Goal: Task Accomplishment & Management: Manage account settings

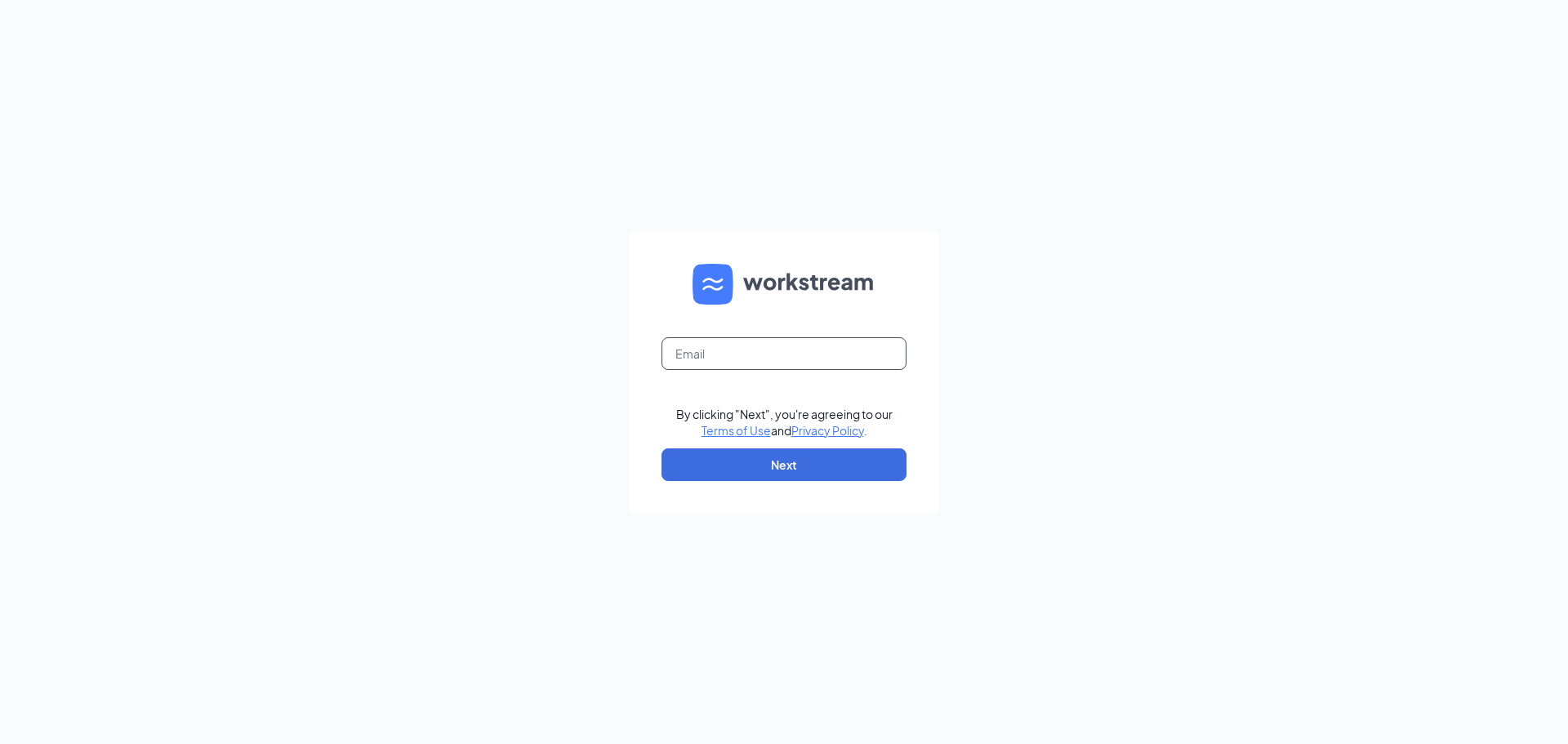
click at [793, 361] on input "text" at bounding box center [784, 354] width 245 height 33
type input "bayleem@ruthschris.us"
click at [850, 471] on button "Next" at bounding box center [784, 465] width 245 height 33
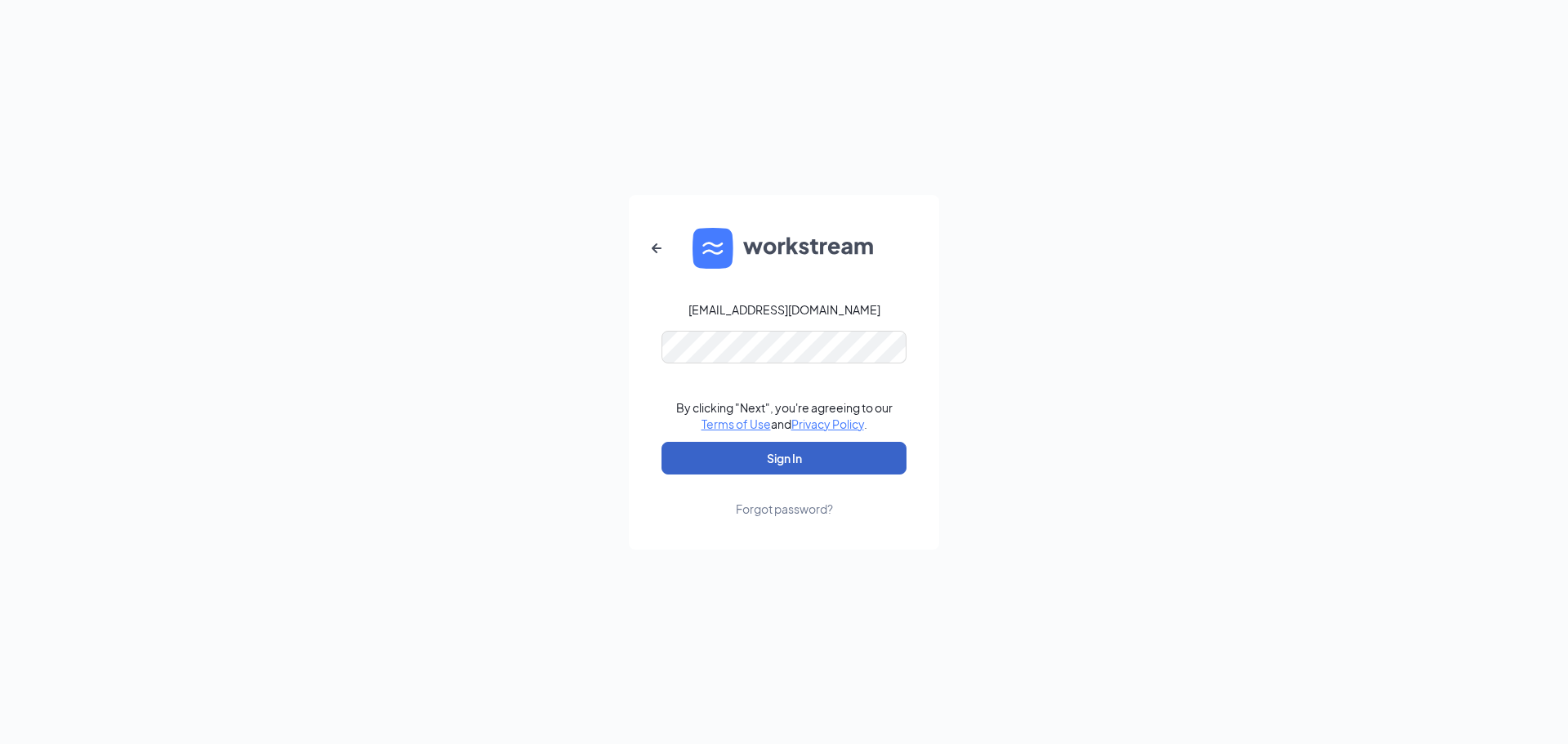
click at [770, 455] on button "Sign In" at bounding box center [784, 458] width 245 height 33
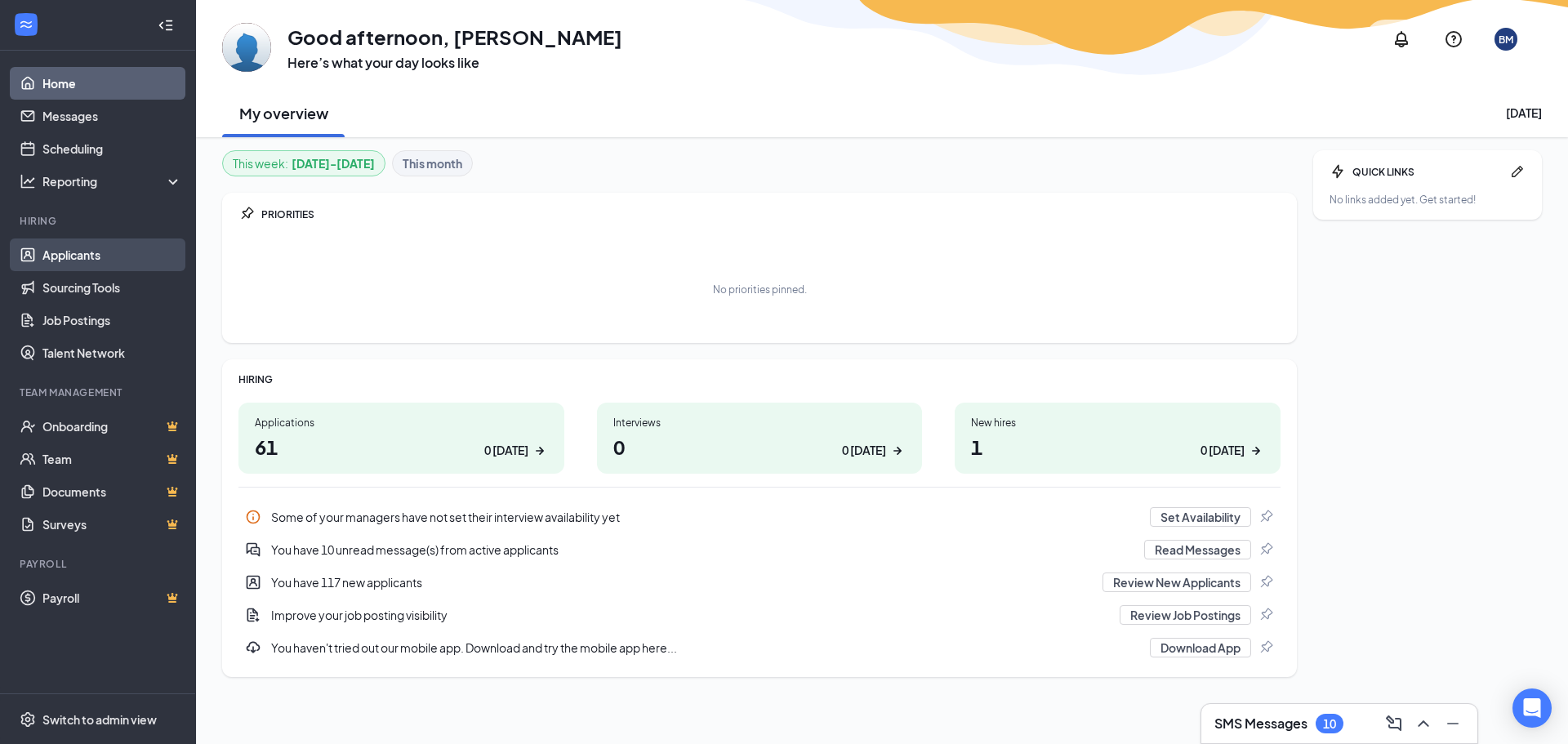
click at [42, 258] on link "Applicants" at bounding box center [112, 255] width 140 height 33
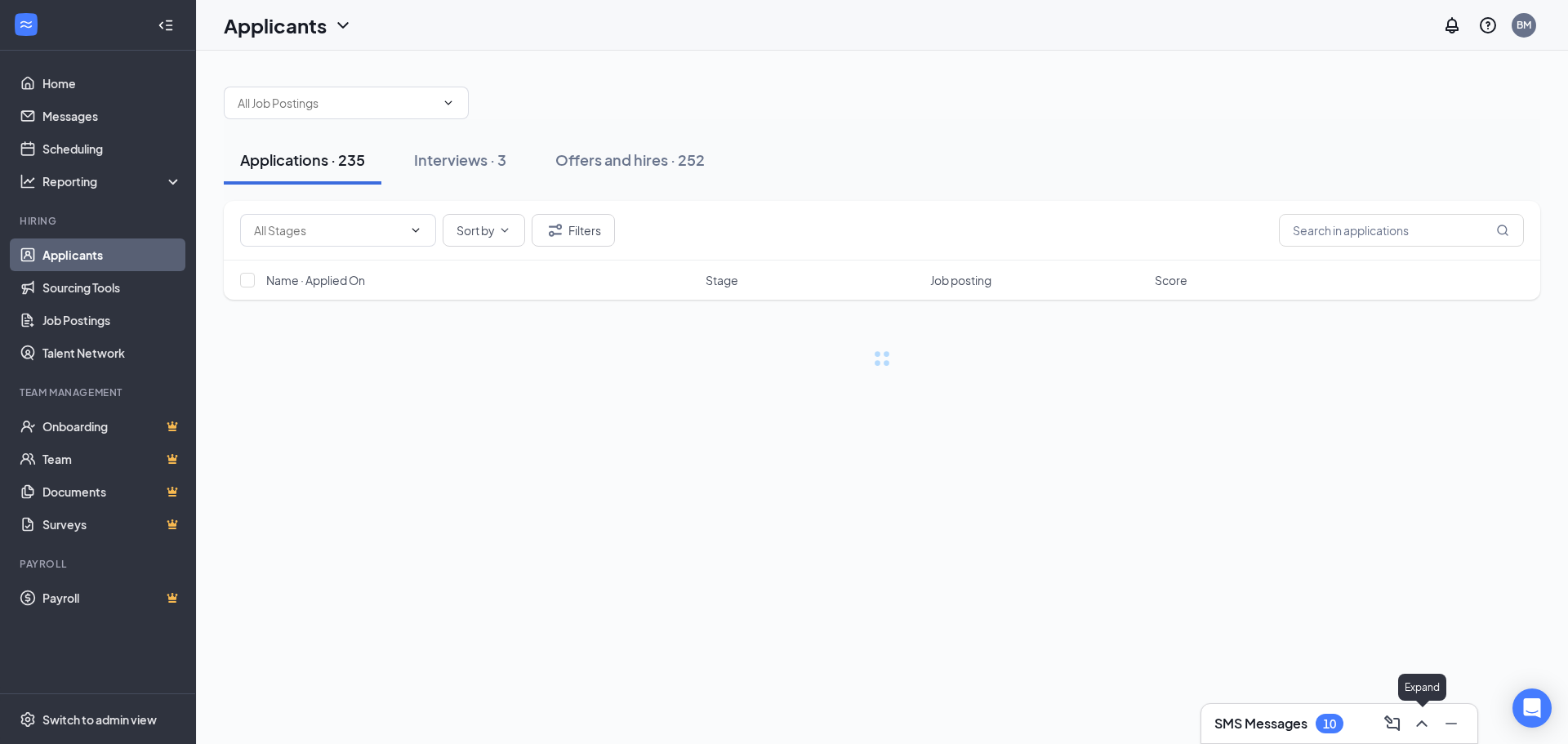
click at [1417, 724] on icon "ChevronUp" at bounding box center [1421, 723] width 19 height 19
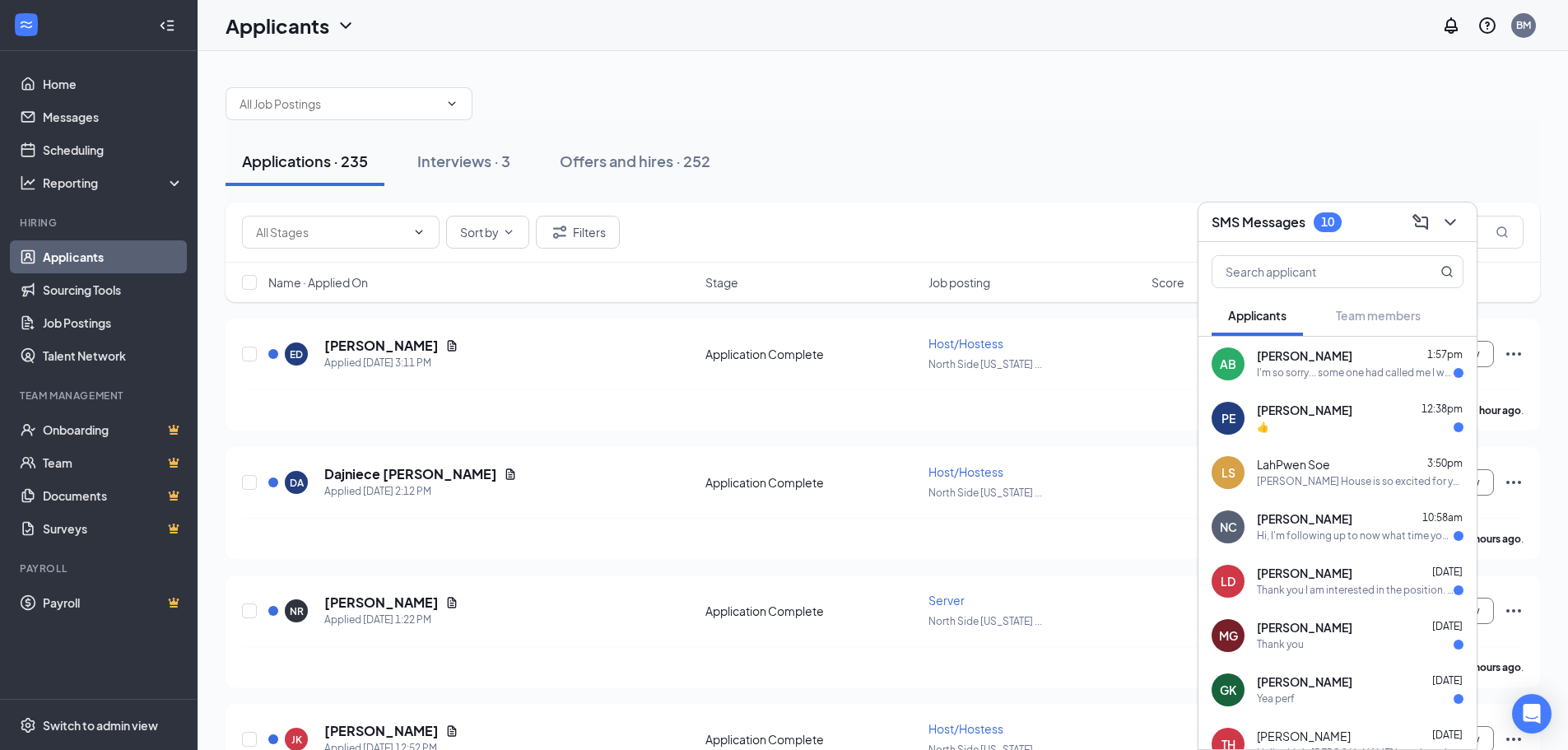
click at [1338, 531] on div "Hi, I'm following up to now what time you're looking at for the call" at bounding box center [1355, 536] width 196 height 14
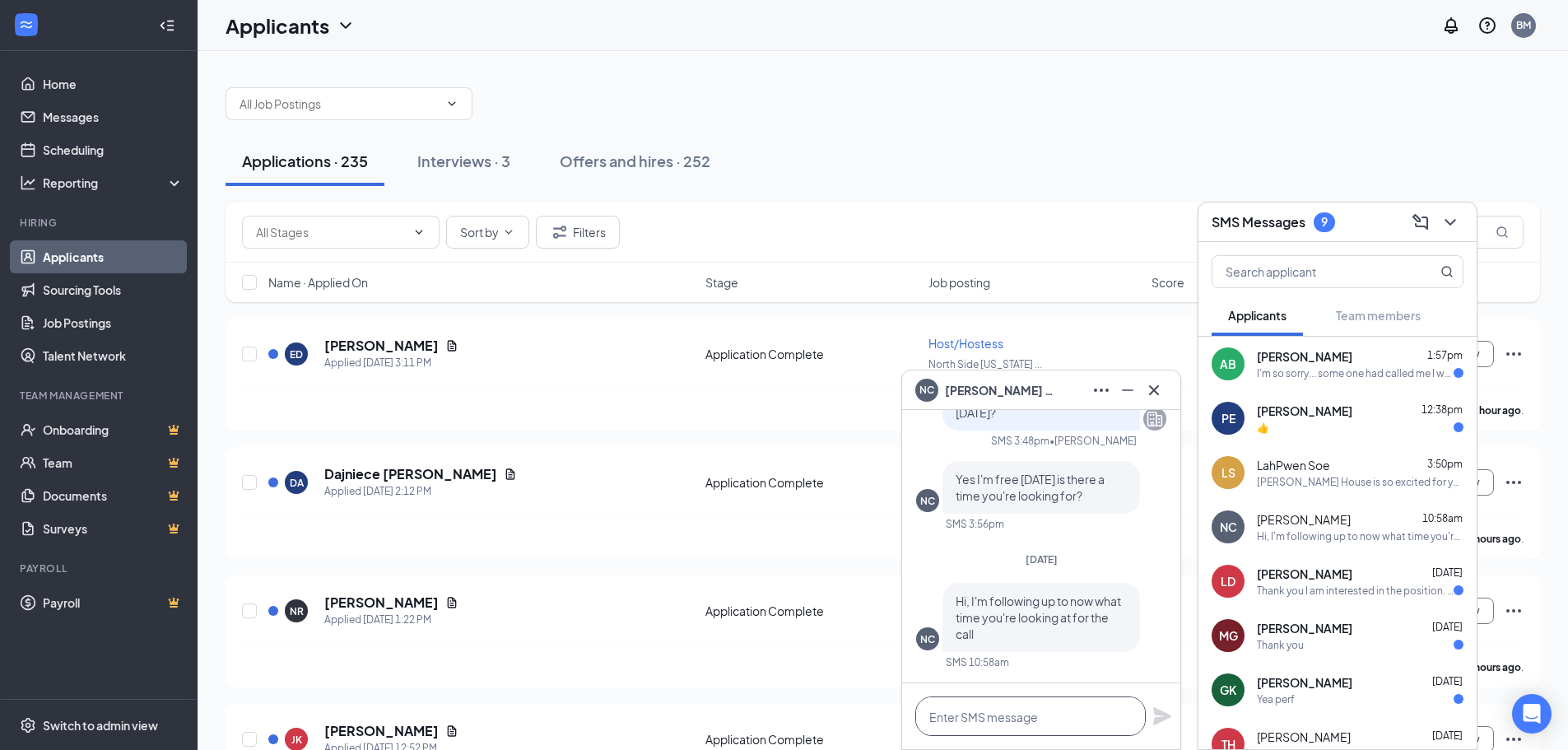
click at [1028, 718] on textarea at bounding box center [1031, 716] width 231 height 40
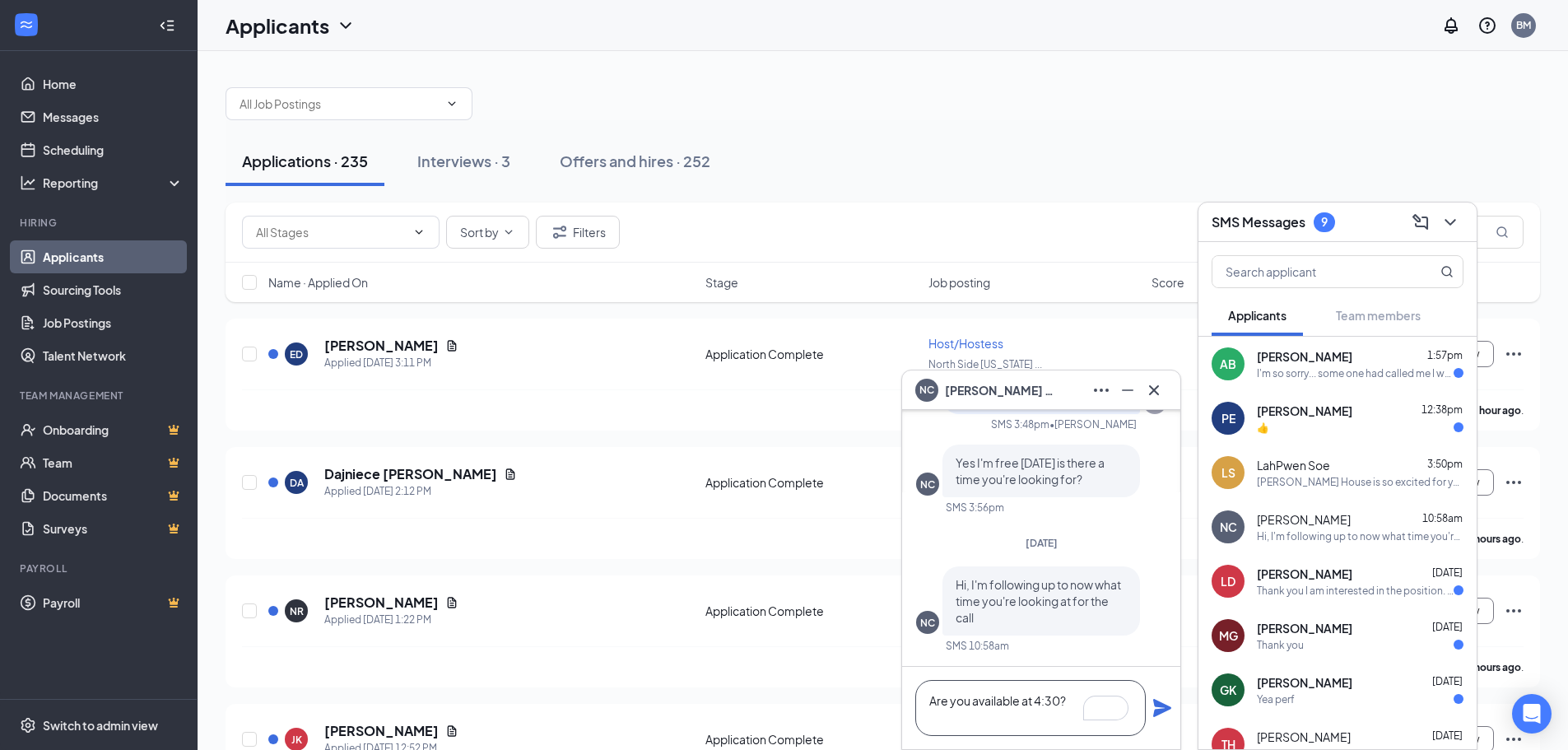
type textarea "Are you available at 4:30?"
click at [1164, 709] on icon "Plane" at bounding box center [1162, 708] width 19 height 19
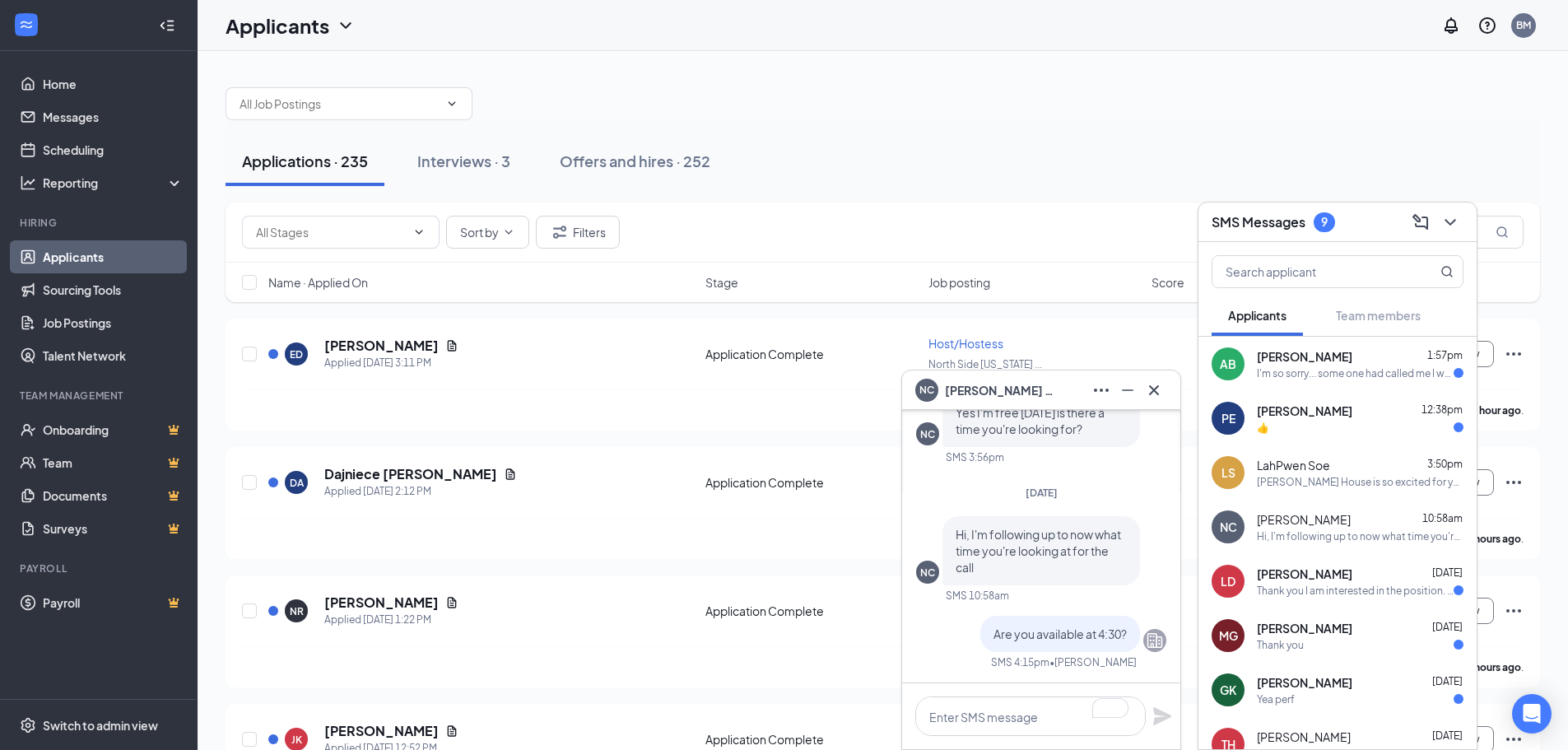
click at [1314, 705] on div "Yea perf" at bounding box center [1359, 699] width 207 height 14
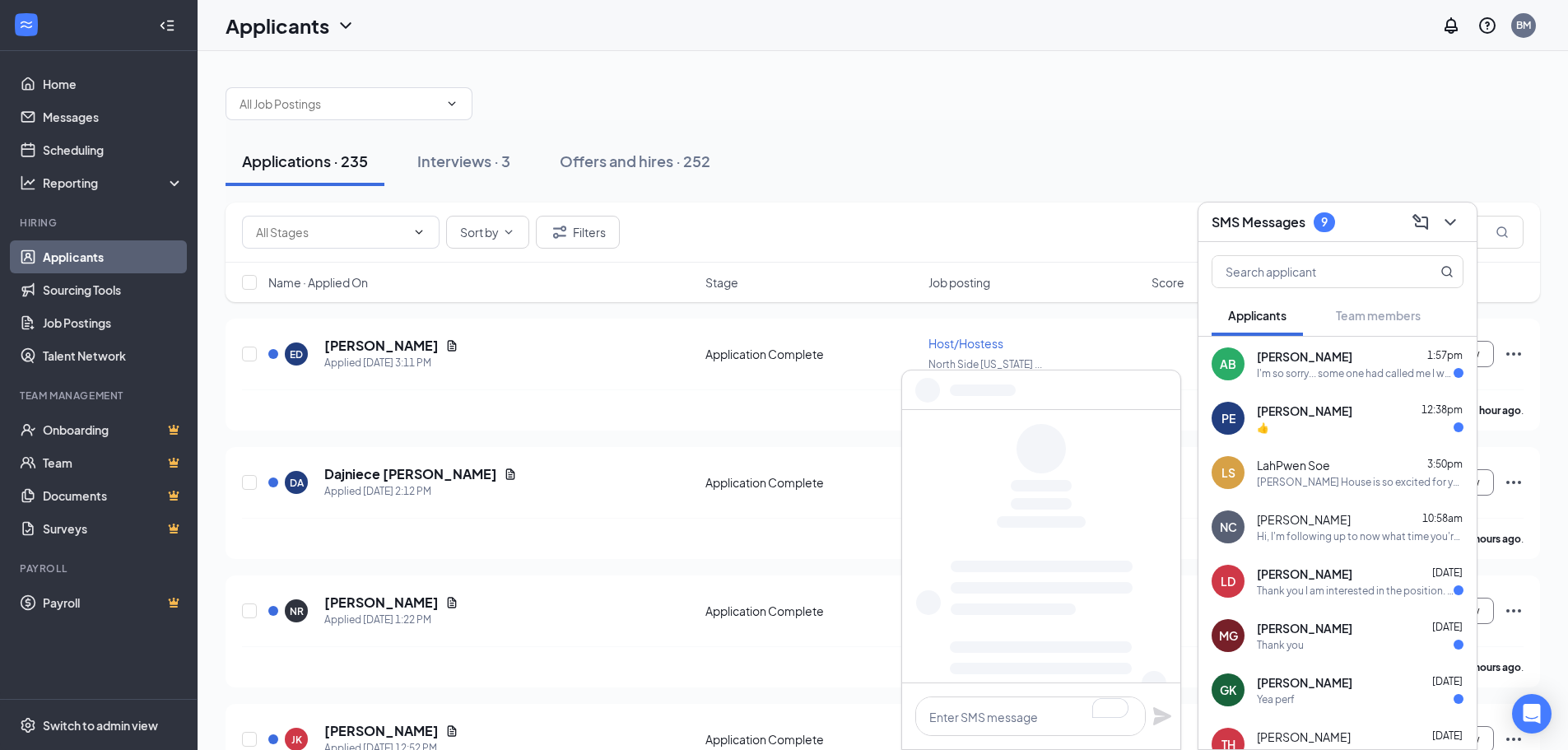
click at [1328, 638] on div "Thank you" at bounding box center [1359, 644] width 207 height 14
click at [1313, 584] on div "Thank you I am interested in the position. Look forward to hearing from you guy…" at bounding box center [1355, 591] width 196 height 14
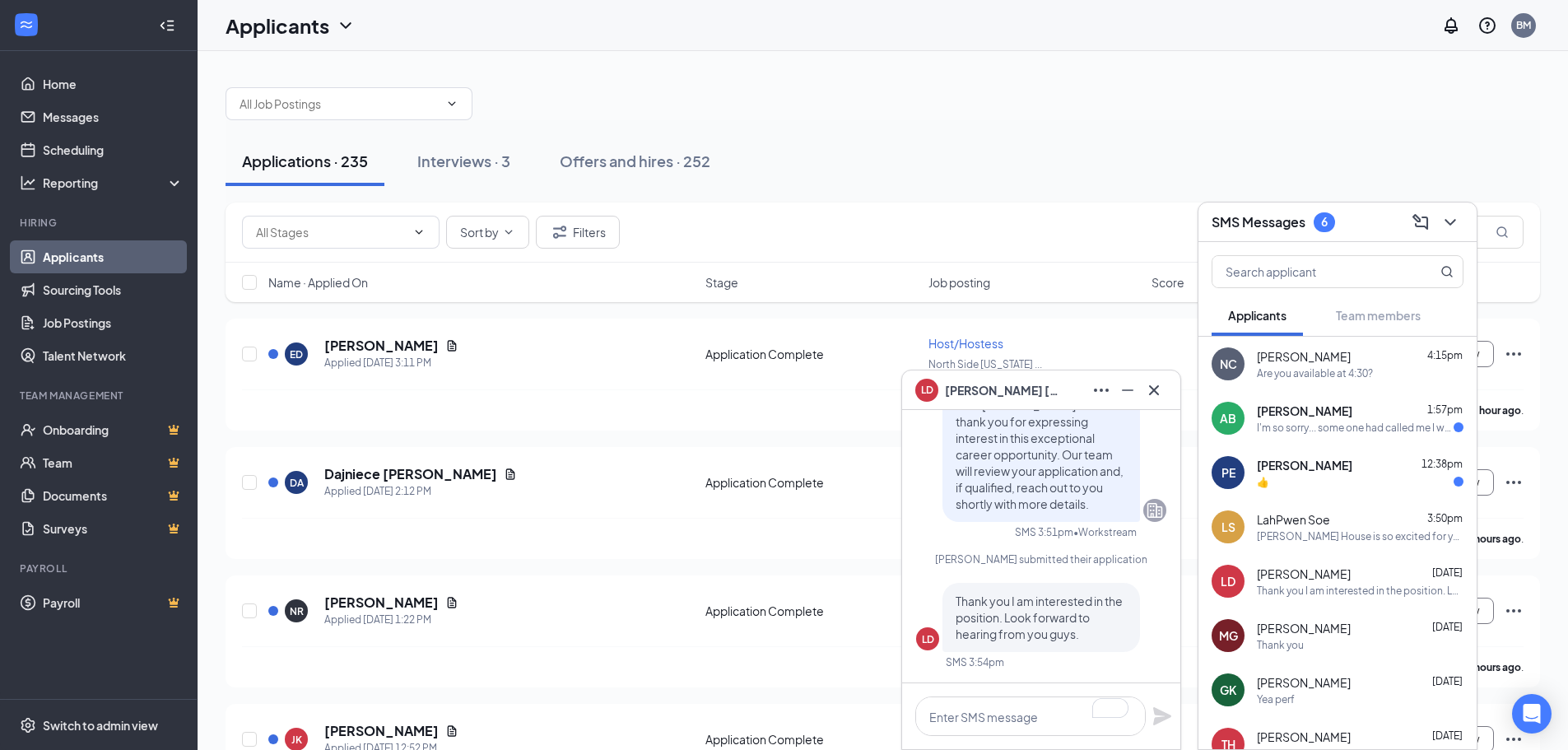
click at [1312, 482] on div "👍" at bounding box center [1359, 481] width 207 height 14
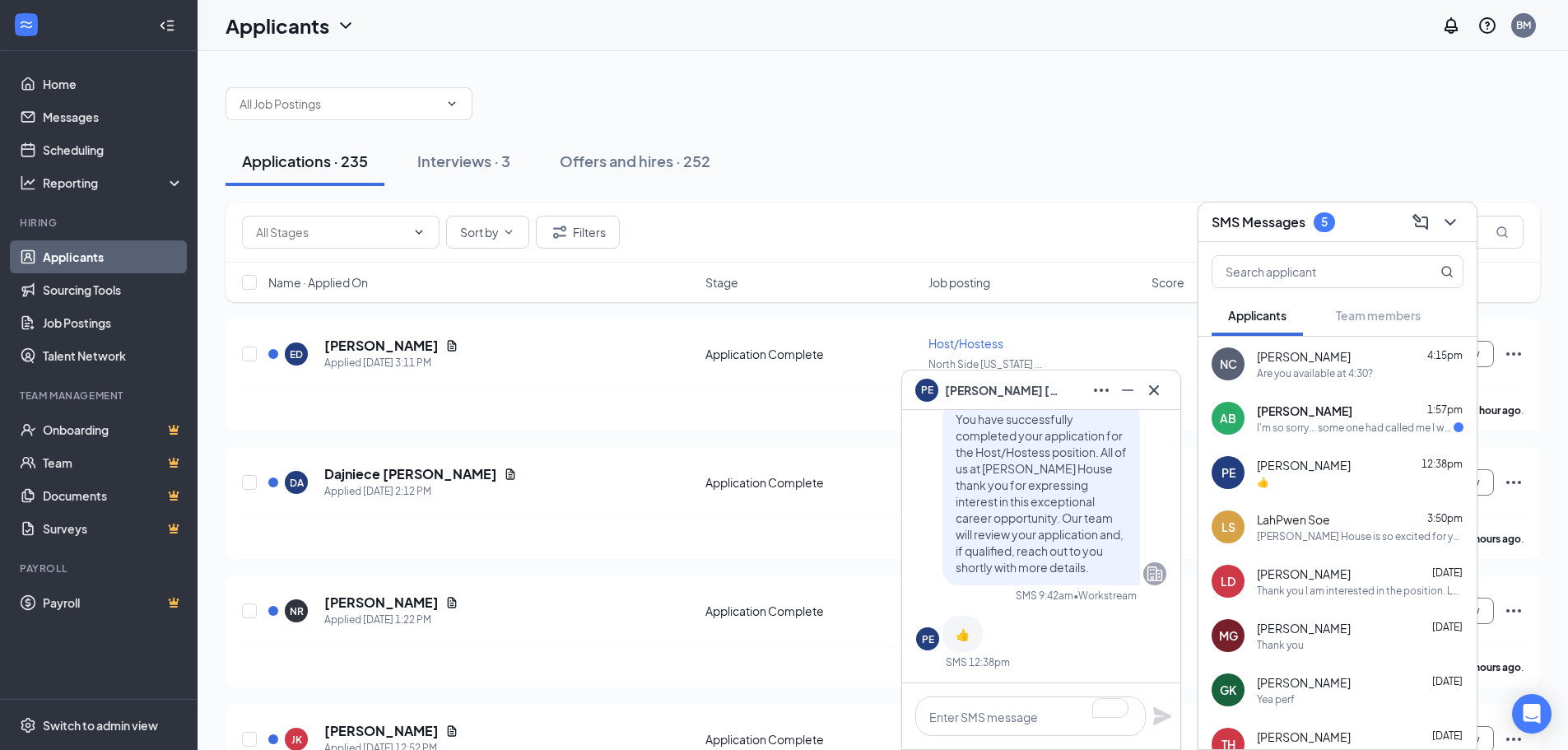
click at [1288, 421] on div "I'm so sorry... some one had called me I was just replying that you" at bounding box center [1355, 427] width 196 height 14
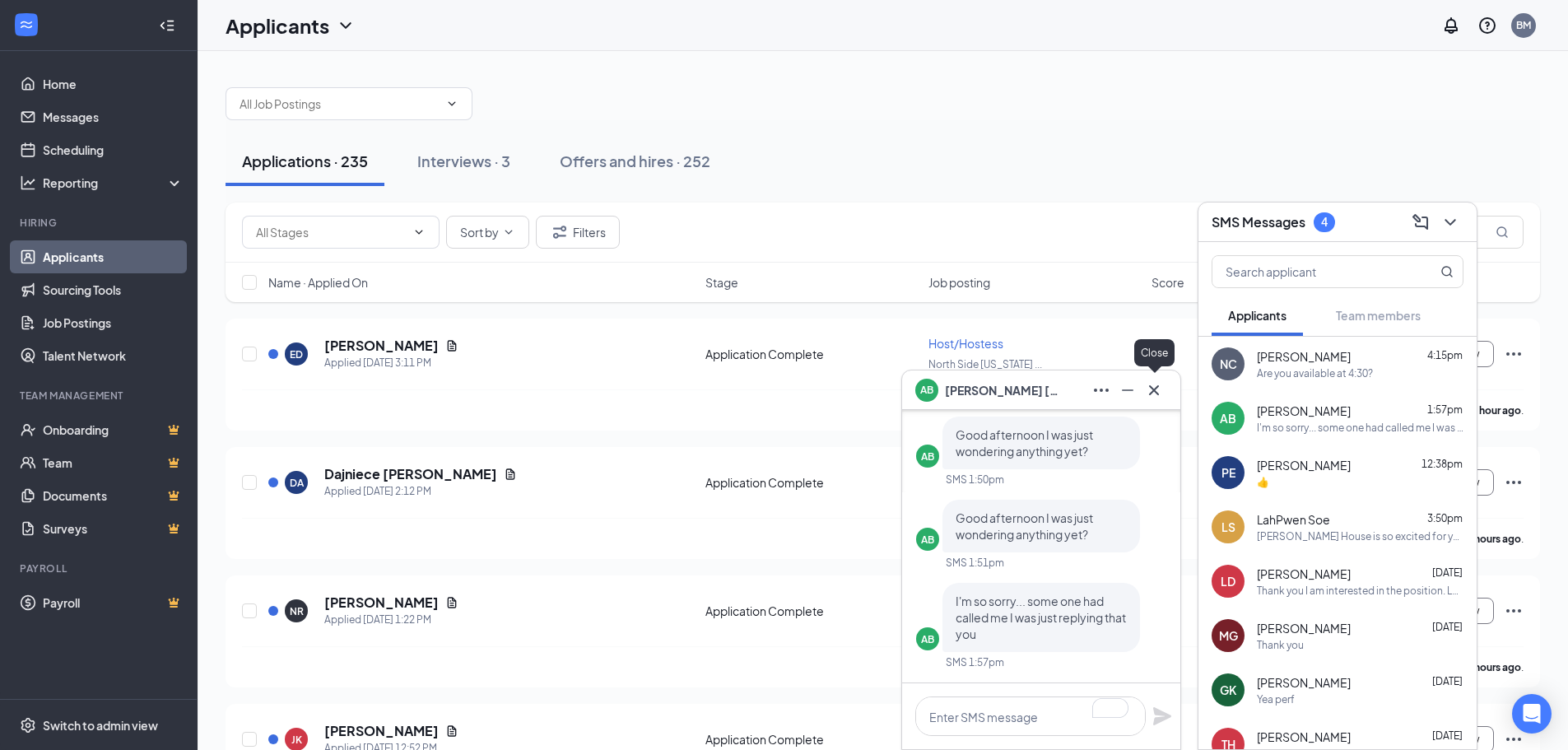
click at [1154, 389] on icon "Cross" at bounding box center [1154, 389] width 10 height 10
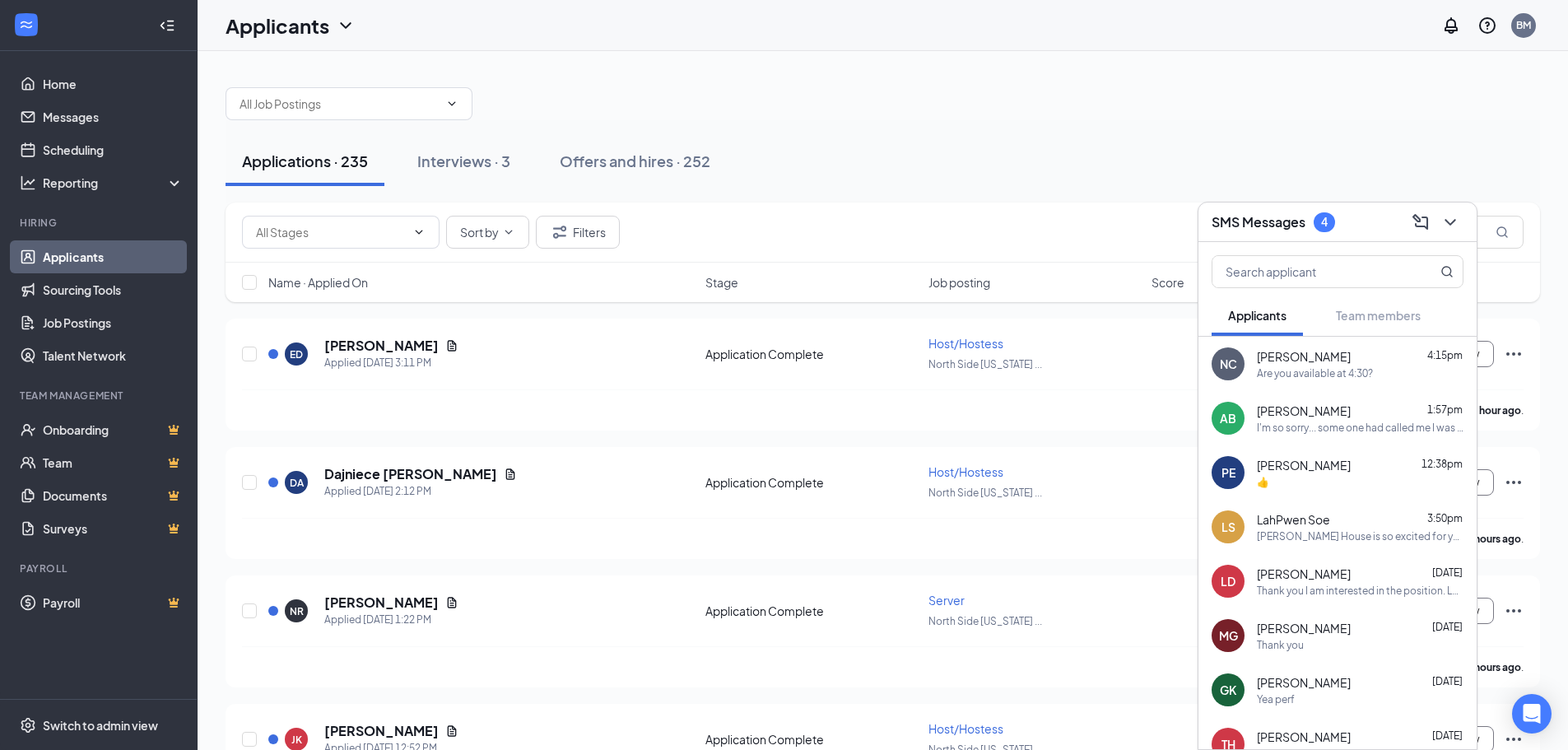
drag, startPoint x: 1315, startPoint y: 372, endPoint x: 1314, endPoint y: 380, distance: 8.1
click at [1314, 380] on div "NC Naomi Chin 4:15pm Are you available at 4:30?" at bounding box center [1337, 363] width 278 height 55
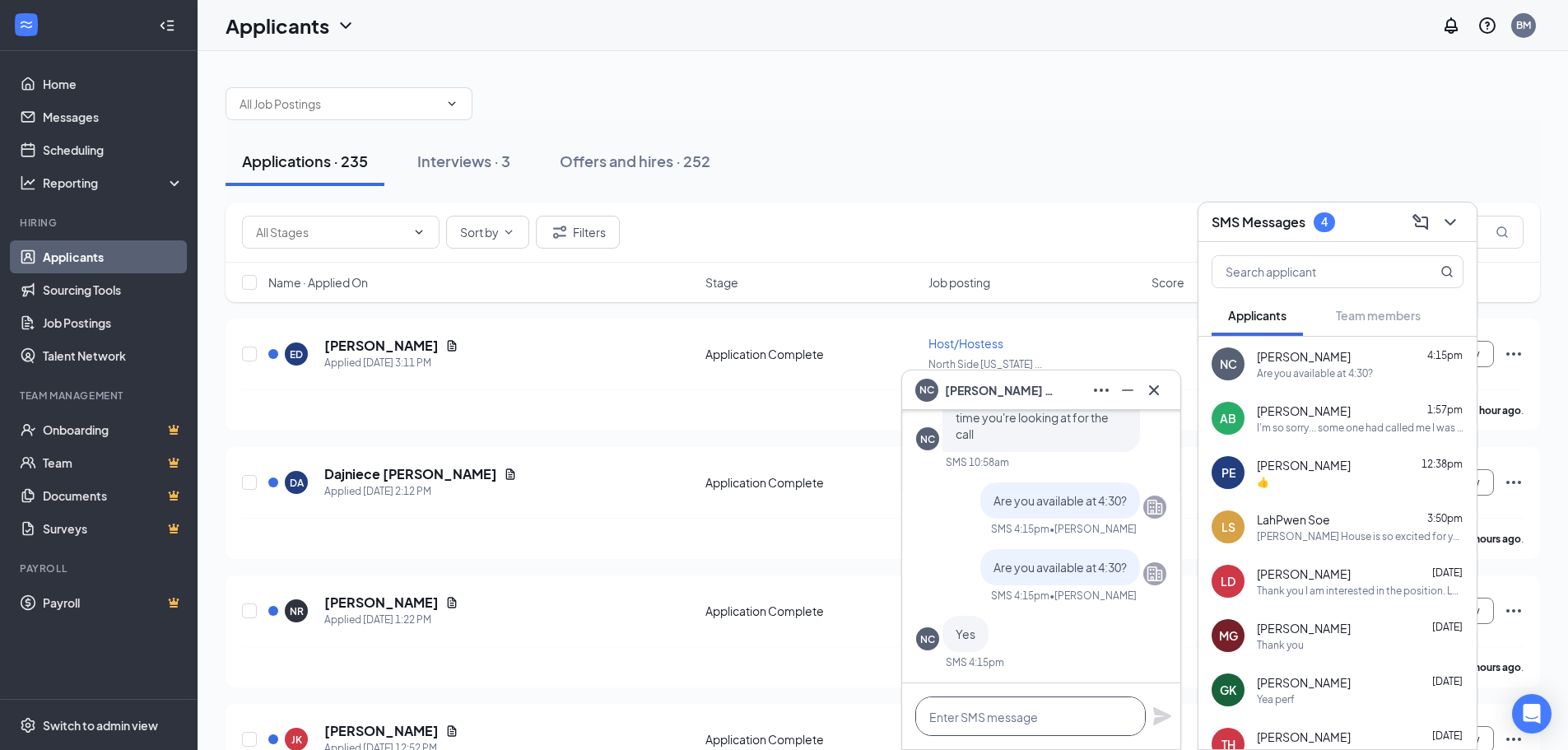
click at [1017, 718] on textarea at bounding box center [1031, 716] width 231 height 40
click at [974, 718] on textarea "Perfect! Ill give you a call shortly." at bounding box center [1031, 716] width 231 height 40
click at [980, 721] on textarea "Perfect! Ill give you a call shortly." at bounding box center [1031, 716] width 231 height 40
type textarea "Perfect! I'll give you a call shortly."
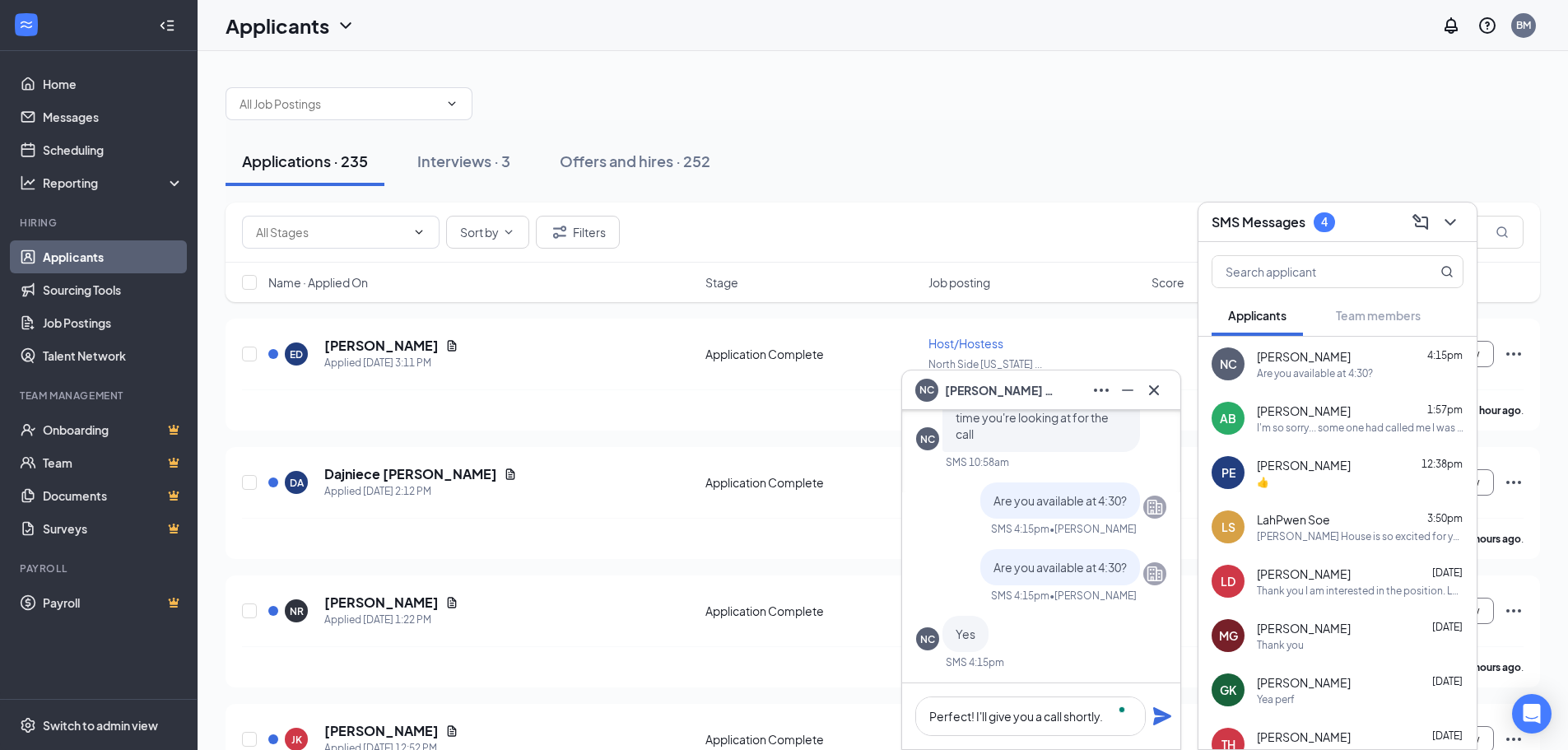
click at [1158, 721] on icon "Plane" at bounding box center [1162, 717] width 19 height 19
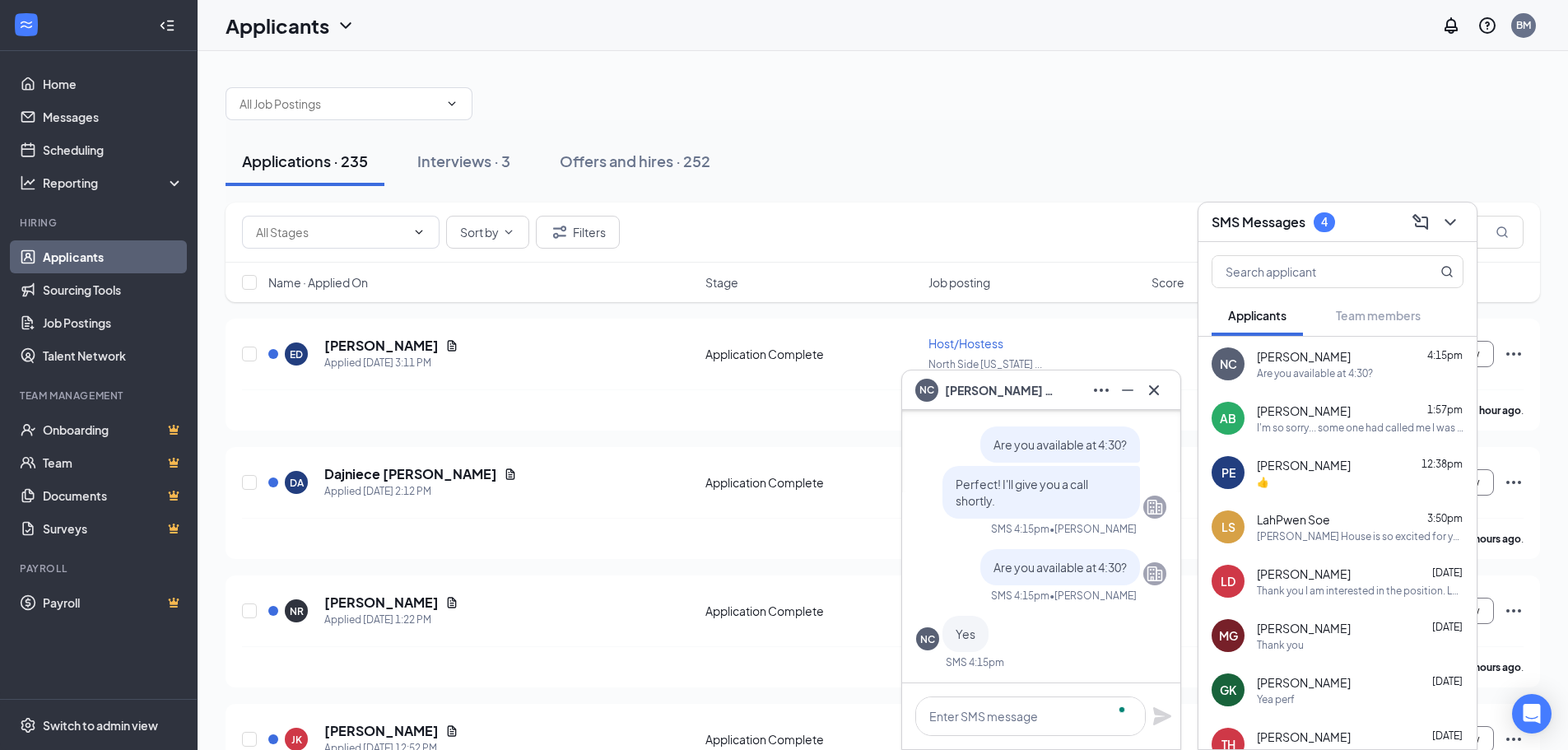
scroll to position [0, 0]
click at [1157, 383] on icon "Cross" at bounding box center [1153, 389] width 19 height 19
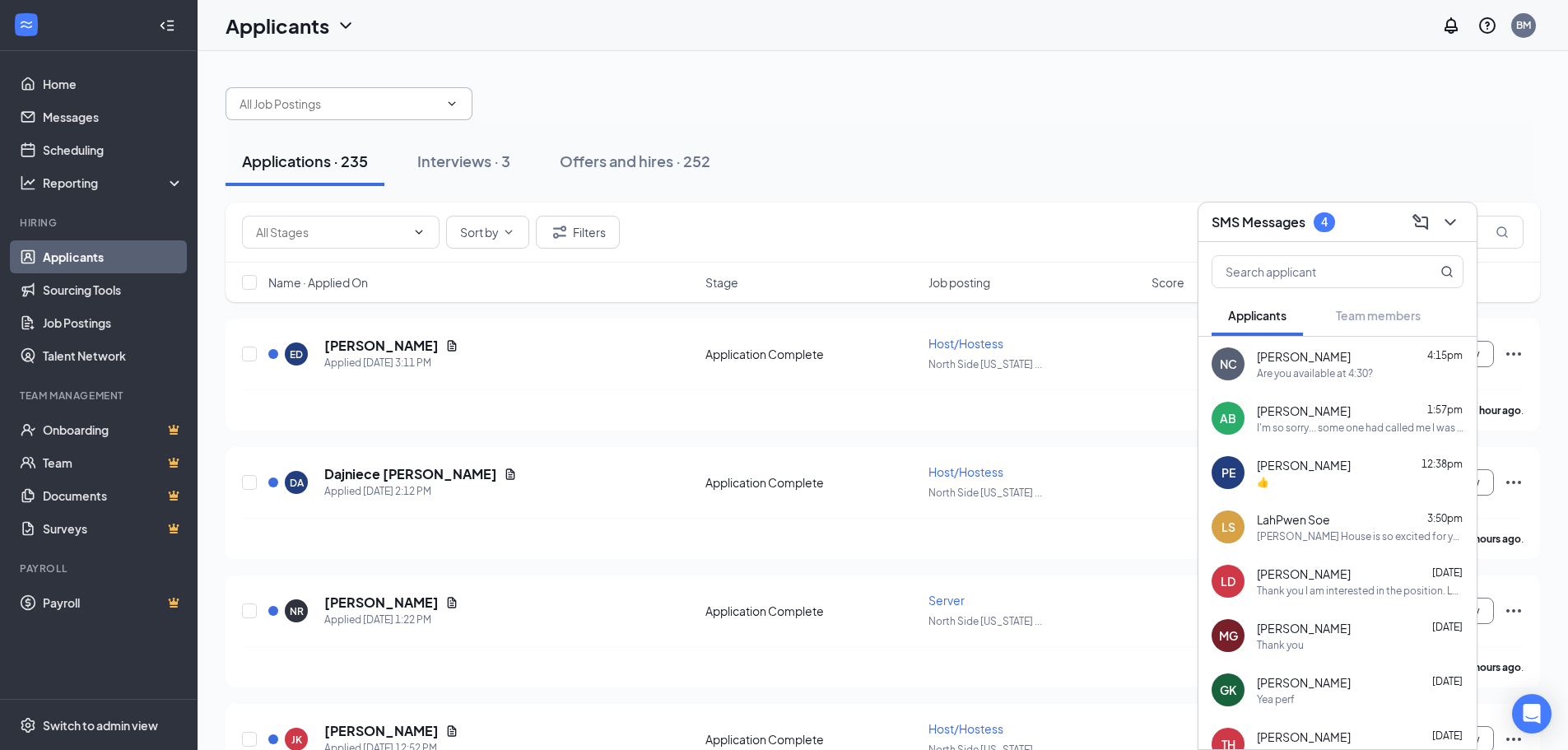
click at [374, 116] on span at bounding box center [348, 104] width 247 height 33
click at [452, 99] on icon "ChevronDown" at bounding box center [451, 104] width 13 height 13
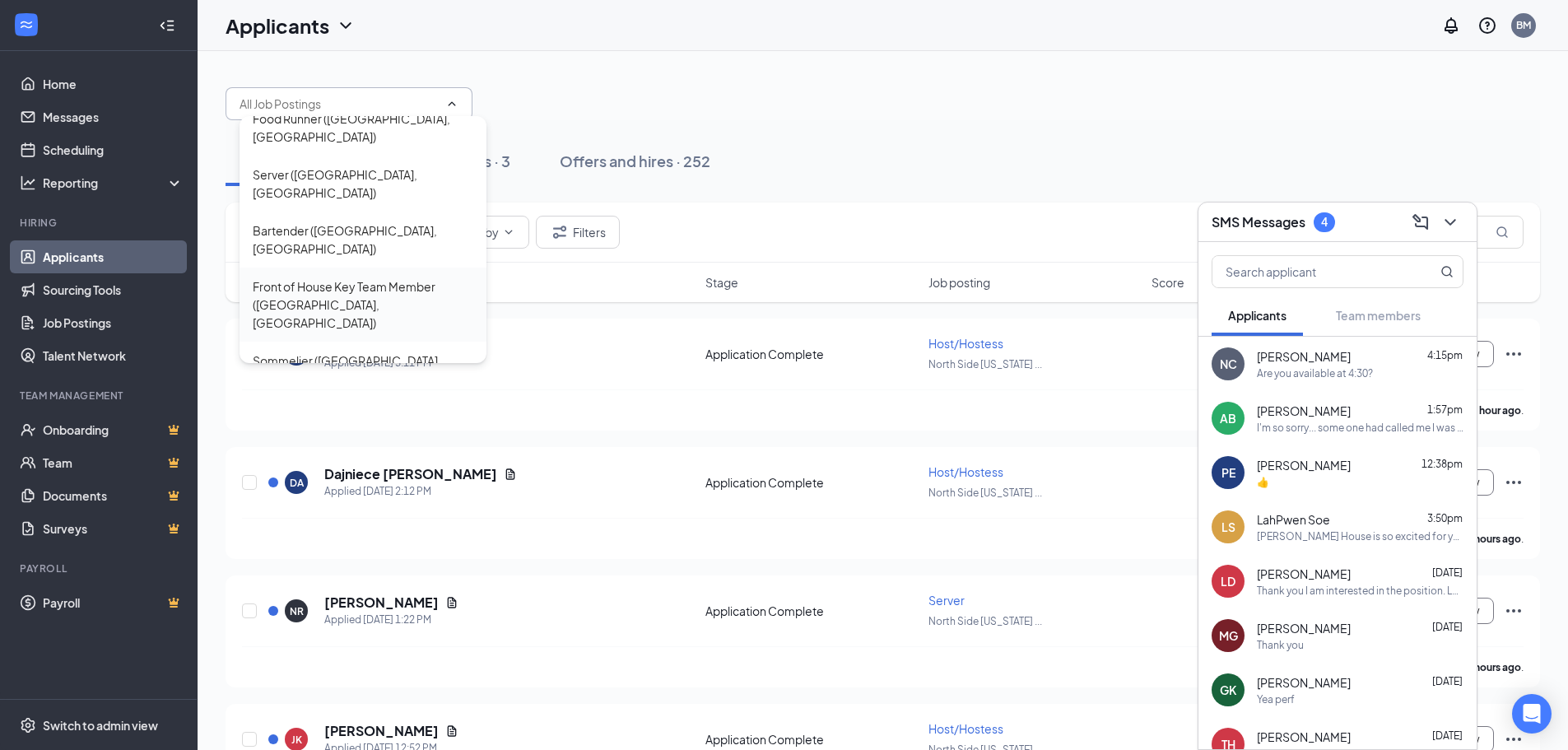
scroll to position [221, 0]
click at [349, 408] on div "Host/Hostess (North Side Indianapolis, IN)" at bounding box center [363, 426] width 221 height 36
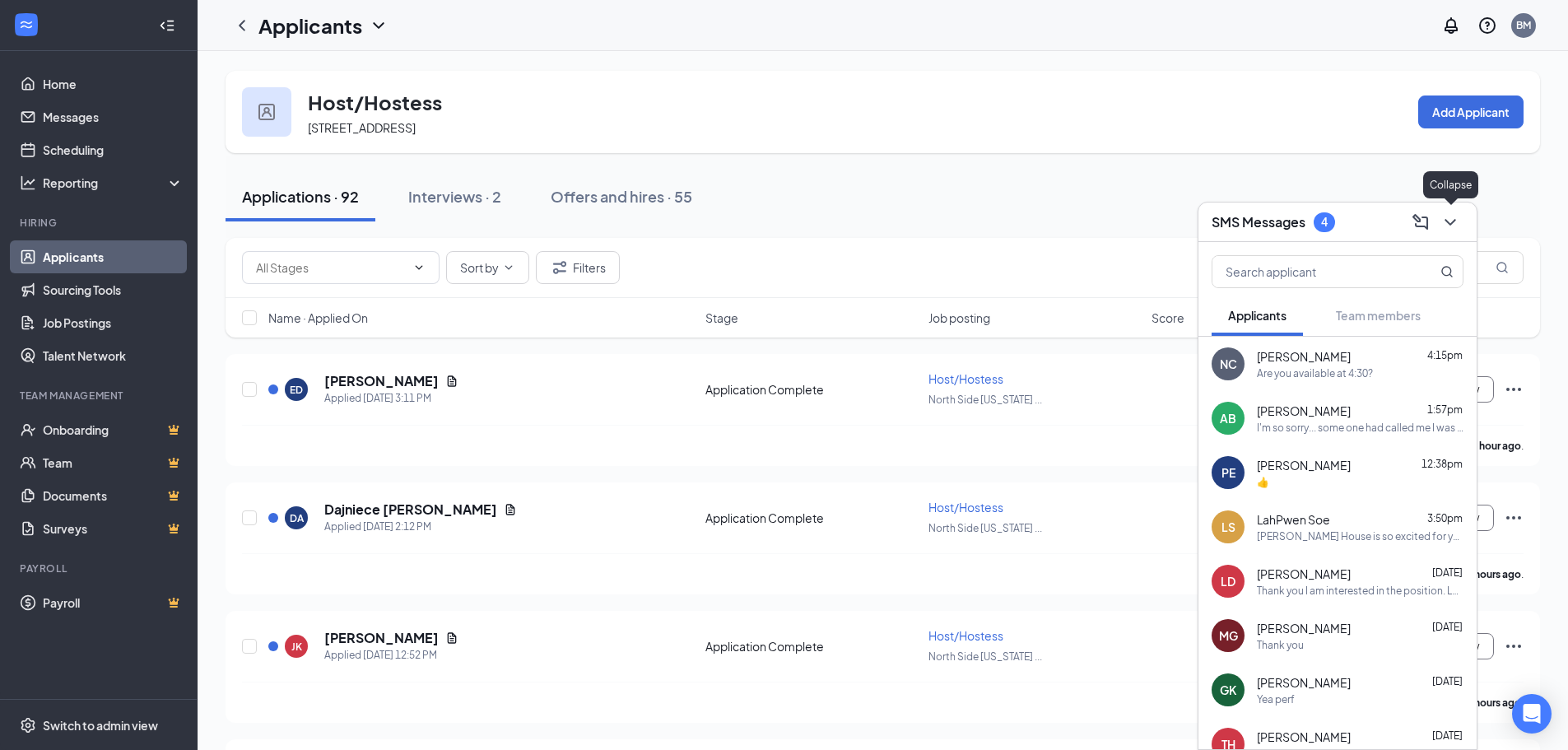
click at [1460, 225] on icon "ChevronDown" at bounding box center [1449, 222] width 19 height 19
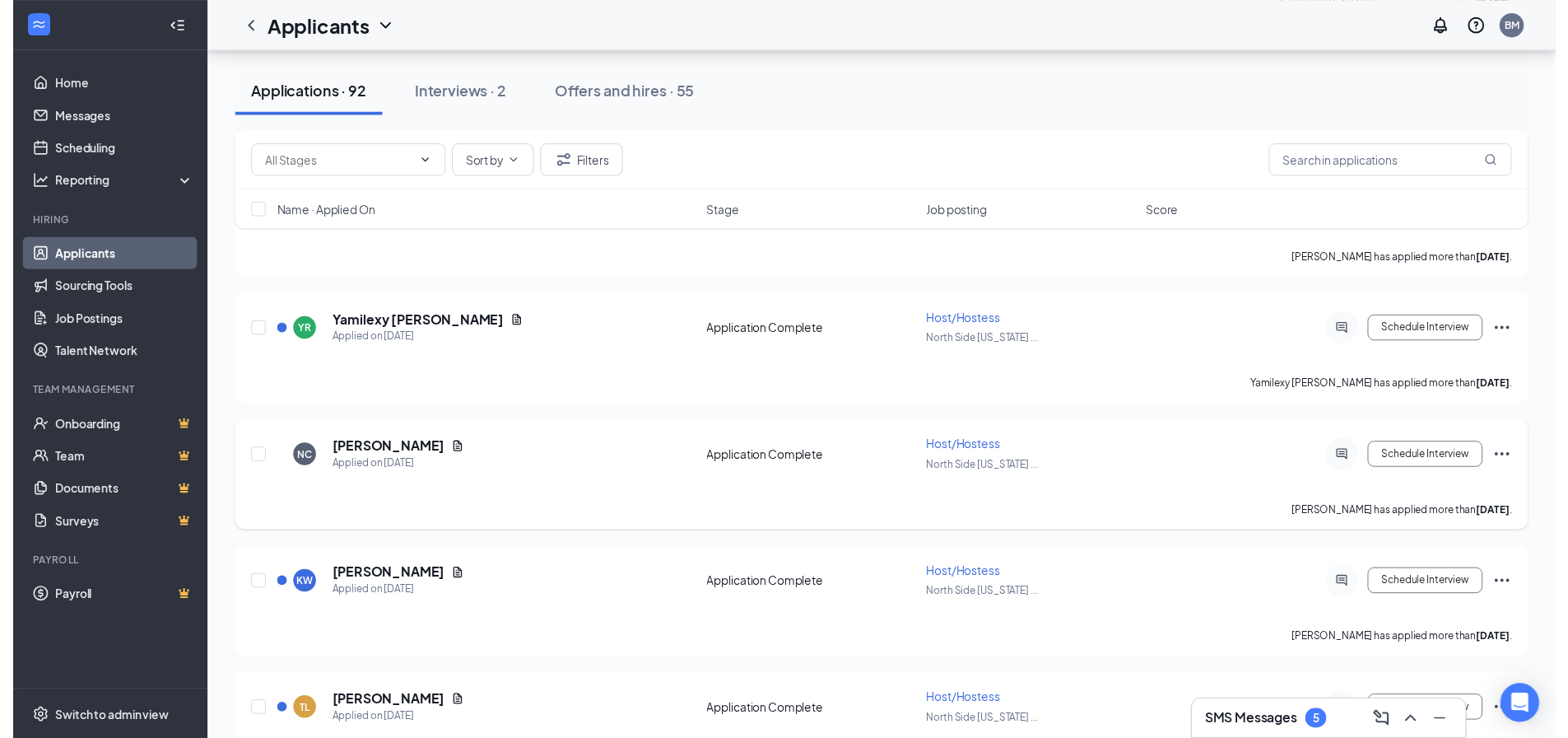
scroll to position [8727, 0]
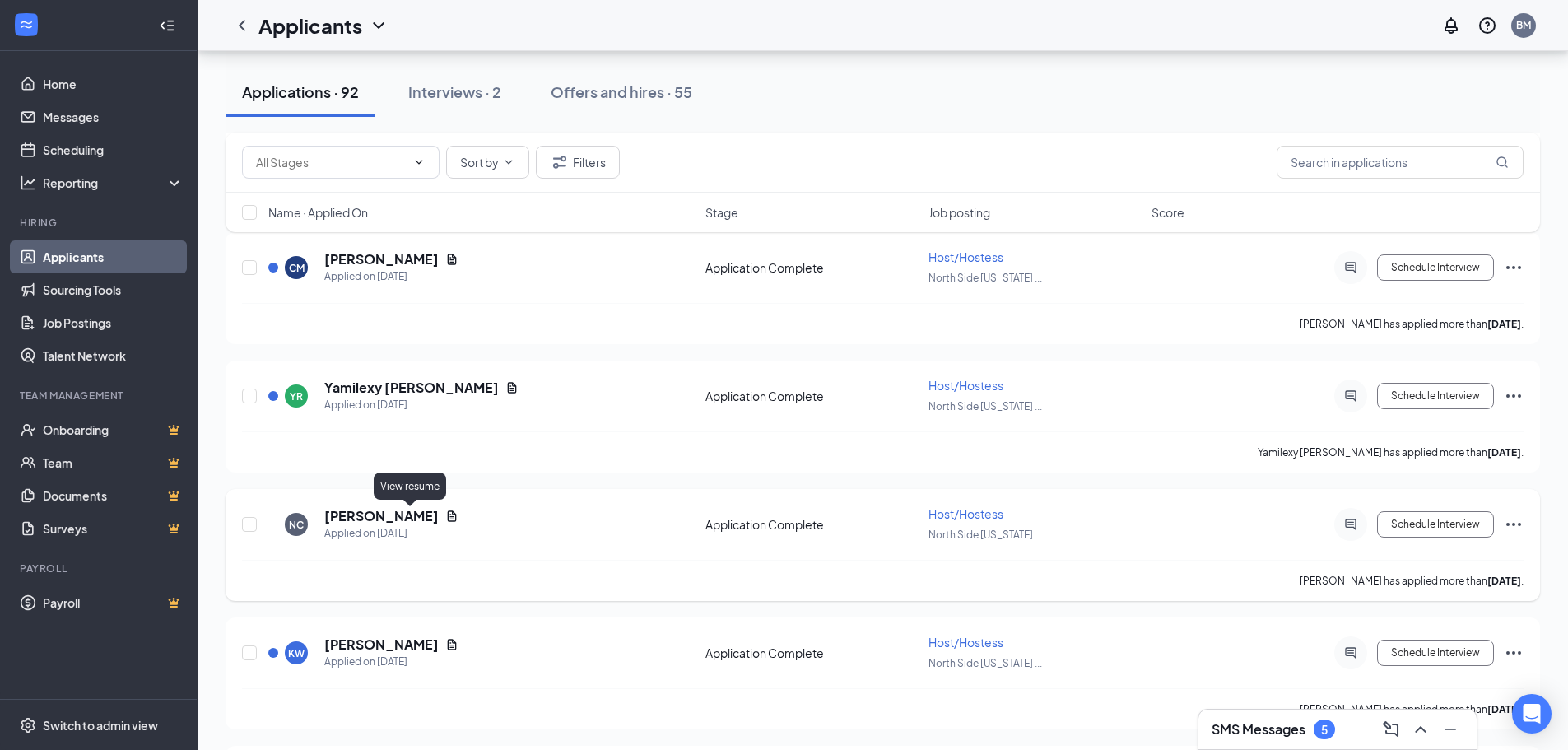
click at [448, 513] on icon "Document" at bounding box center [452, 516] width 9 height 11
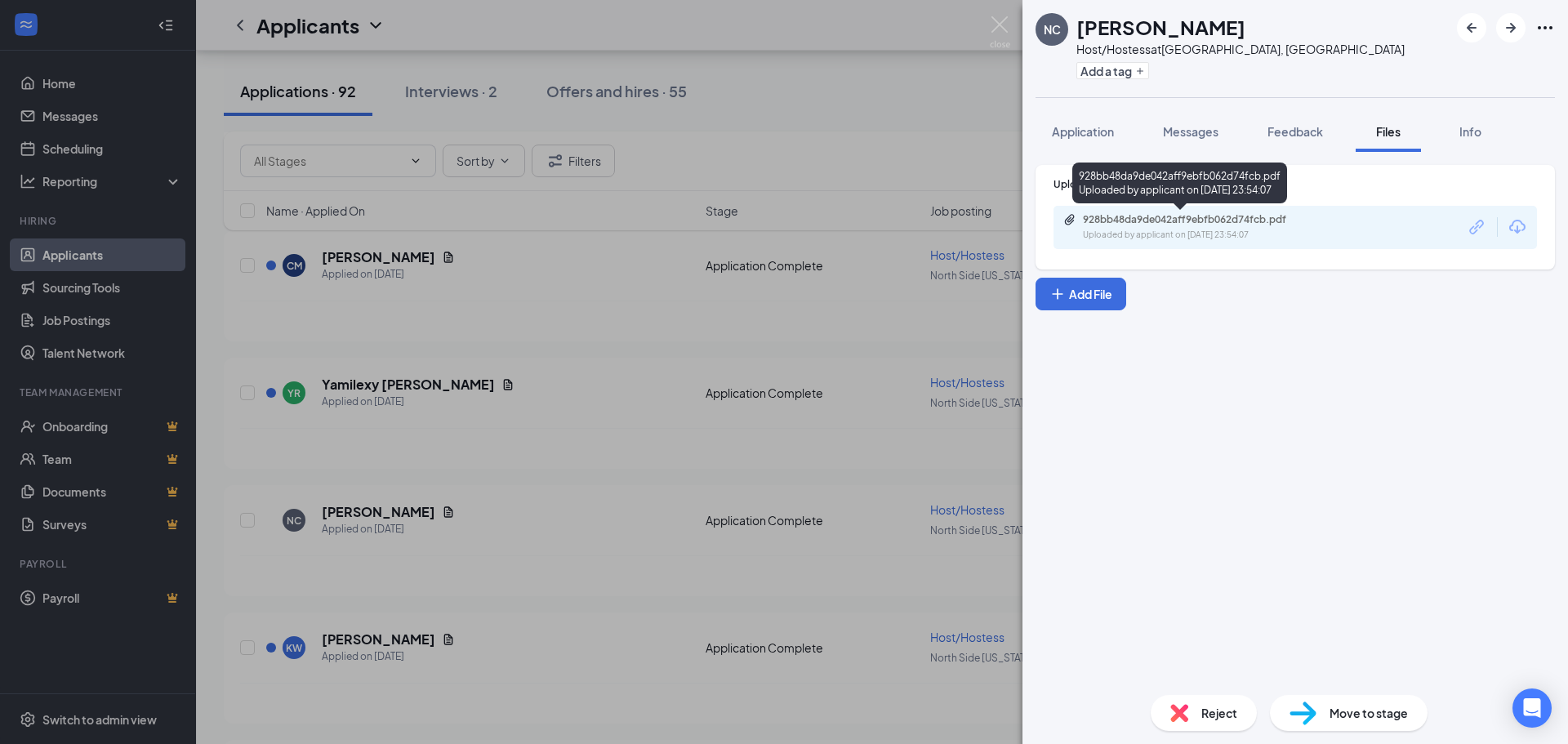
click at [1256, 230] on div "Uploaded by applicant on Oct 11, 2025 at 23:54:07" at bounding box center [1206, 235] width 245 height 13
click at [996, 25] on img at bounding box center [1000, 32] width 20 height 32
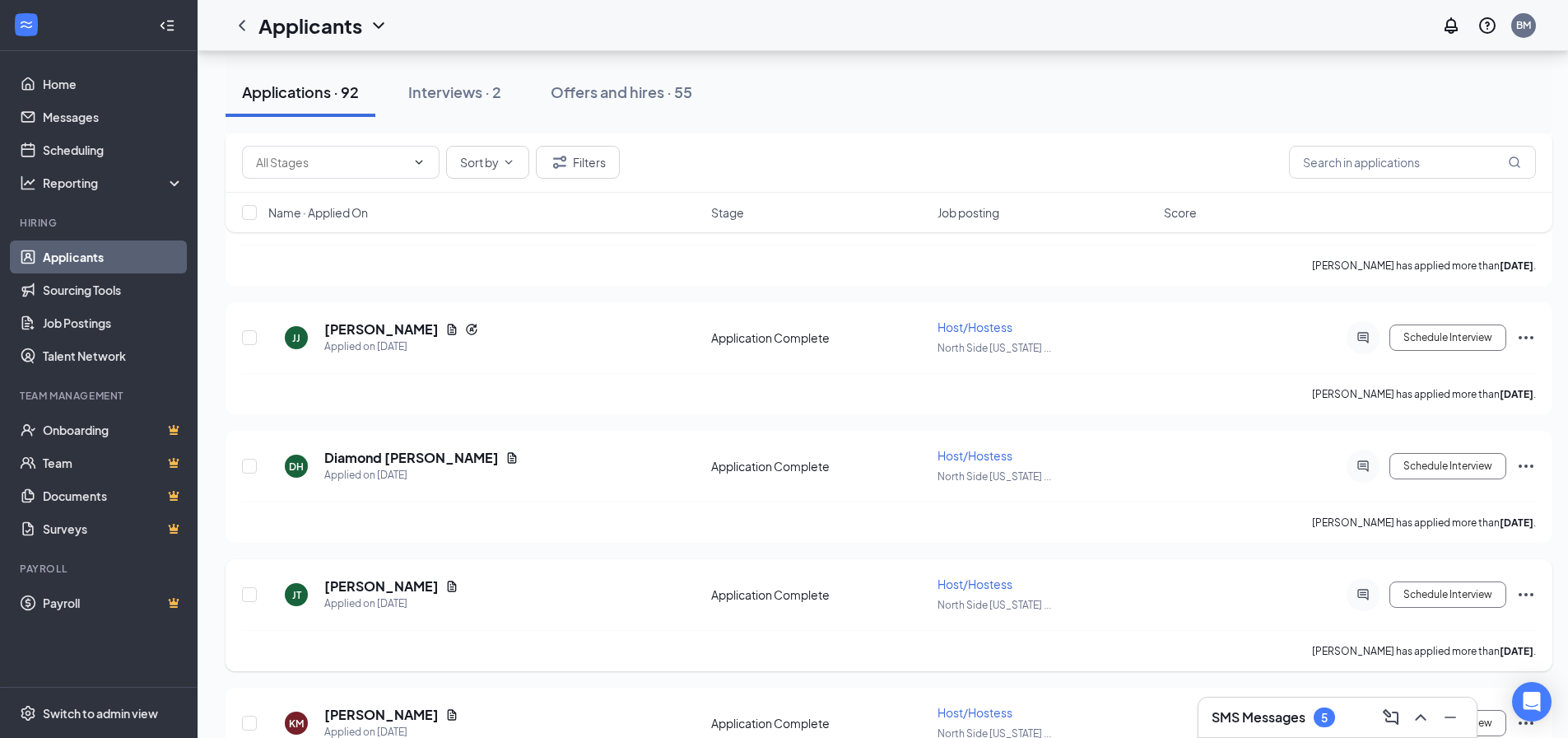
scroll to position [11436, 0]
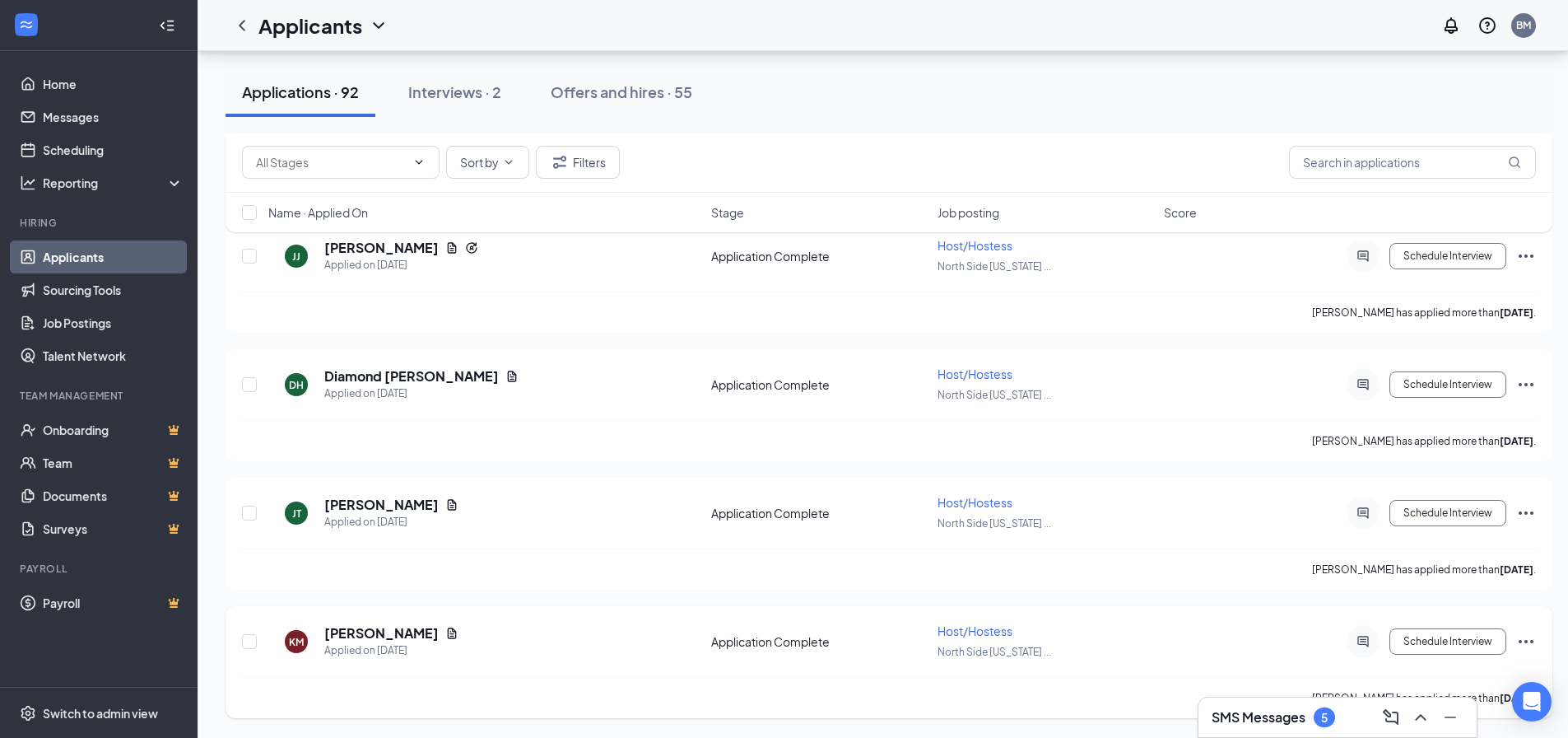
click at [508, 633] on div "KM Khaliyah Mclaurine Applied on Oct 10" at bounding box center [485, 641] width 433 height 34
click at [452, 633] on icon "Document" at bounding box center [451, 633] width 13 height 13
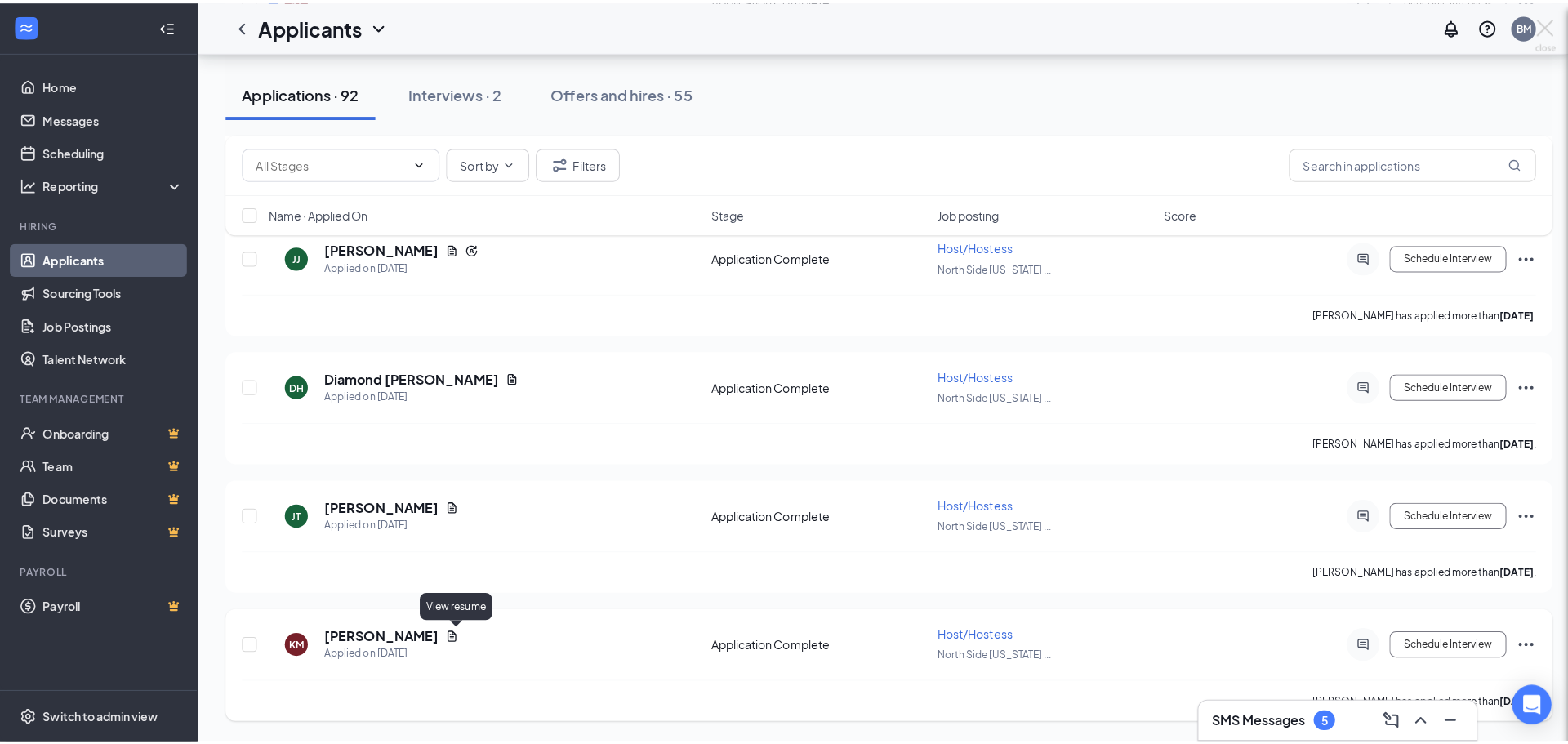
scroll to position [11332, 0]
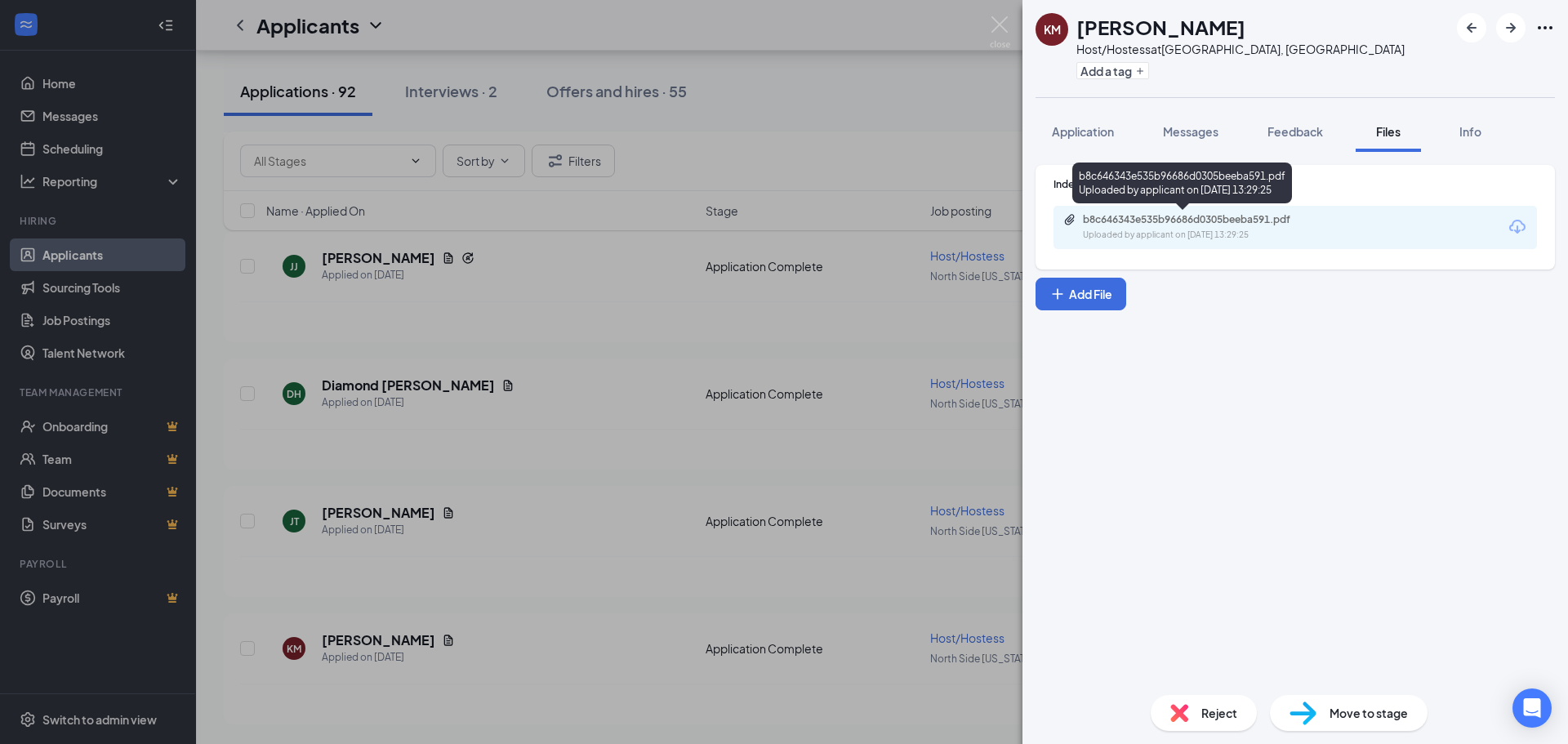
click at [1257, 228] on div "b8c646343e535b96686d0305beeba591.pdf Uploaded by applicant on Oct 10, 2025 at 1…" at bounding box center [1196, 227] width 265 height 29
click at [1081, 132] on span "Application" at bounding box center [1082, 132] width 62 height 15
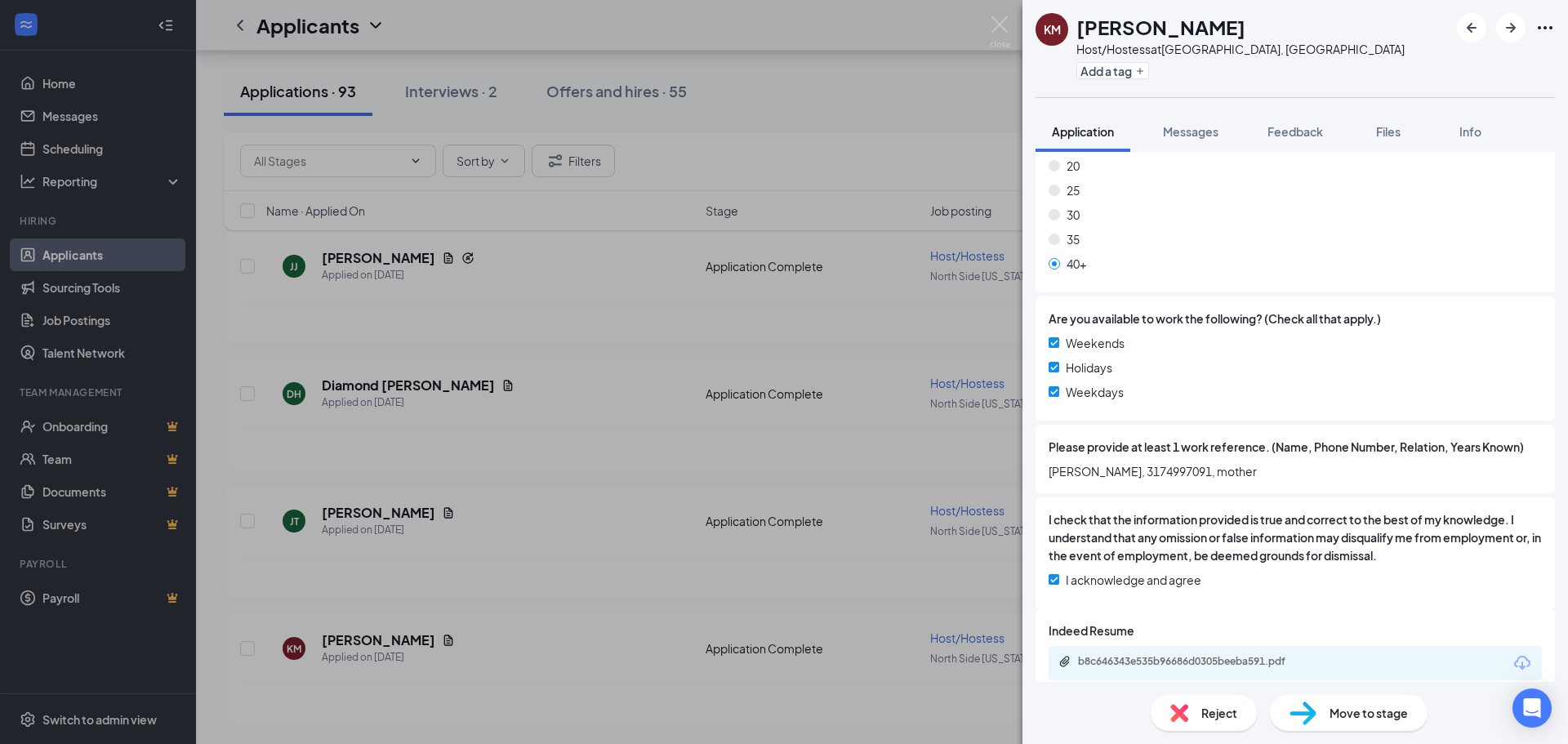
scroll to position [1221, 0]
click at [1002, 20] on img at bounding box center [1000, 32] width 20 height 32
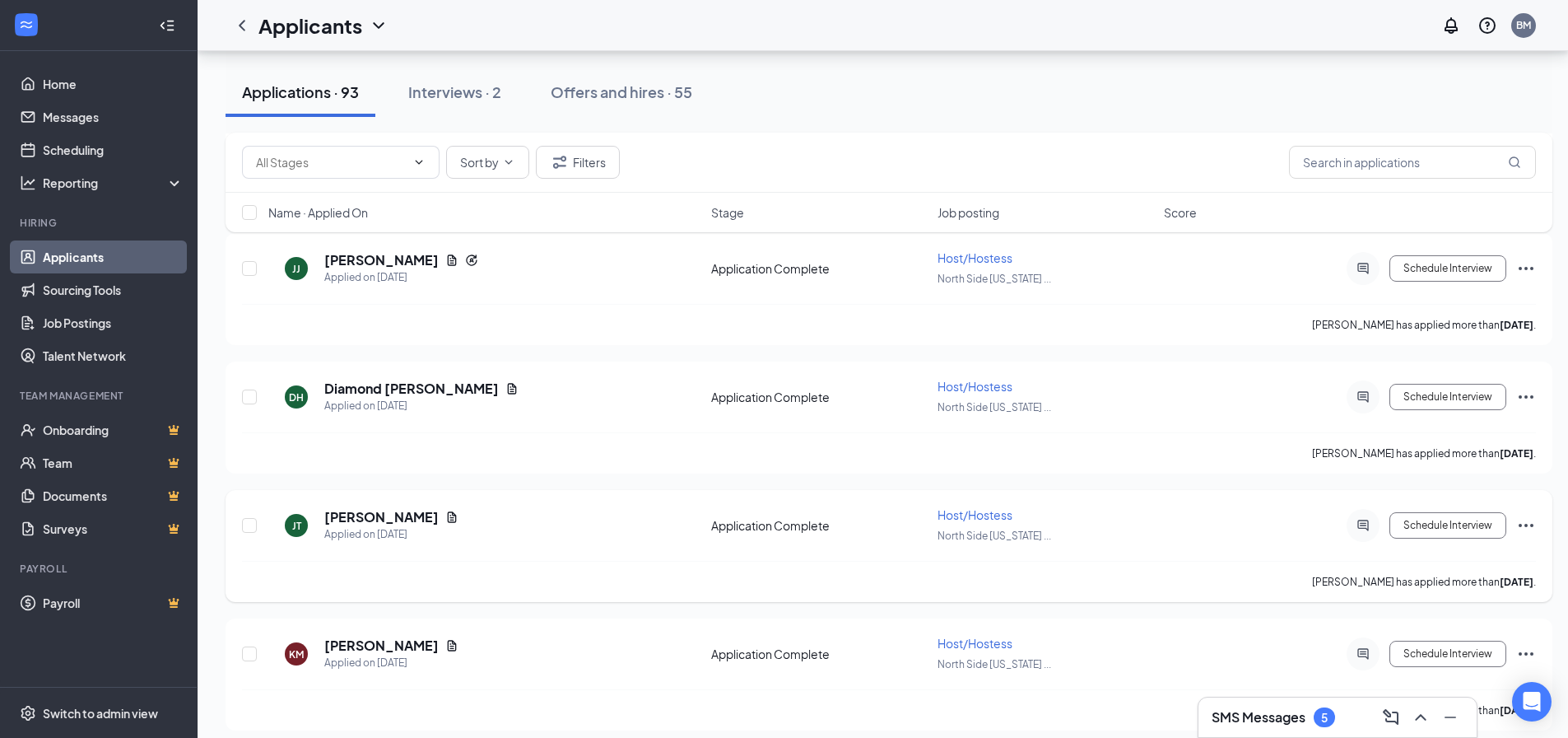
click at [445, 518] on icon "Document" at bounding box center [451, 517] width 13 height 13
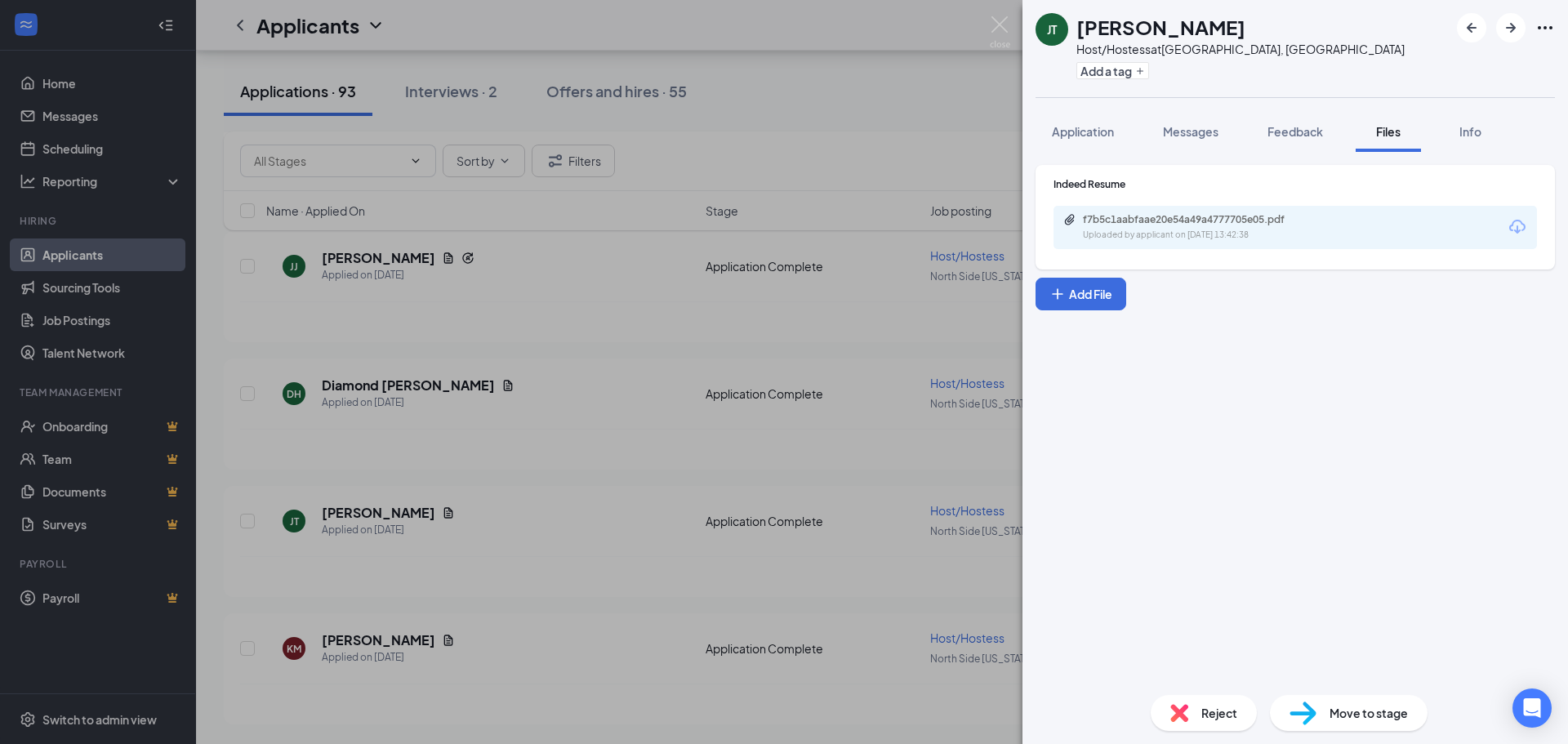
click at [1200, 210] on div "f7b5c1aabfaae20e54a49a4777705e05.pdf Uploaded by applicant on Oct 10, 2025 at 1…" at bounding box center [1296, 227] width 484 height 43
click at [1207, 236] on div "Uploaded by applicant on Oct 10, 2025 at 13:42:38" at bounding box center [1206, 235] width 245 height 13
click at [1209, 718] on span "Reject" at bounding box center [1219, 714] width 36 height 18
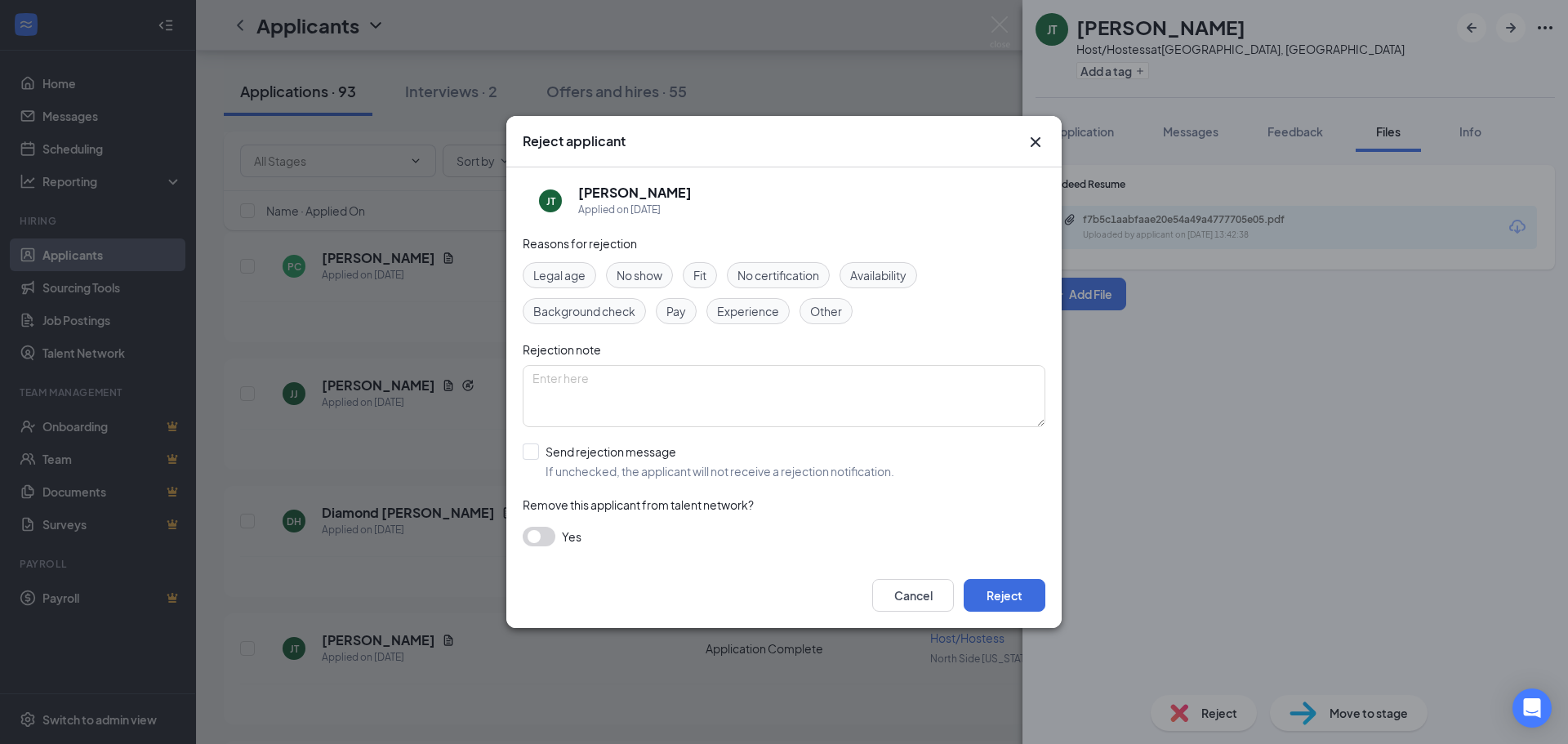
click at [706, 276] on span "Fit" at bounding box center [700, 276] width 13 height 18
click at [747, 314] on span "Experience" at bounding box center [748, 312] width 62 height 18
click at [1002, 594] on button "Reject" at bounding box center [1004, 596] width 82 height 33
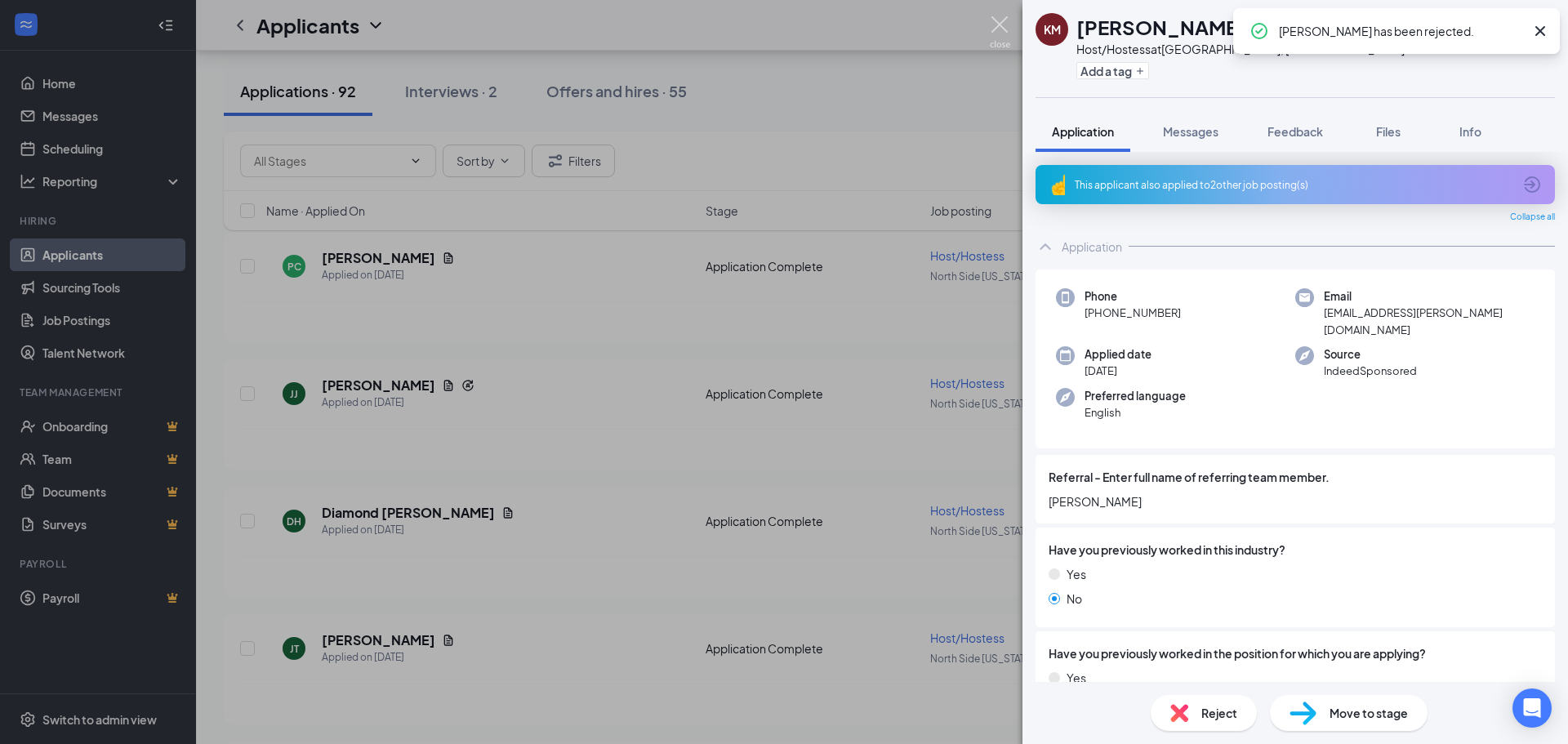
click at [1000, 24] on img at bounding box center [1000, 32] width 20 height 32
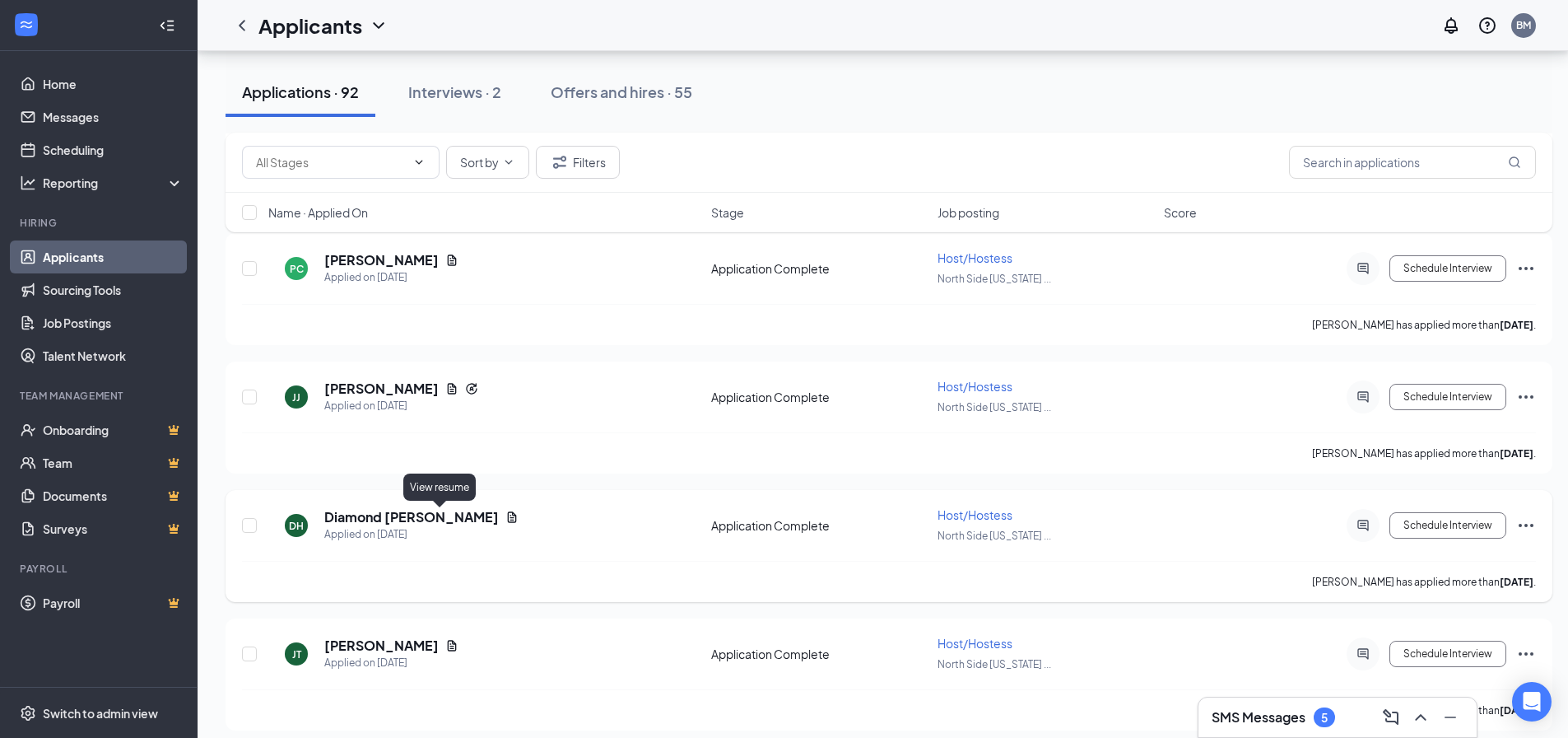
click at [508, 518] on icon "Document" at bounding box center [512, 516] width 9 height 11
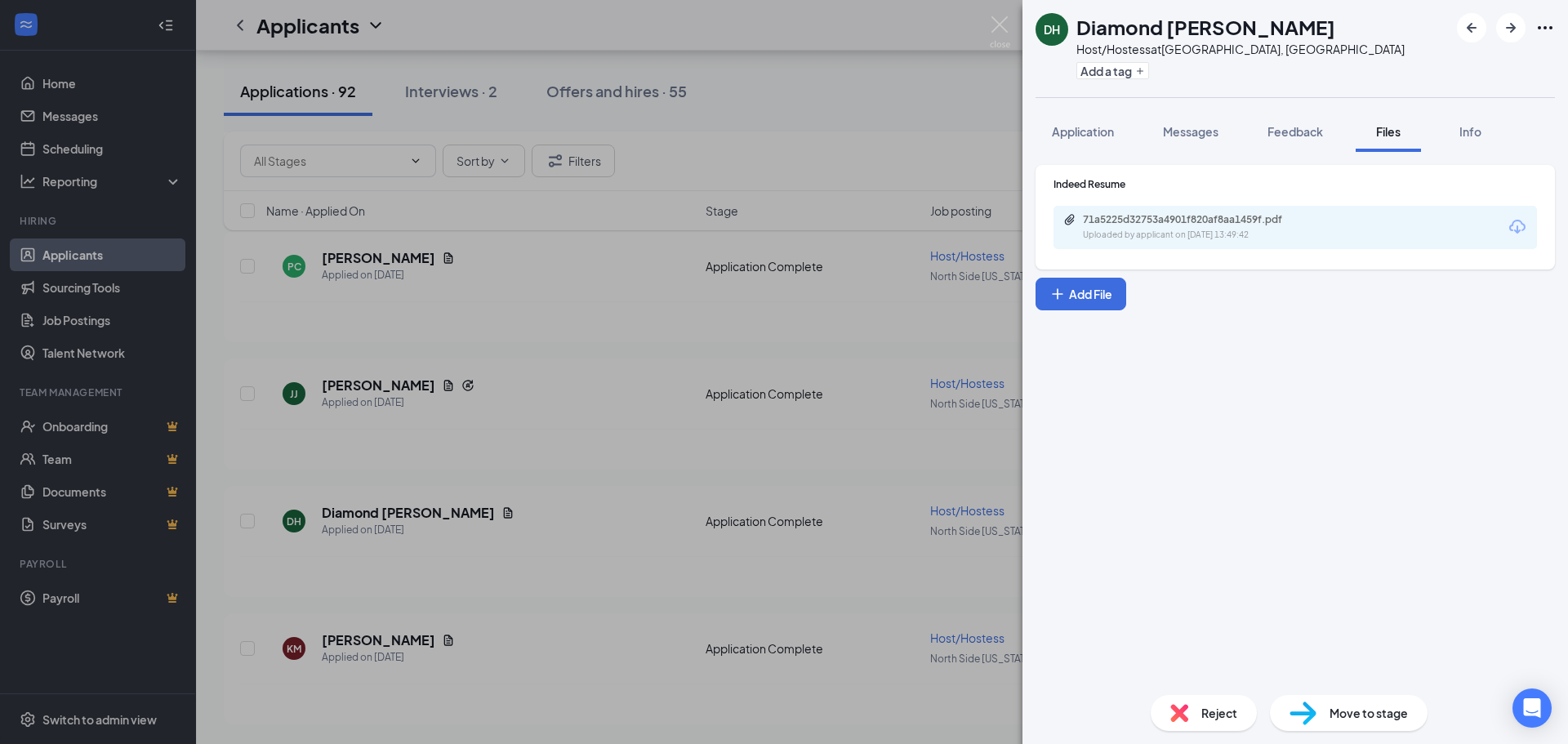
click at [1192, 221] on div "71a5225d32753a4901f820af8aa1459f.pdf" at bounding box center [1197, 220] width 229 height 13
click at [1001, 27] on img at bounding box center [1000, 32] width 20 height 32
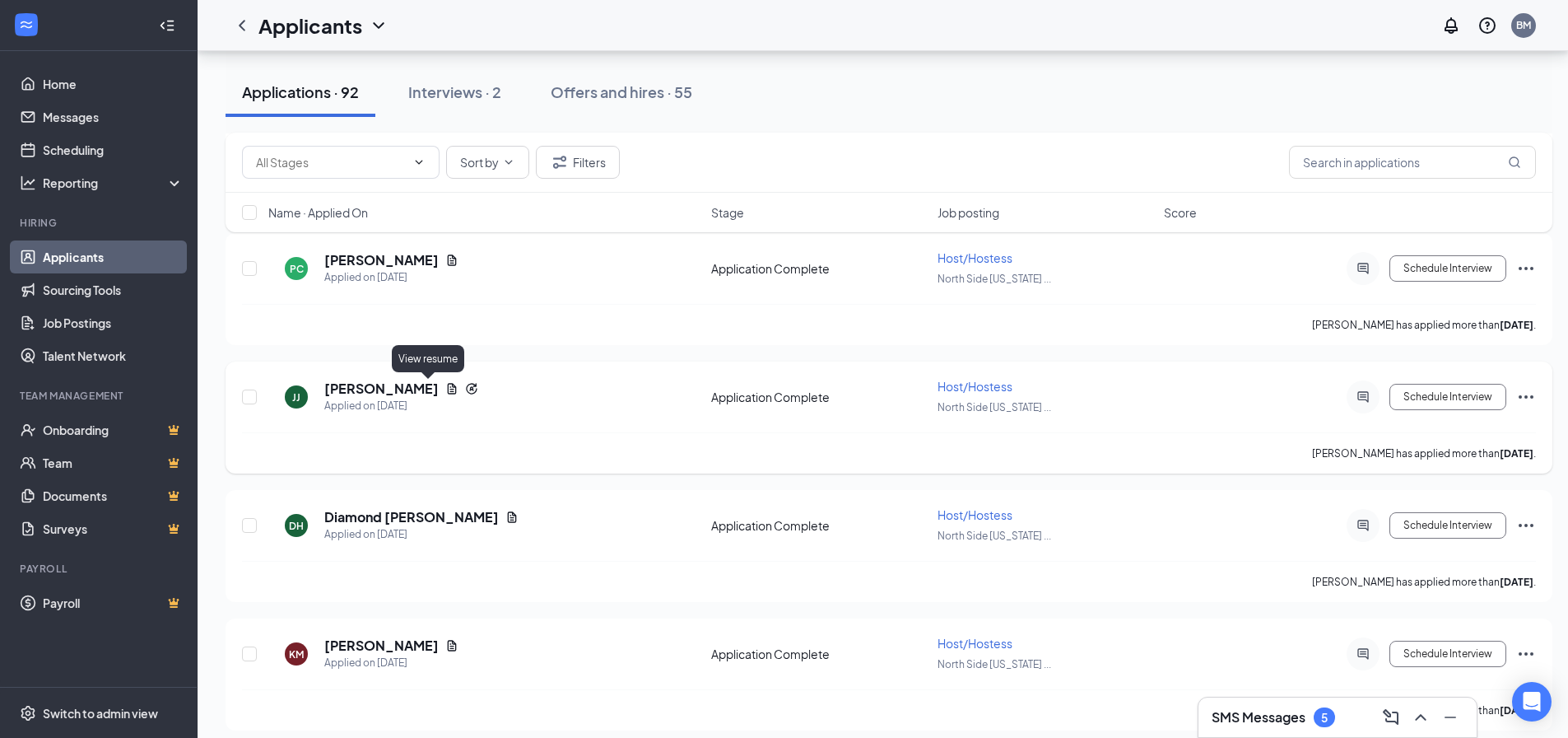
click at [445, 387] on icon "Document" at bounding box center [451, 388] width 13 height 13
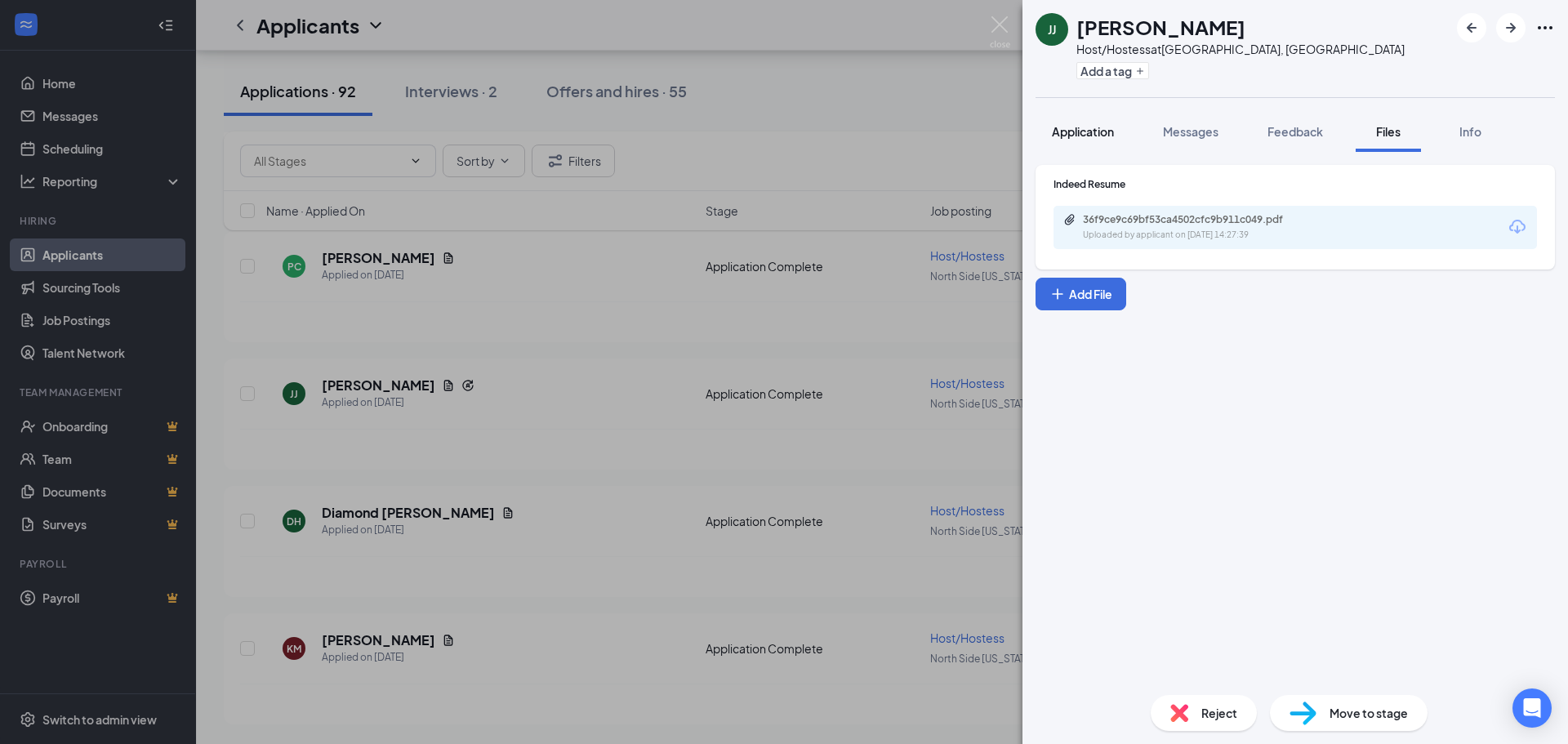
click at [1089, 128] on span "Application" at bounding box center [1082, 132] width 62 height 15
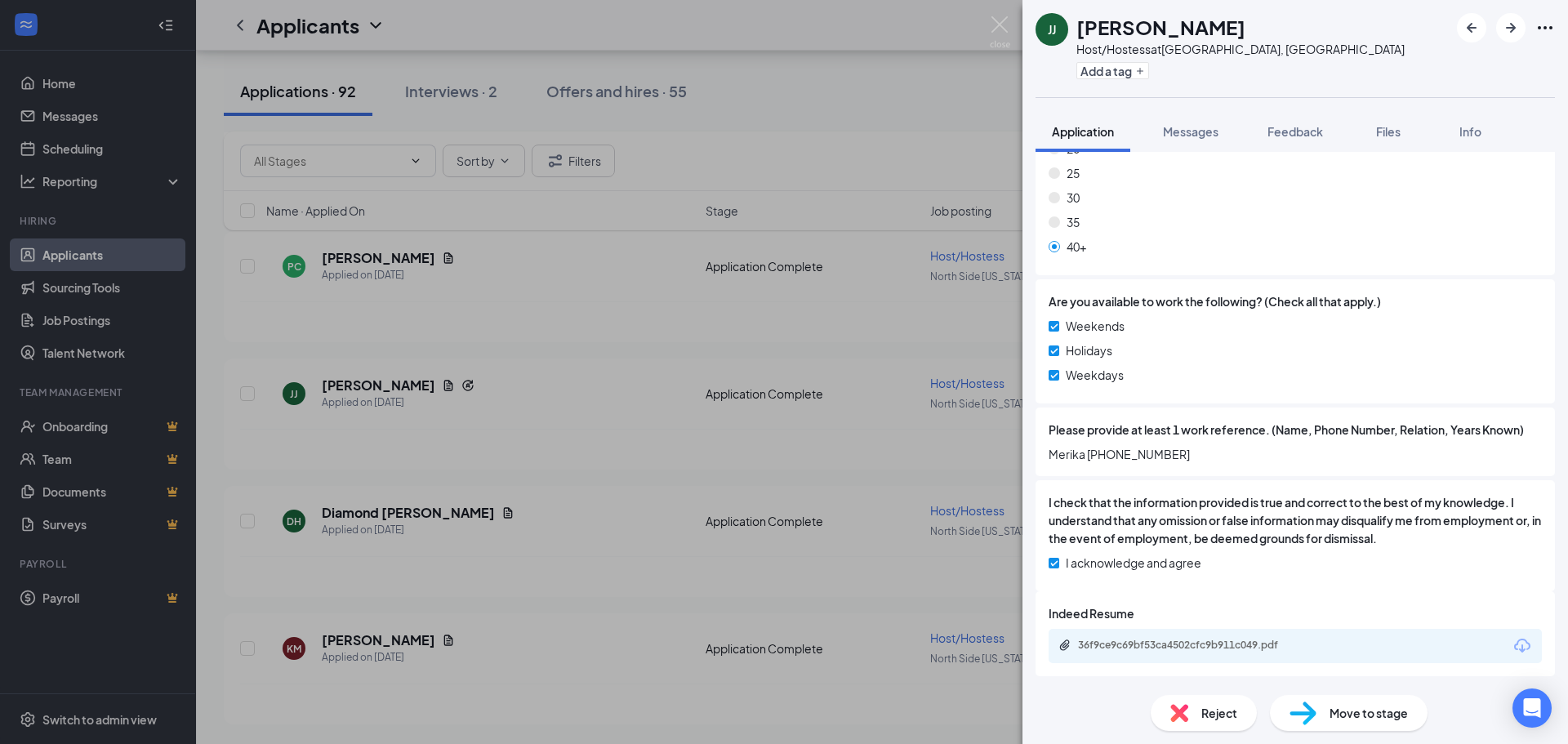
scroll to position [1149, 0]
click at [1382, 134] on span "Files" at bounding box center [1388, 132] width 25 height 15
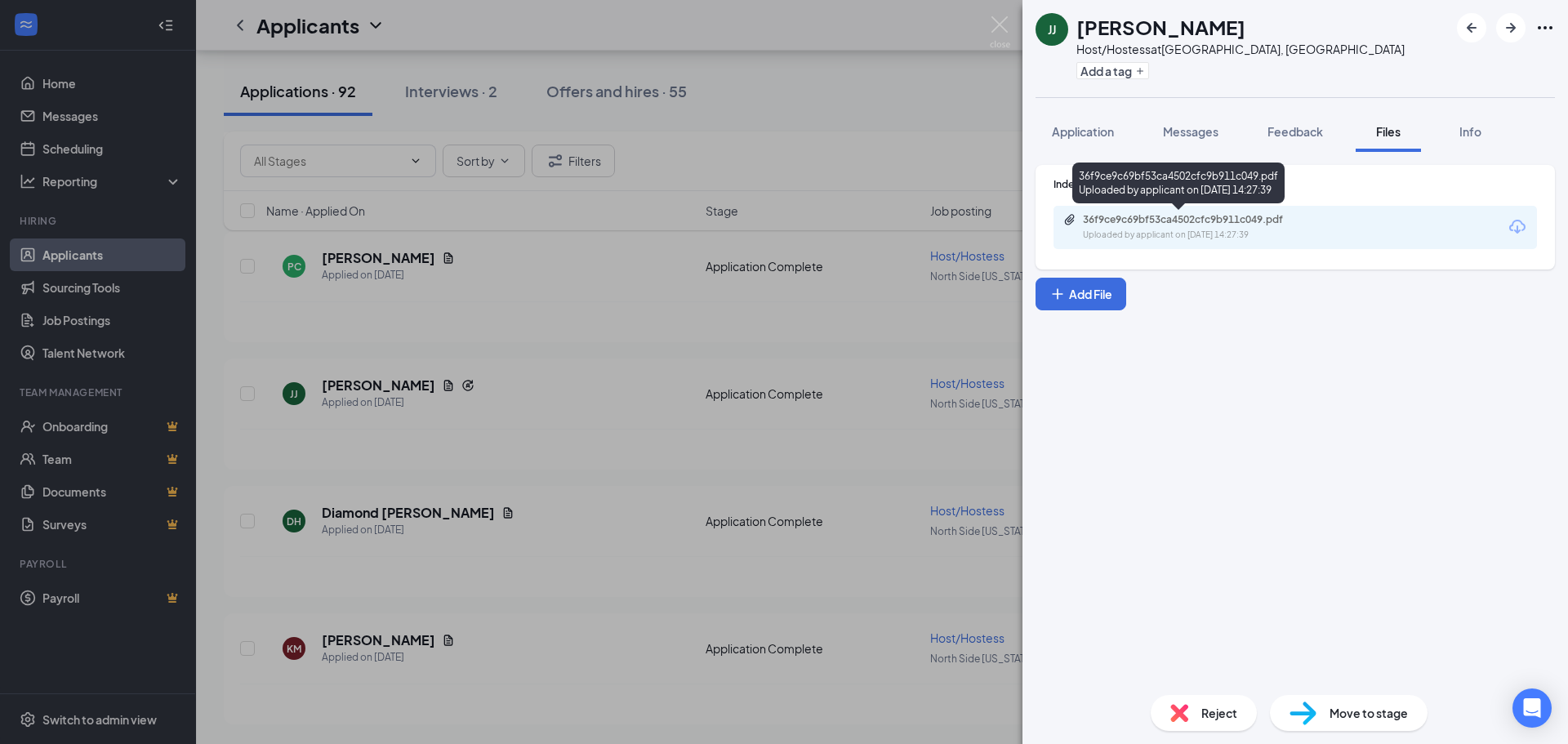
click at [1207, 235] on div "Uploaded by applicant on Oct 10, 2025 at 14:27:39" at bounding box center [1206, 235] width 245 height 13
click at [1210, 708] on span "Reject" at bounding box center [1219, 714] width 36 height 18
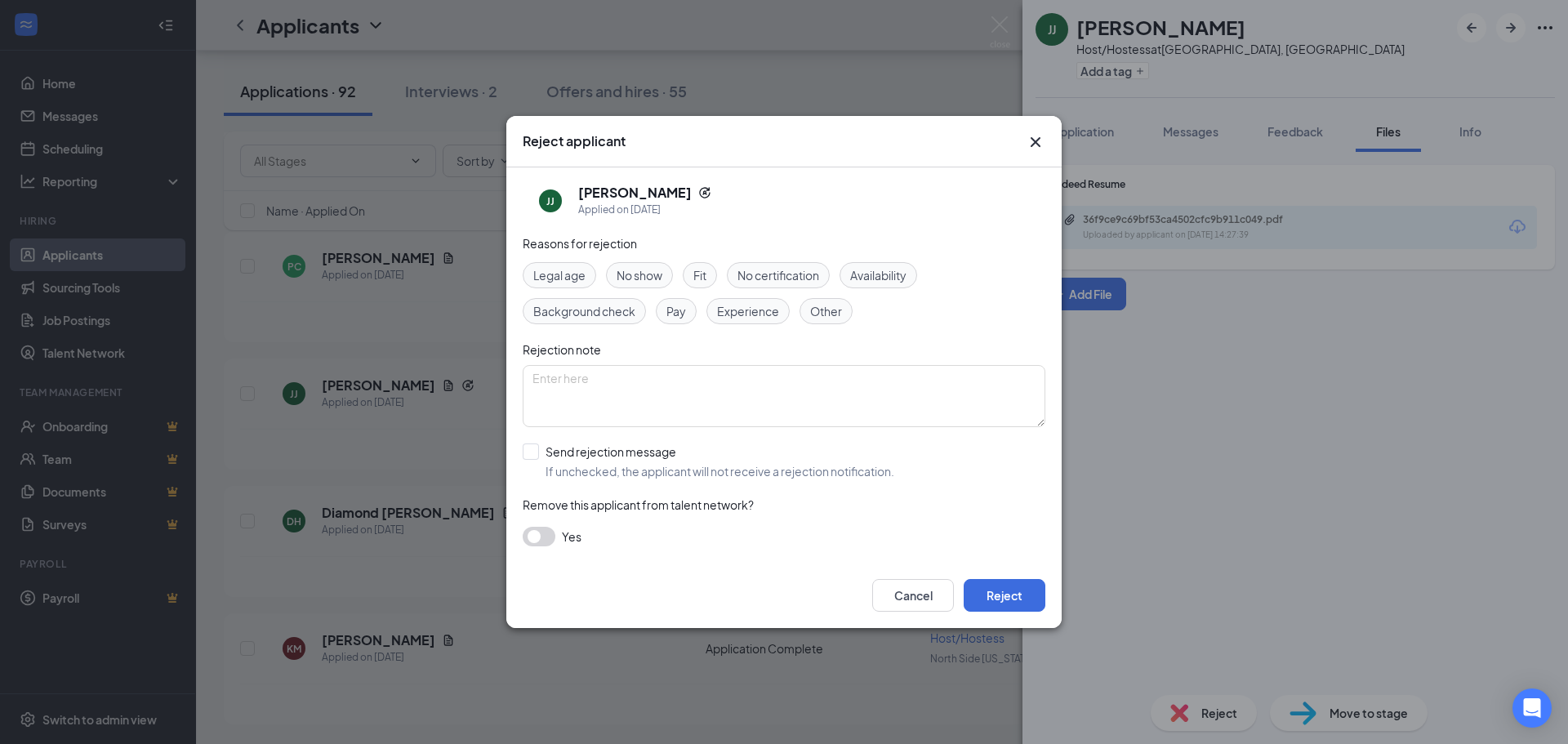
click at [741, 310] on span "Experience" at bounding box center [748, 312] width 62 height 18
click at [1012, 593] on button "Reject" at bounding box center [1004, 596] width 82 height 33
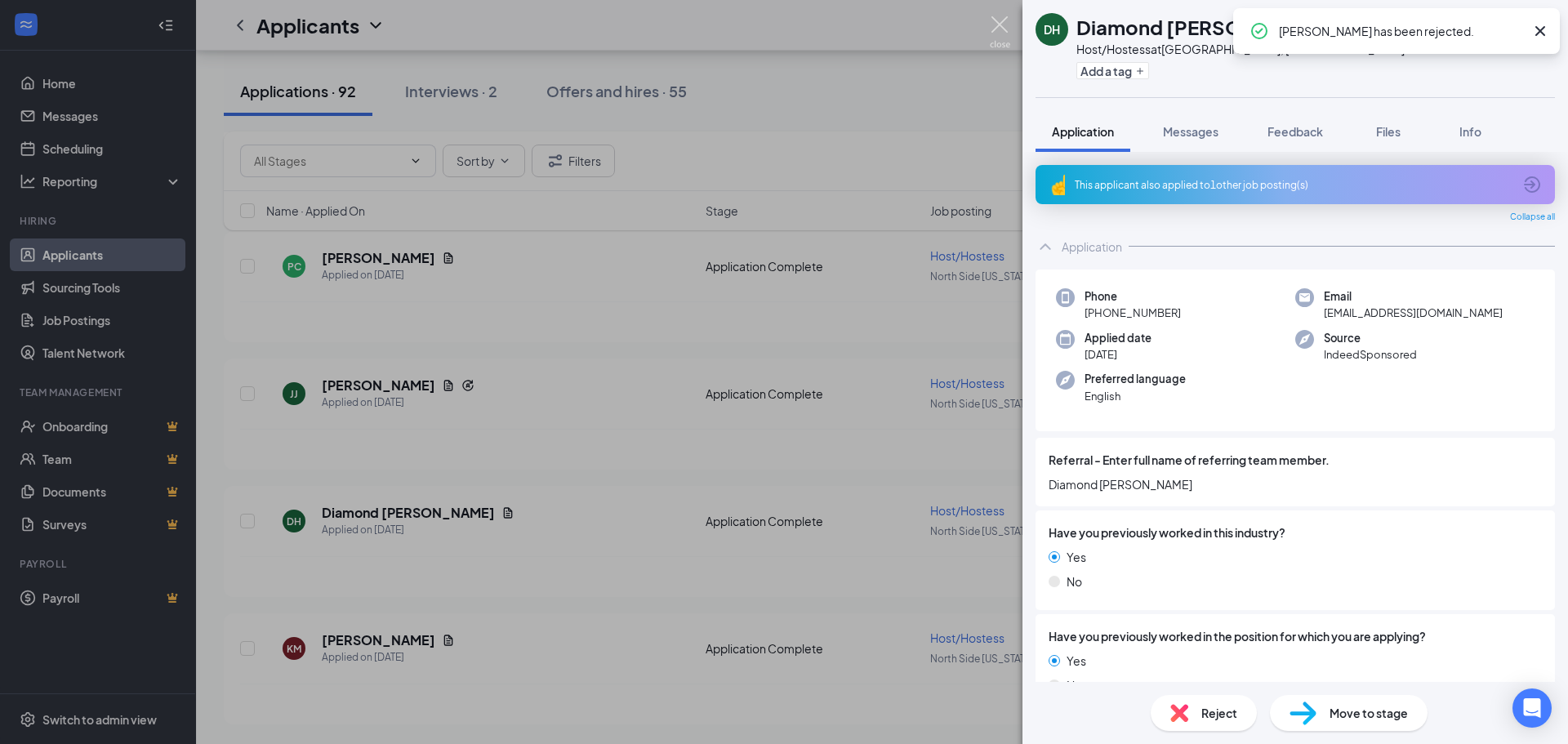
click at [999, 20] on img at bounding box center [1000, 32] width 20 height 32
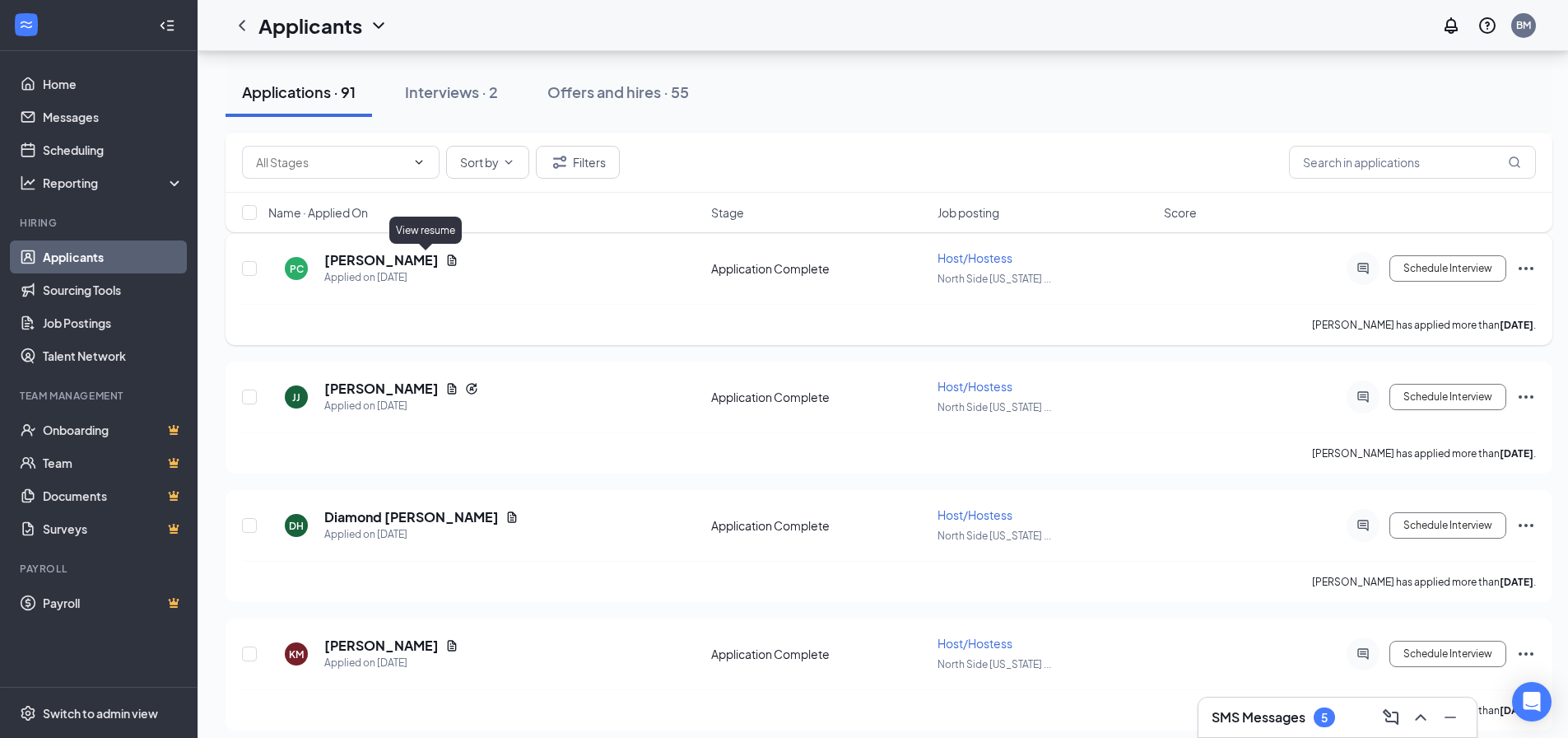
click at [445, 261] on icon "Document" at bounding box center [451, 261] width 13 height 13
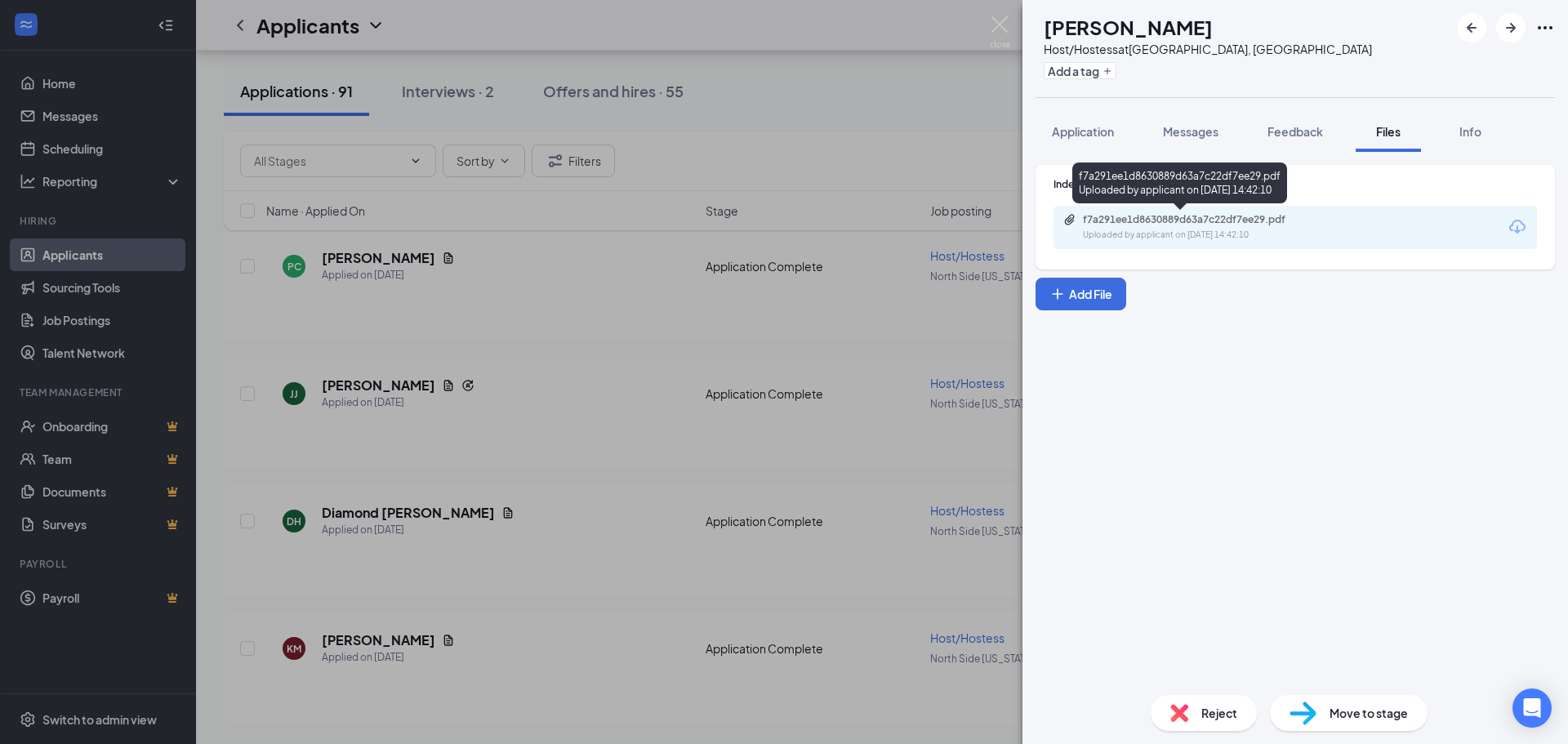
click at [1283, 234] on div "Uploaded by applicant on Oct 10, 2025 at 14:42:10" at bounding box center [1206, 235] width 245 height 13
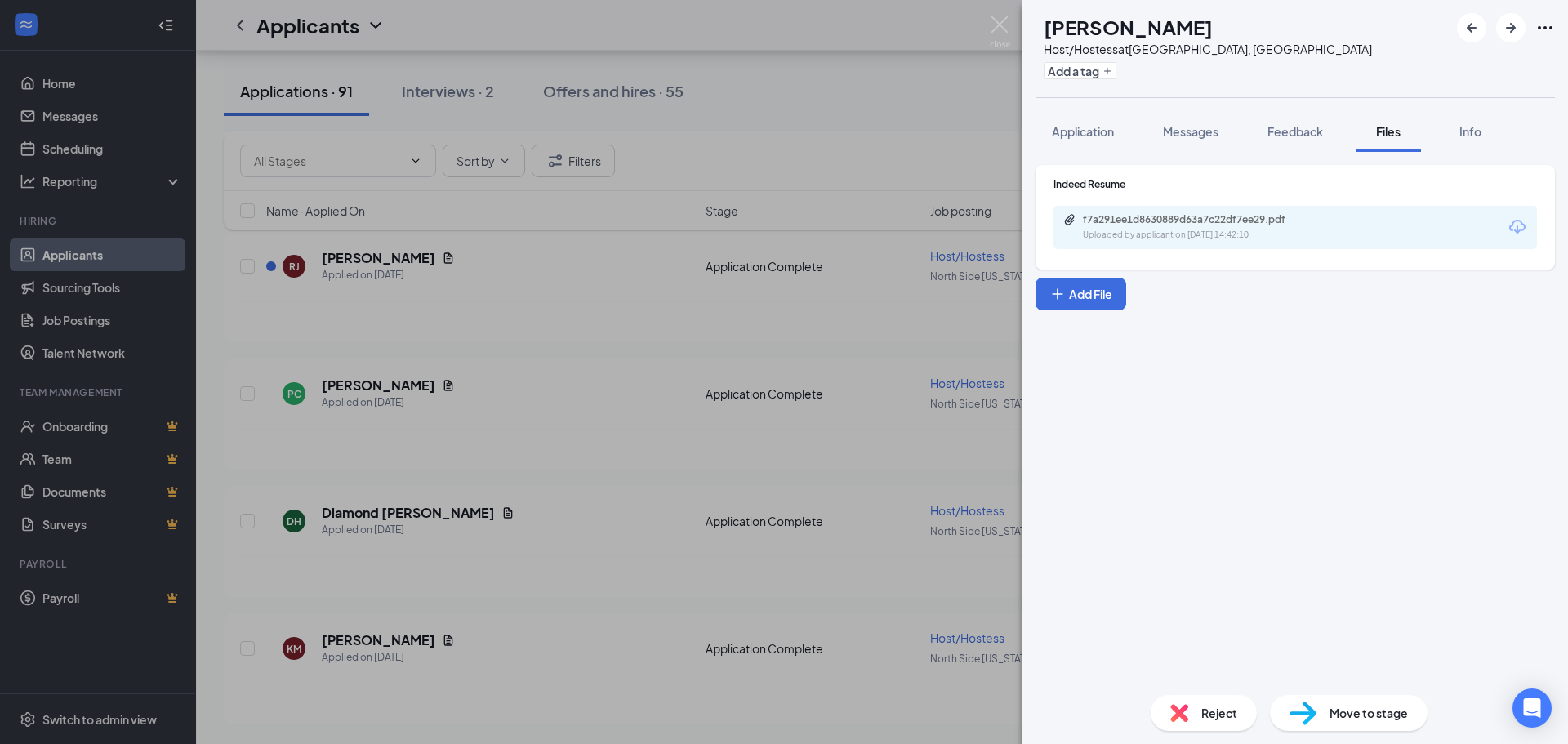
scroll to position [11204, 0]
click at [1001, 26] on img at bounding box center [1000, 32] width 20 height 32
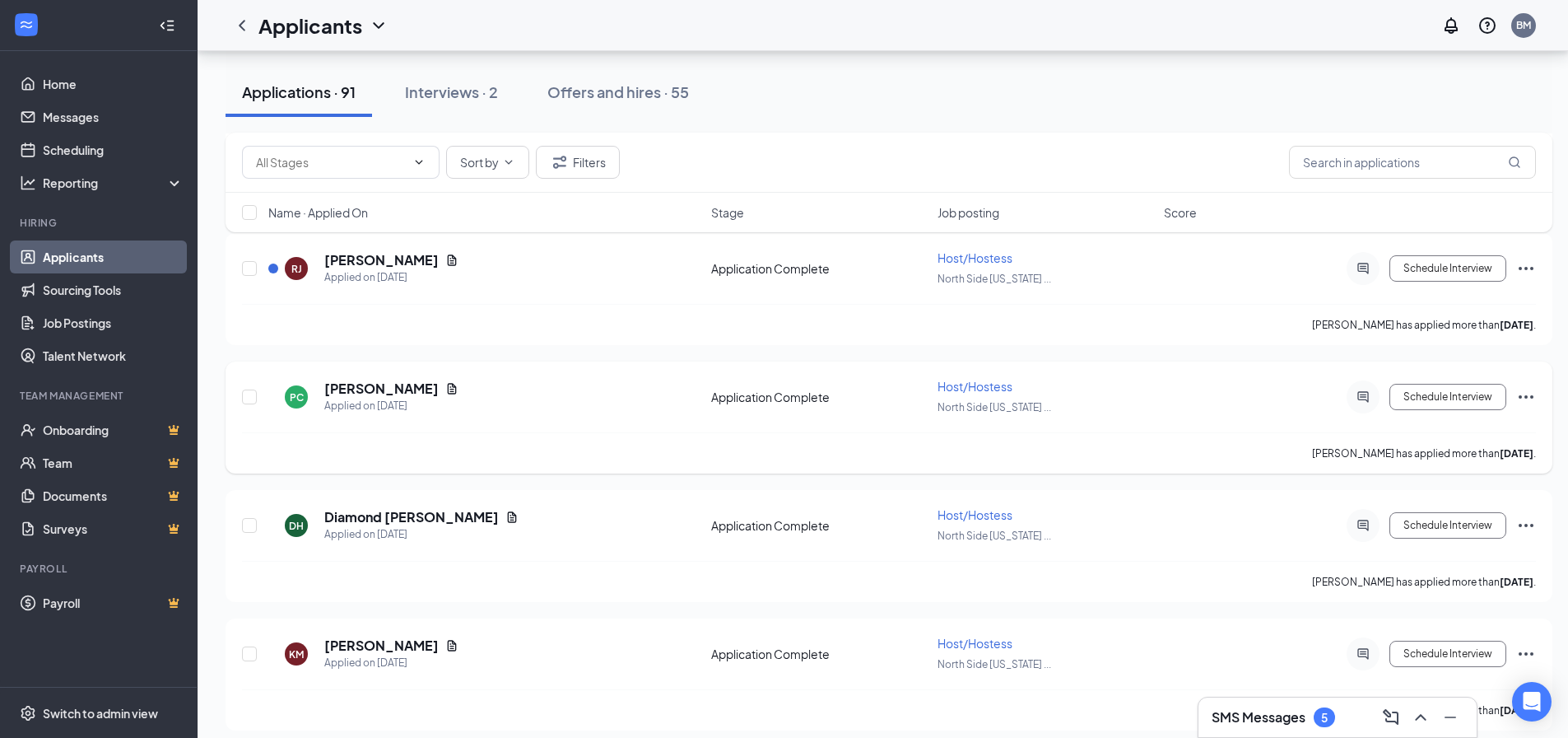
click at [1525, 393] on icon "Ellipses" at bounding box center [1525, 396] width 19 height 19
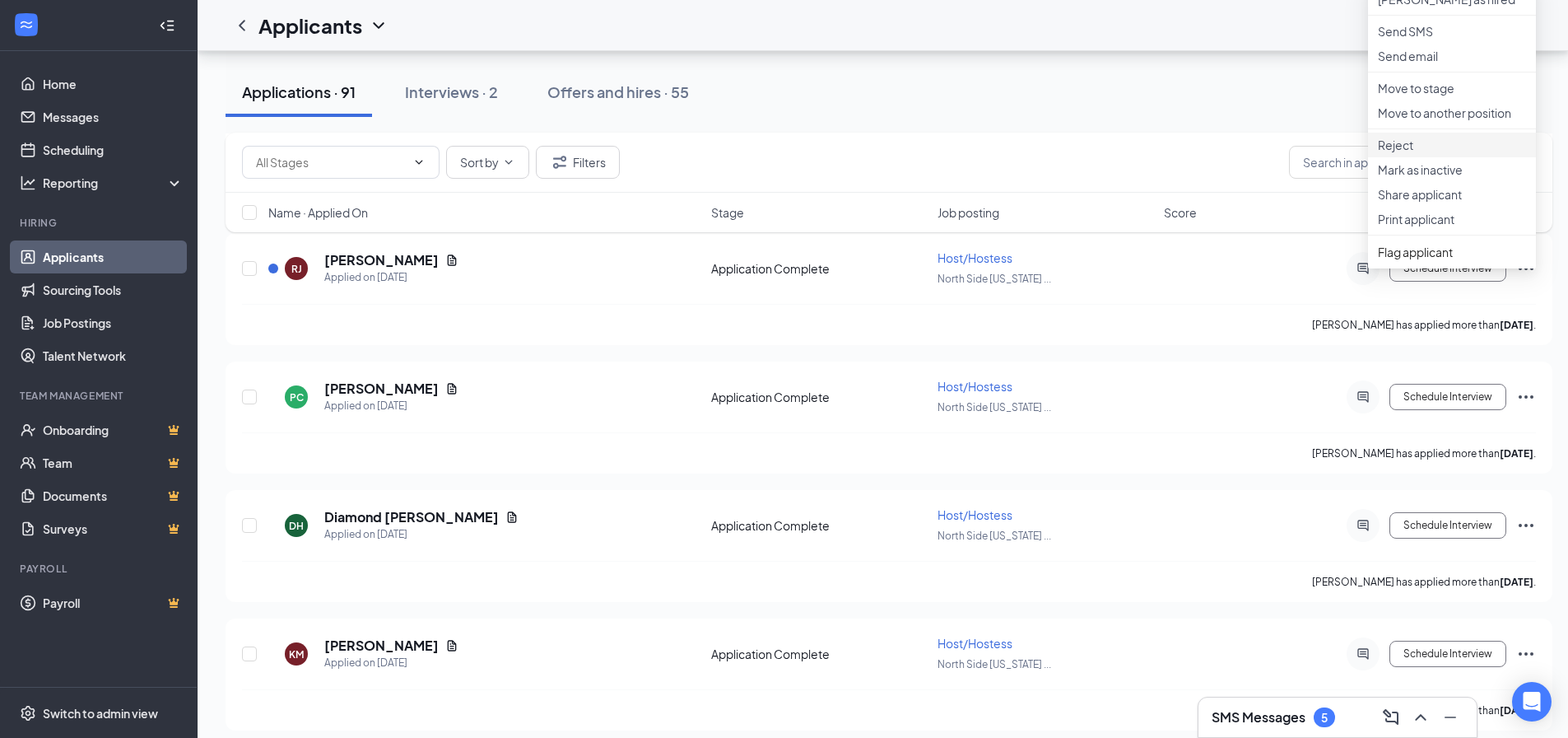
click at [1418, 153] on p "Reject" at bounding box center [1452, 145] width 148 height 17
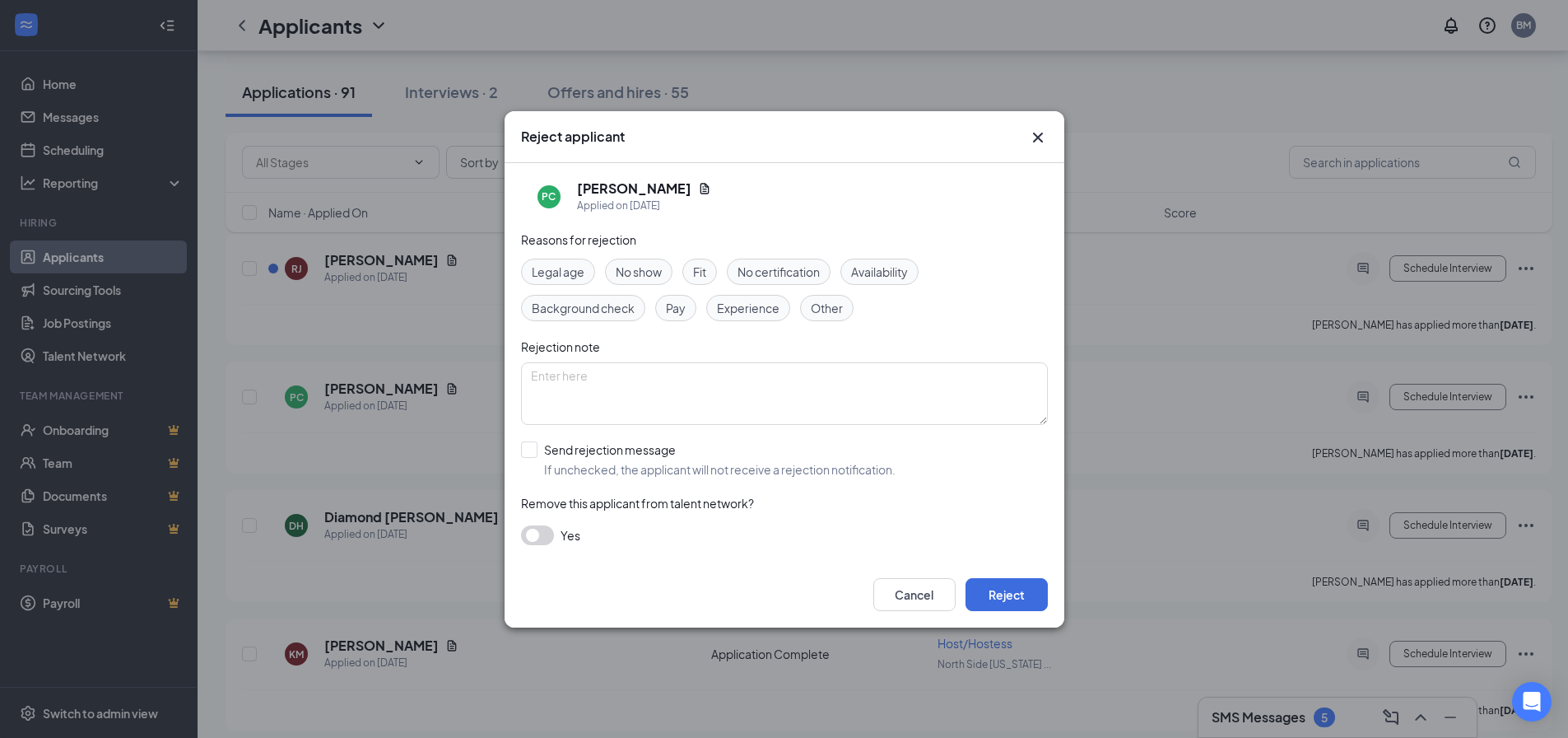
click at [822, 308] on span "Other" at bounding box center [827, 308] width 32 height 19
click at [1027, 599] on button "Reject" at bounding box center [1006, 594] width 82 height 33
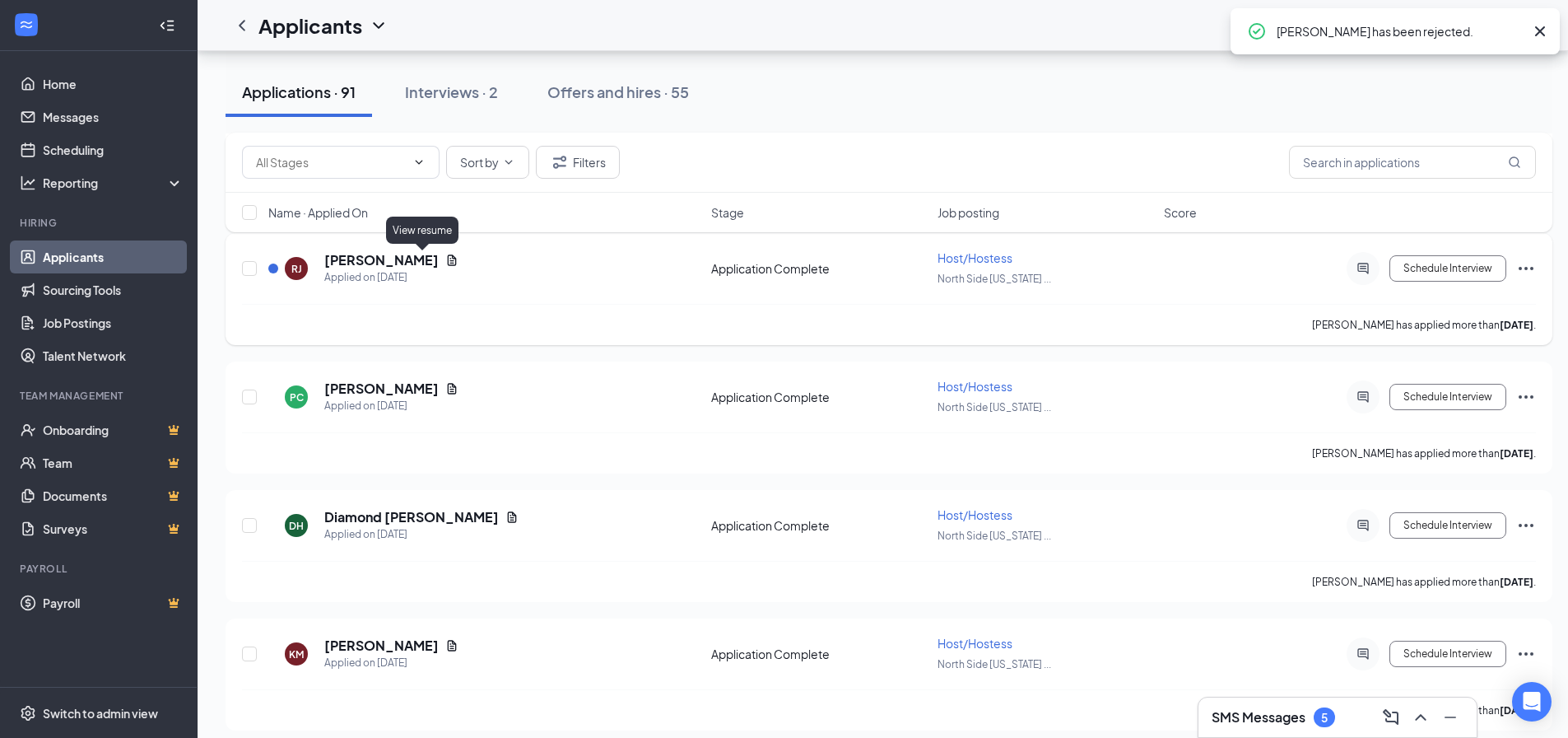
click at [445, 258] on icon "Document" at bounding box center [451, 261] width 13 height 13
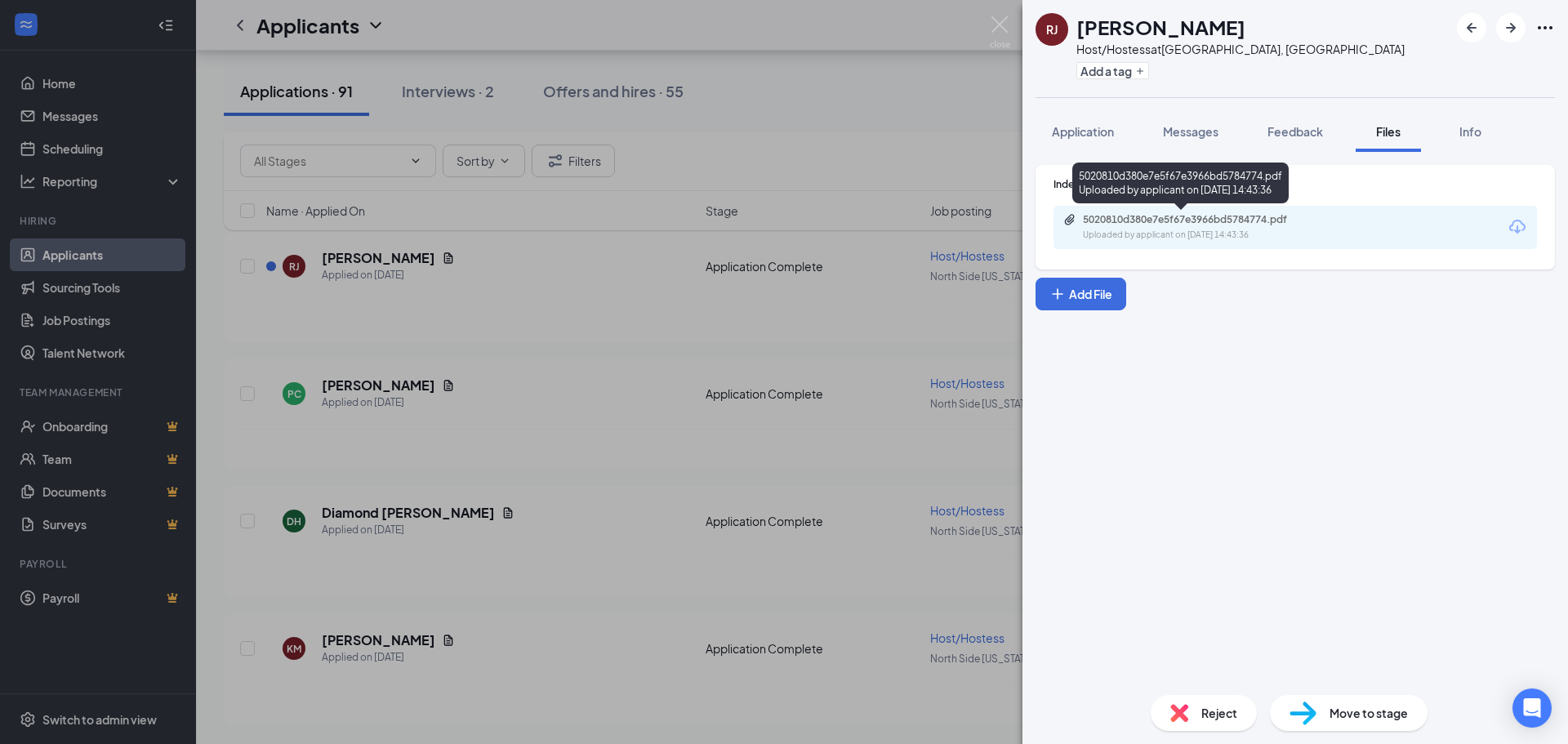
click at [1247, 222] on div "5020810d380e7e5f67e3966bd5784774.pdf" at bounding box center [1197, 220] width 229 height 13
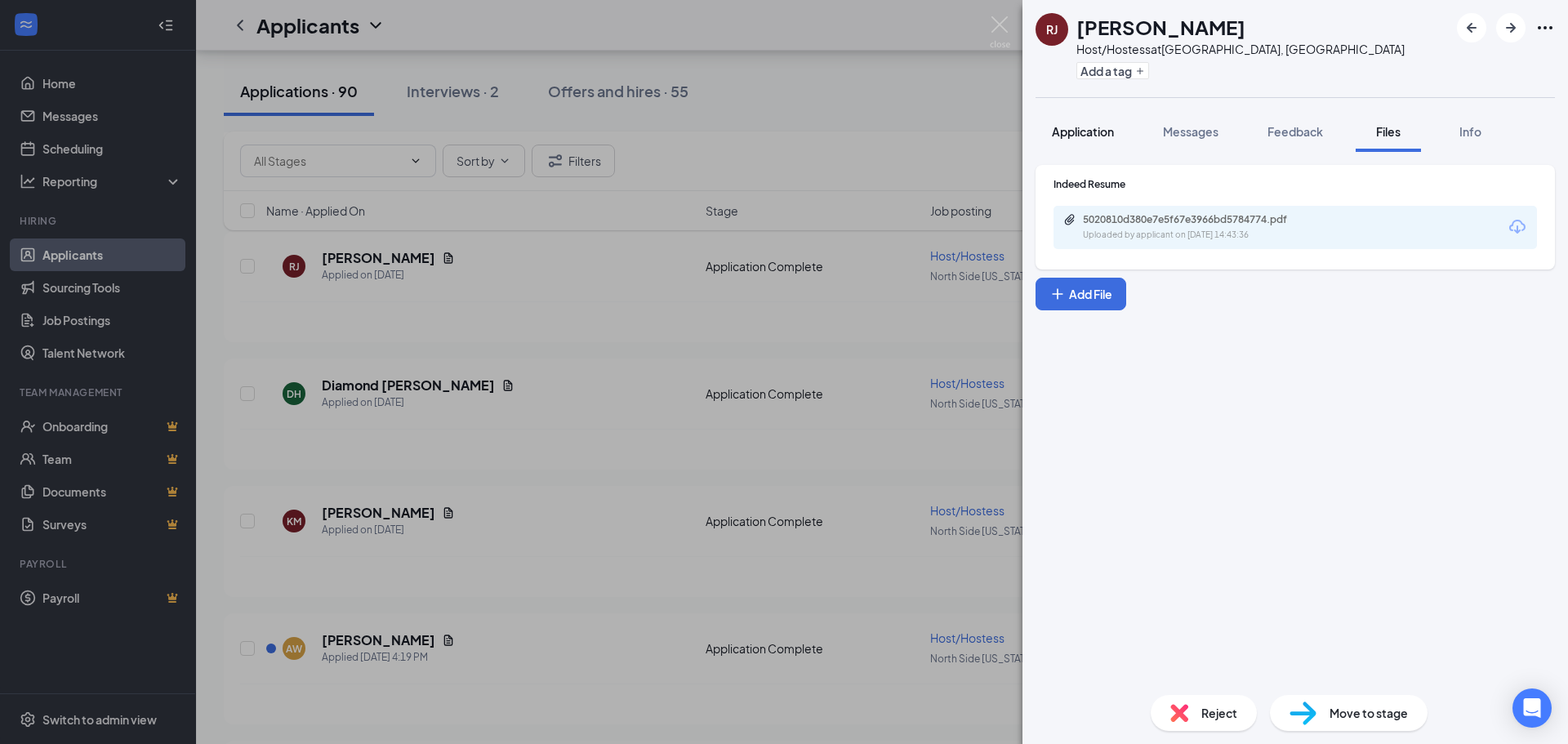
click at [1067, 138] on span "Application" at bounding box center [1082, 132] width 62 height 15
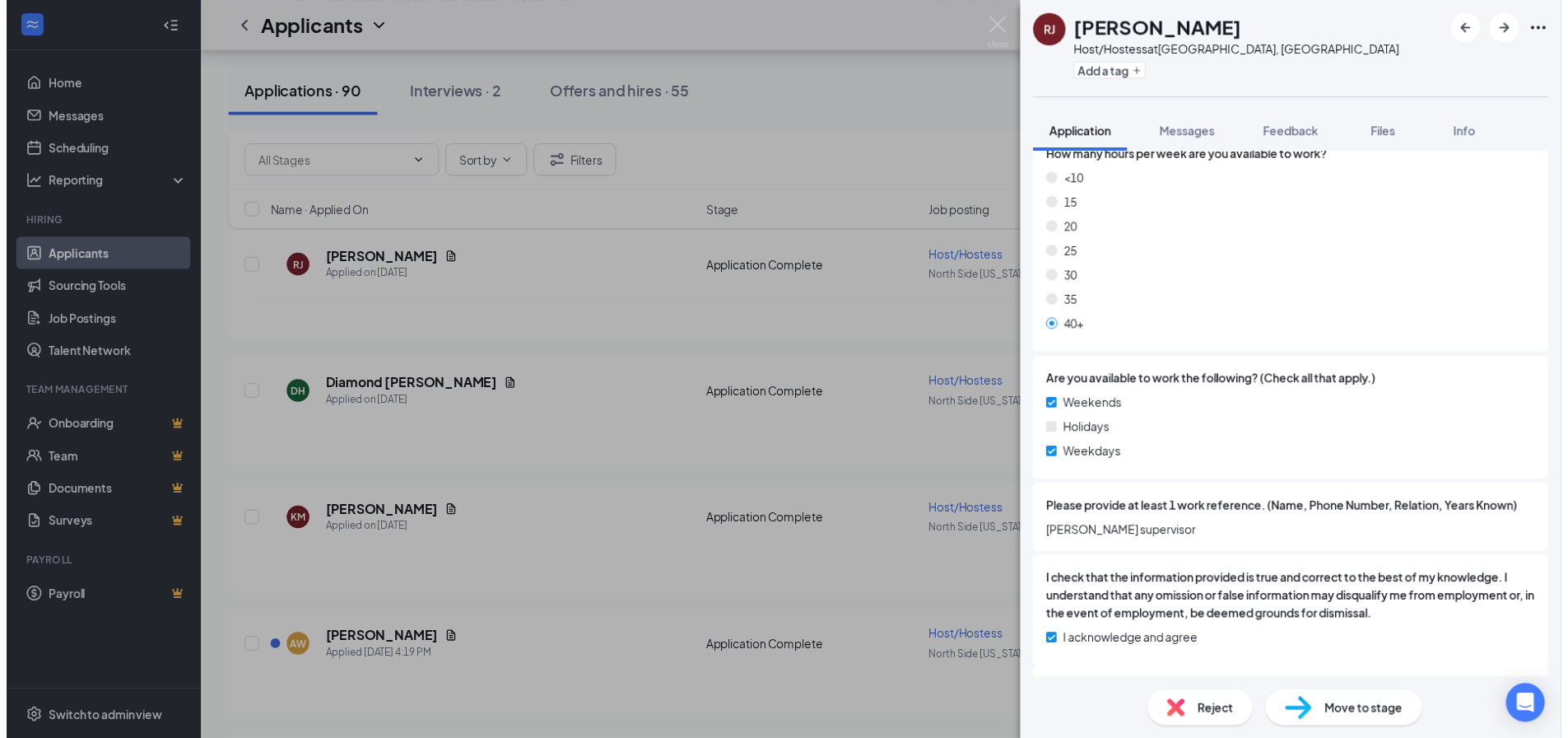
scroll to position [1070, 0]
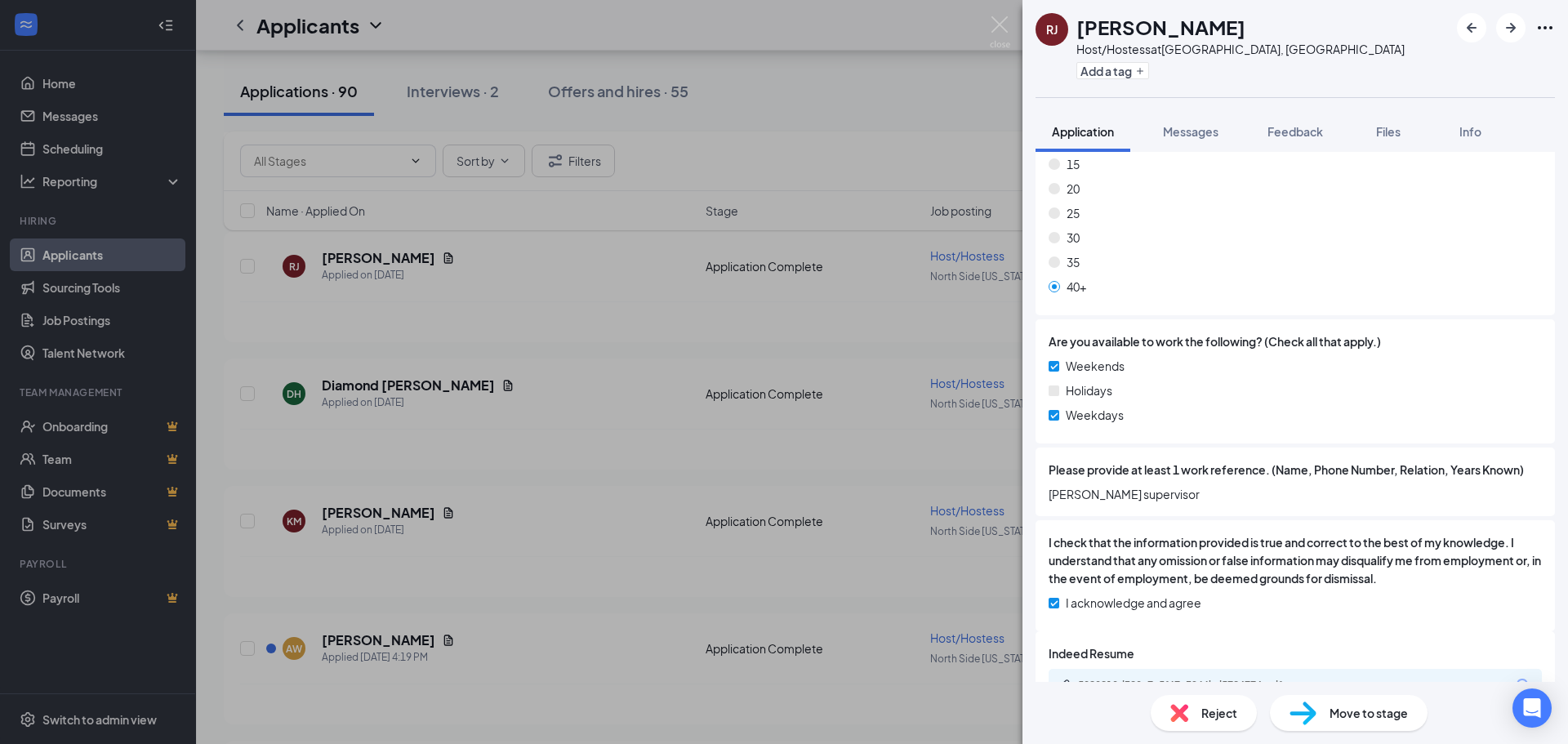
click at [1228, 719] on span "Reject" at bounding box center [1219, 714] width 36 height 18
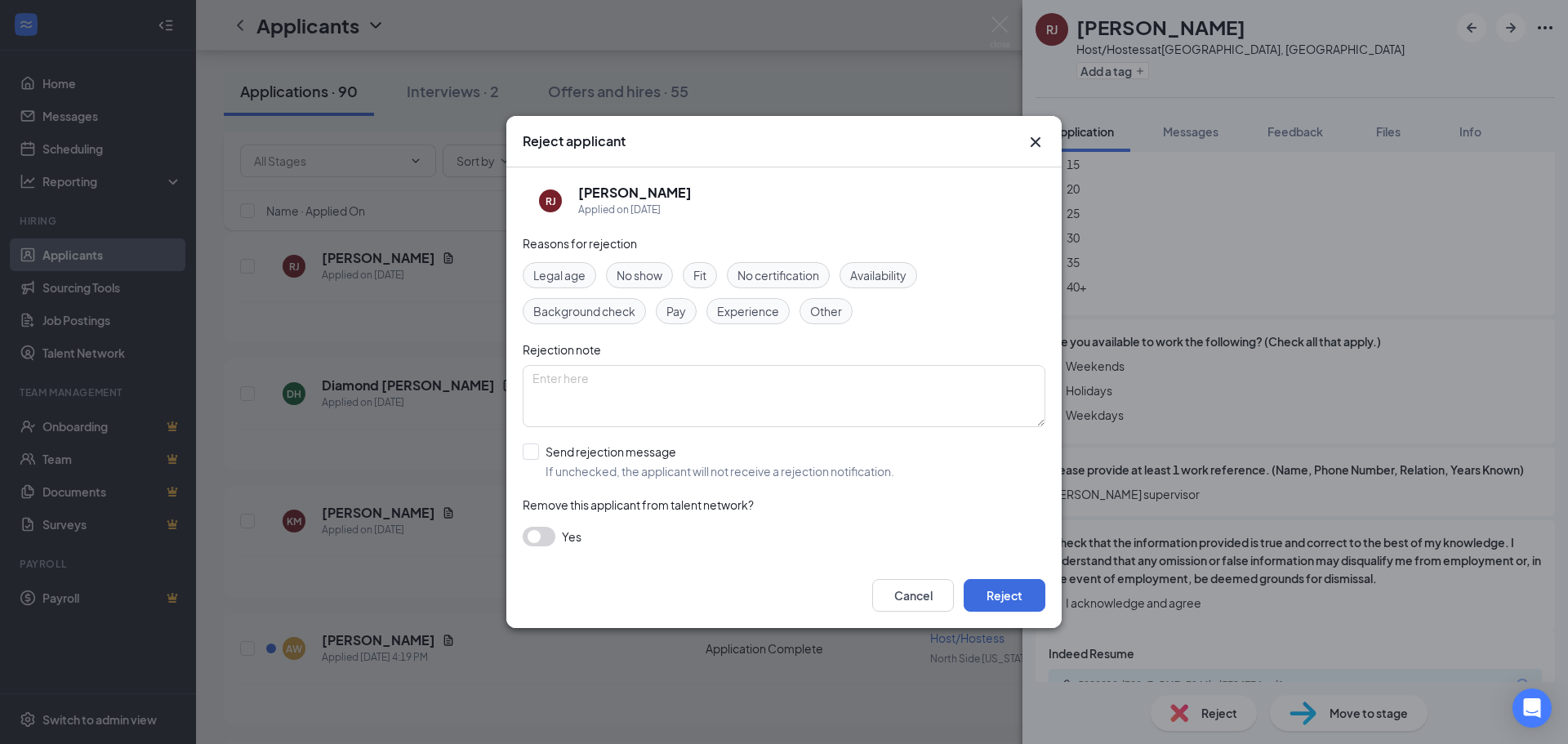
click at [881, 274] on span "Availability" at bounding box center [877, 276] width 56 height 18
click at [1010, 594] on button "Reject" at bounding box center [1004, 596] width 82 height 33
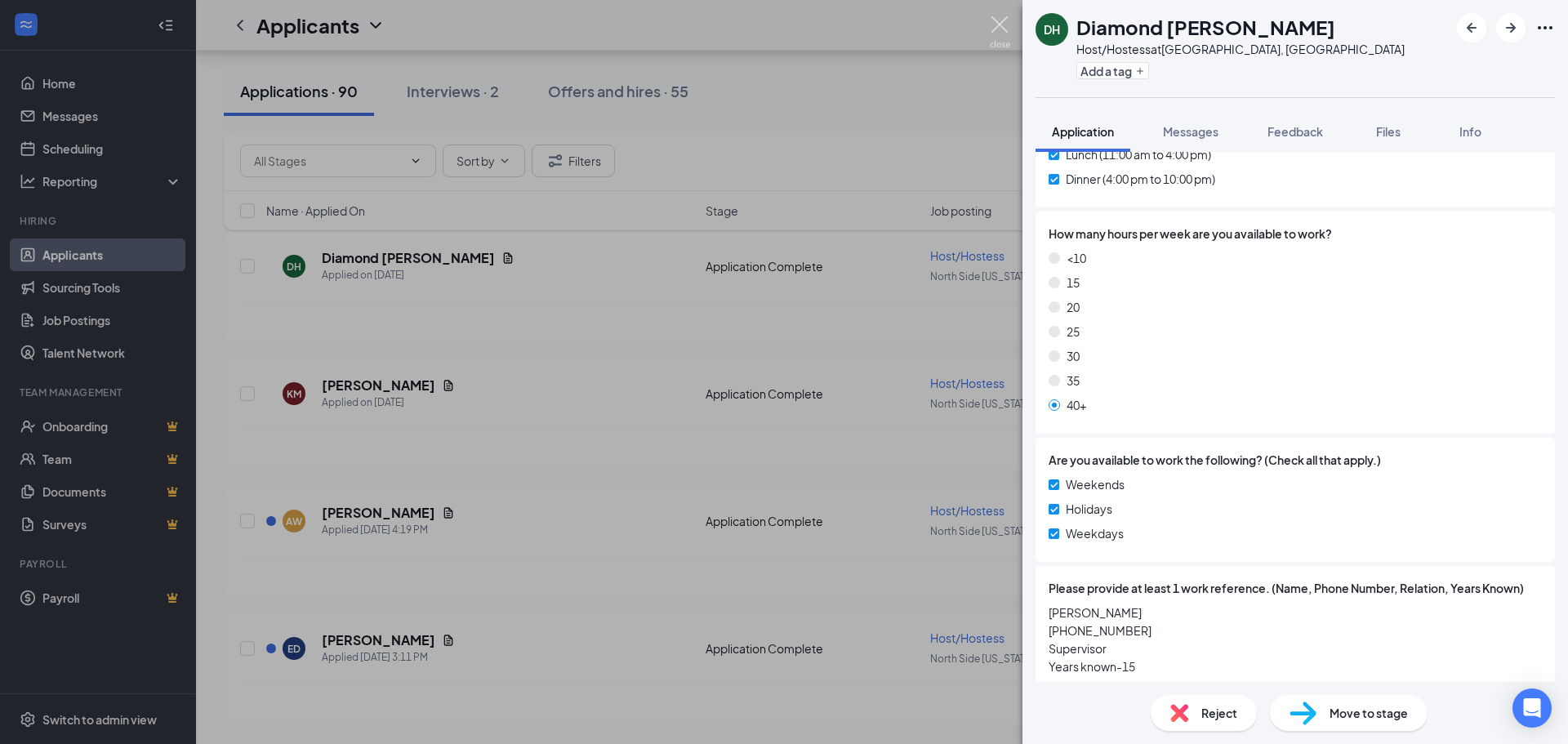
click at [1003, 23] on img at bounding box center [1000, 32] width 20 height 32
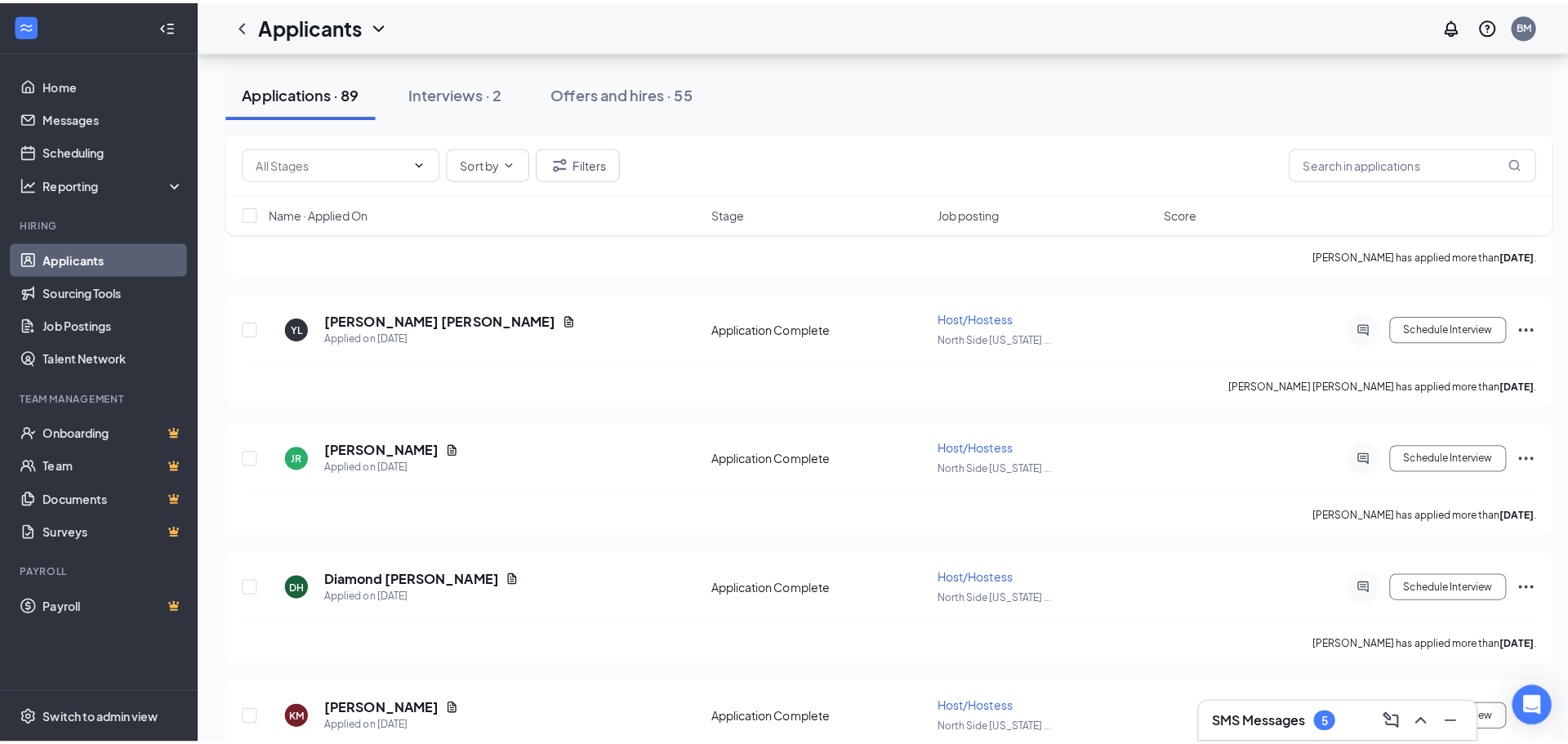
scroll to position [10878, 0]
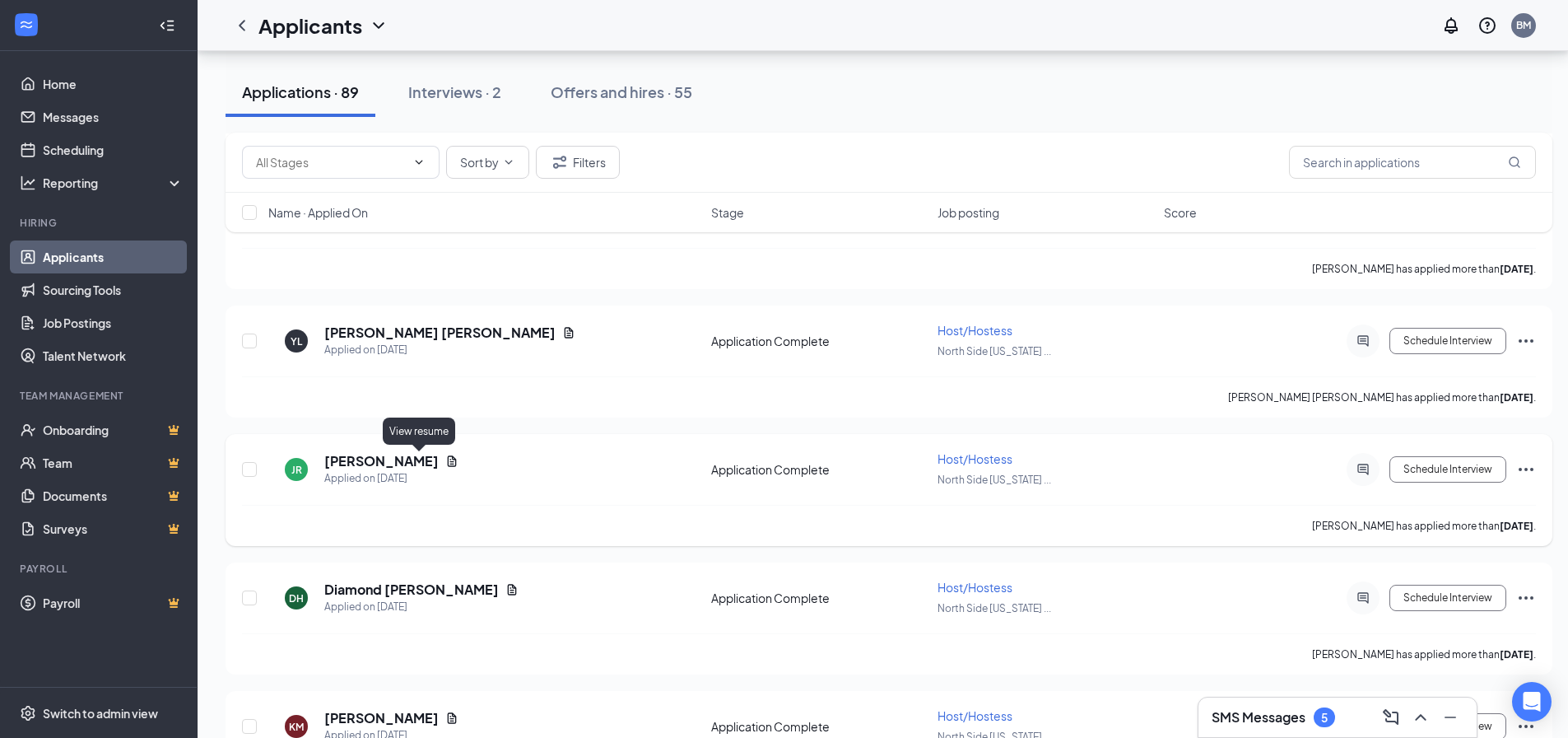
click at [448, 460] on icon "Document" at bounding box center [452, 461] width 9 height 11
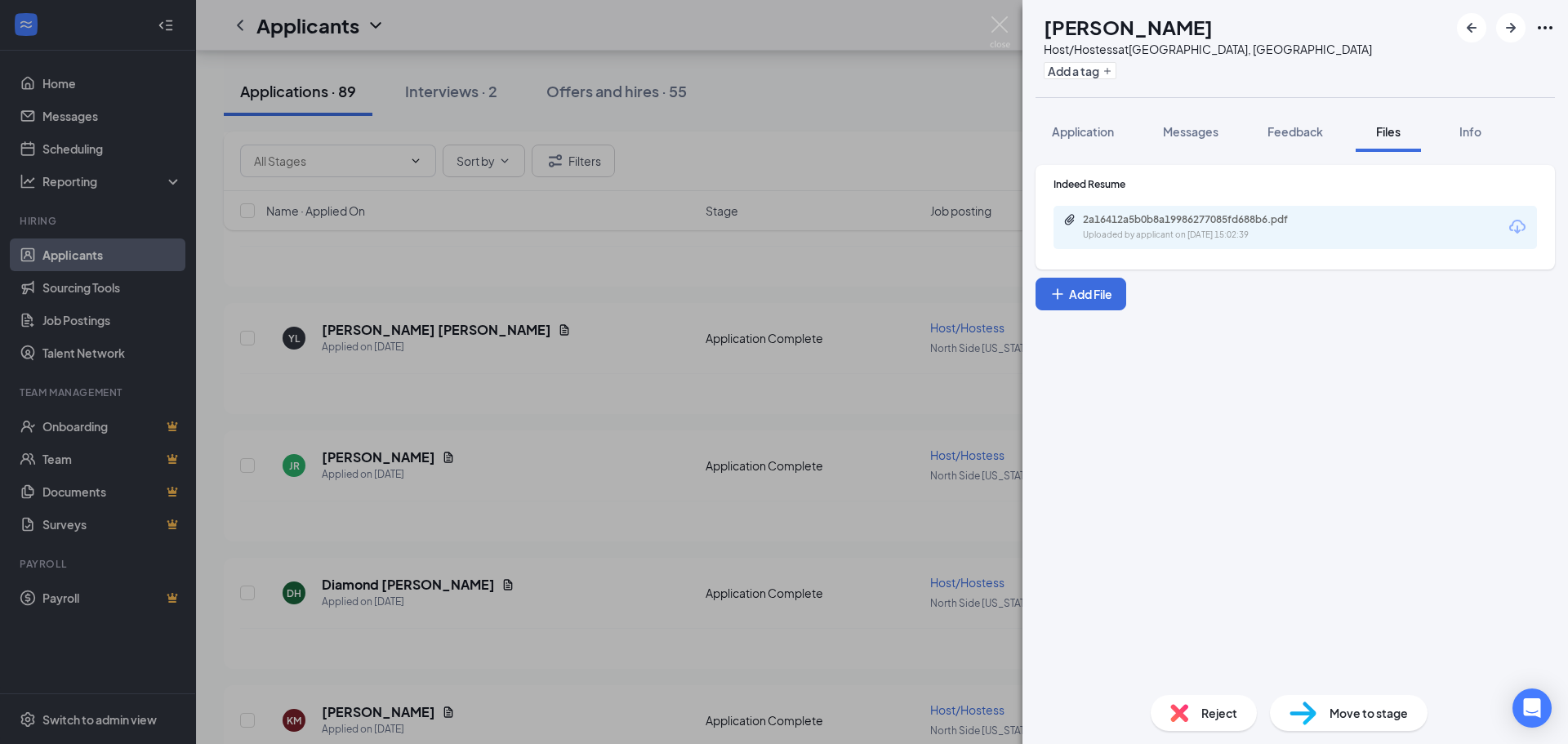
click at [1193, 246] on div "2a16412a5b0b8a19986277085fd688b6.pdf Uploaded by applicant on Oct 10, 2025 at 1…" at bounding box center [1296, 227] width 484 height 43
click at [1193, 223] on div "2a16412a5b0b8a19986277085fd688b6.pdf" at bounding box center [1197, 220] width 229 height 13
click at [1089, 135] on span "Application" at bounding box center [1082, 132] width 62 height 15
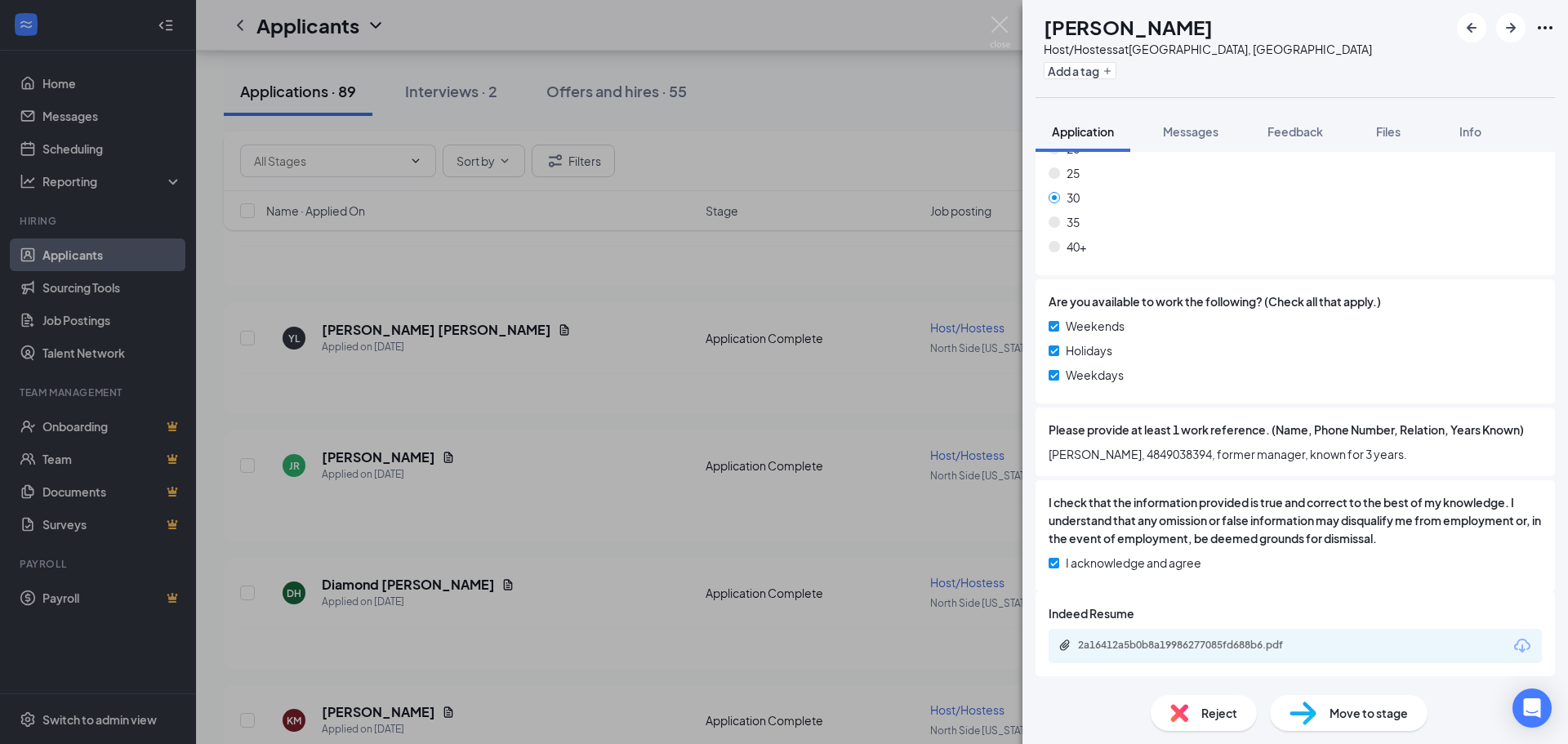
scroll to position [1103, 0]
click at [1395, 128] on span "Files" at bounding box center [1388, 132] width 25 height 15
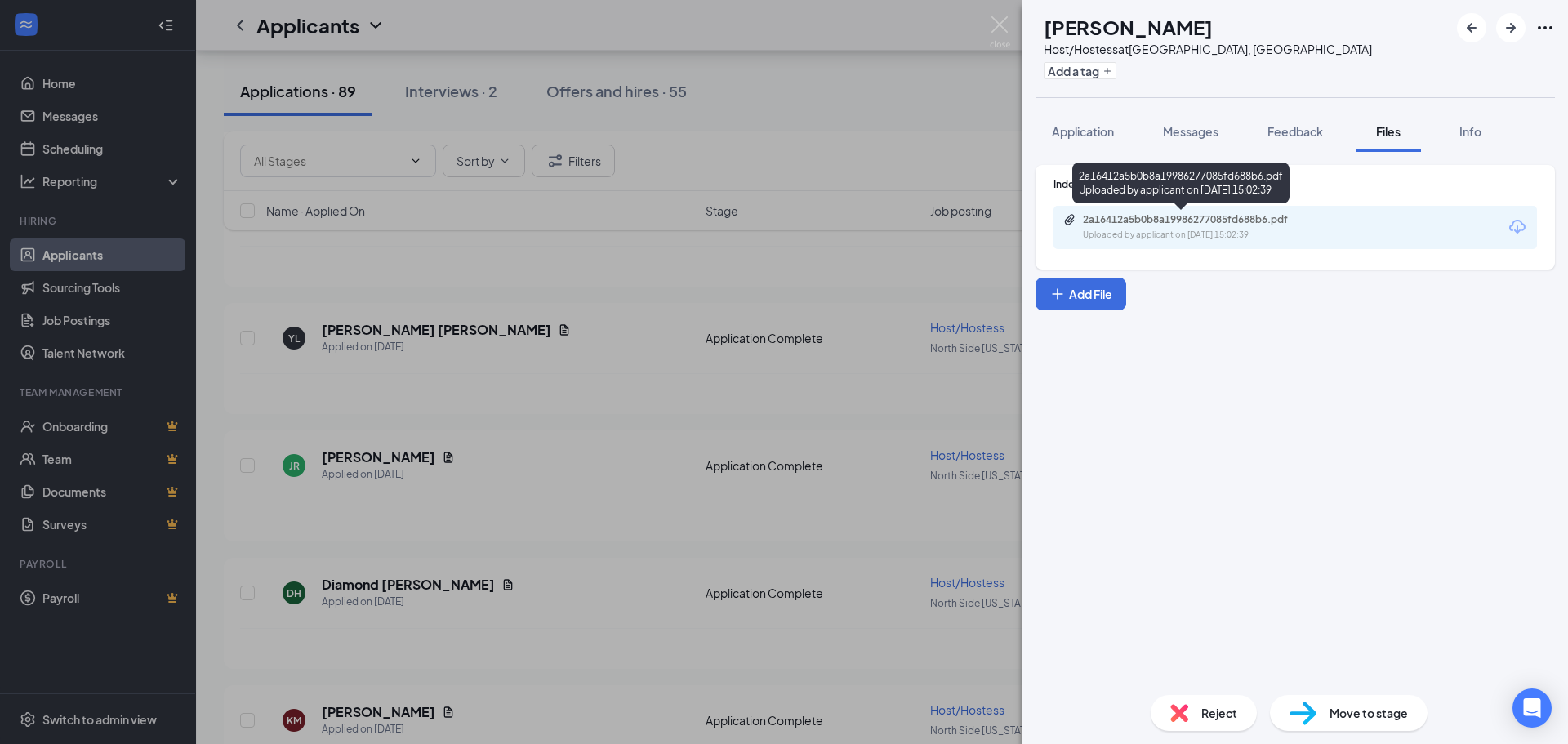
click at [1261, 230] on div "Uploaded by applicant on Oct 10, 2025 at 15:02:39" at bounding box center [1206, 235] width 245 height 13
click at [1001, 17] on img at bounding box center [1000, 32] width 20 height 32
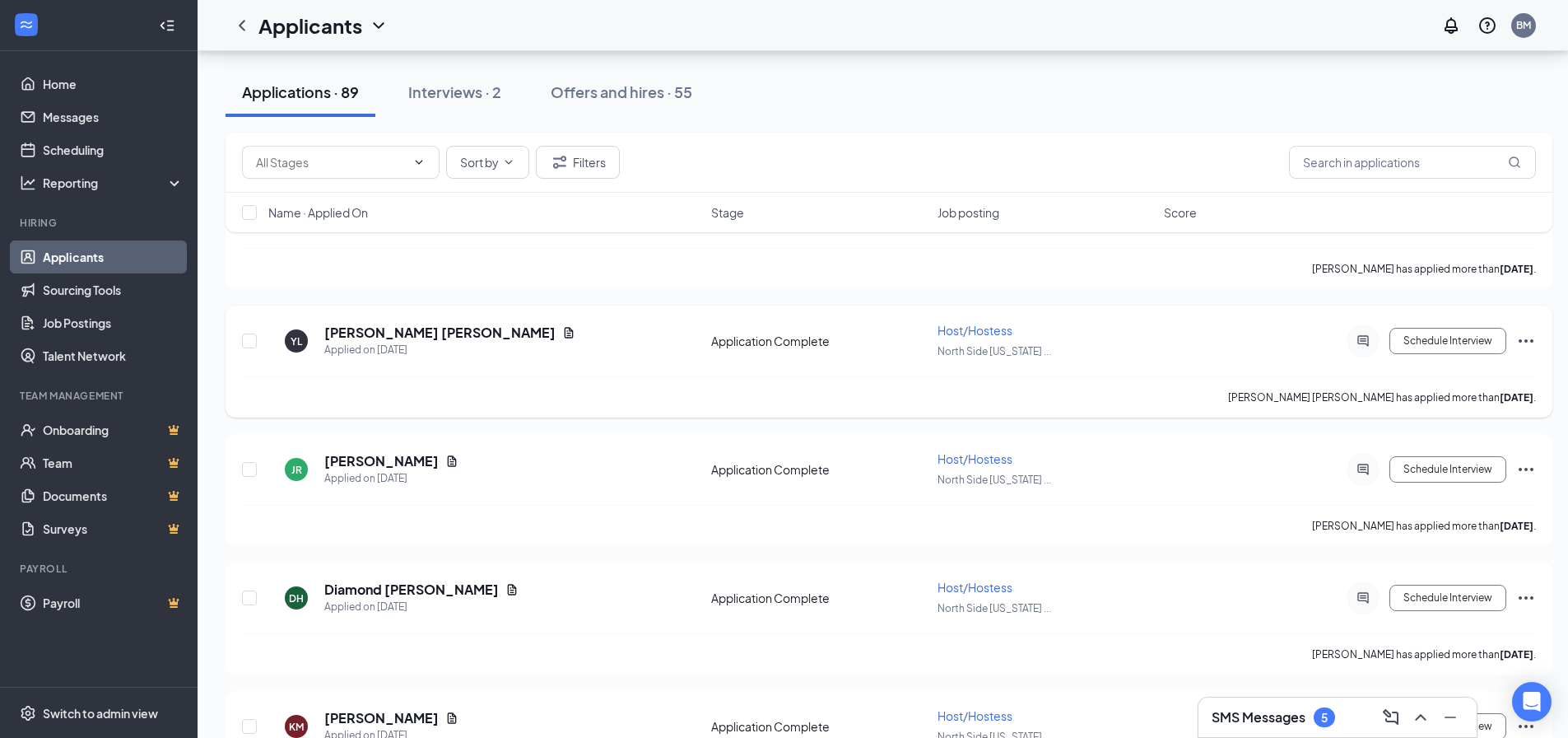
click at [564, 333] on icon "Document" at bounding box center [569, 333] width 9 height 11
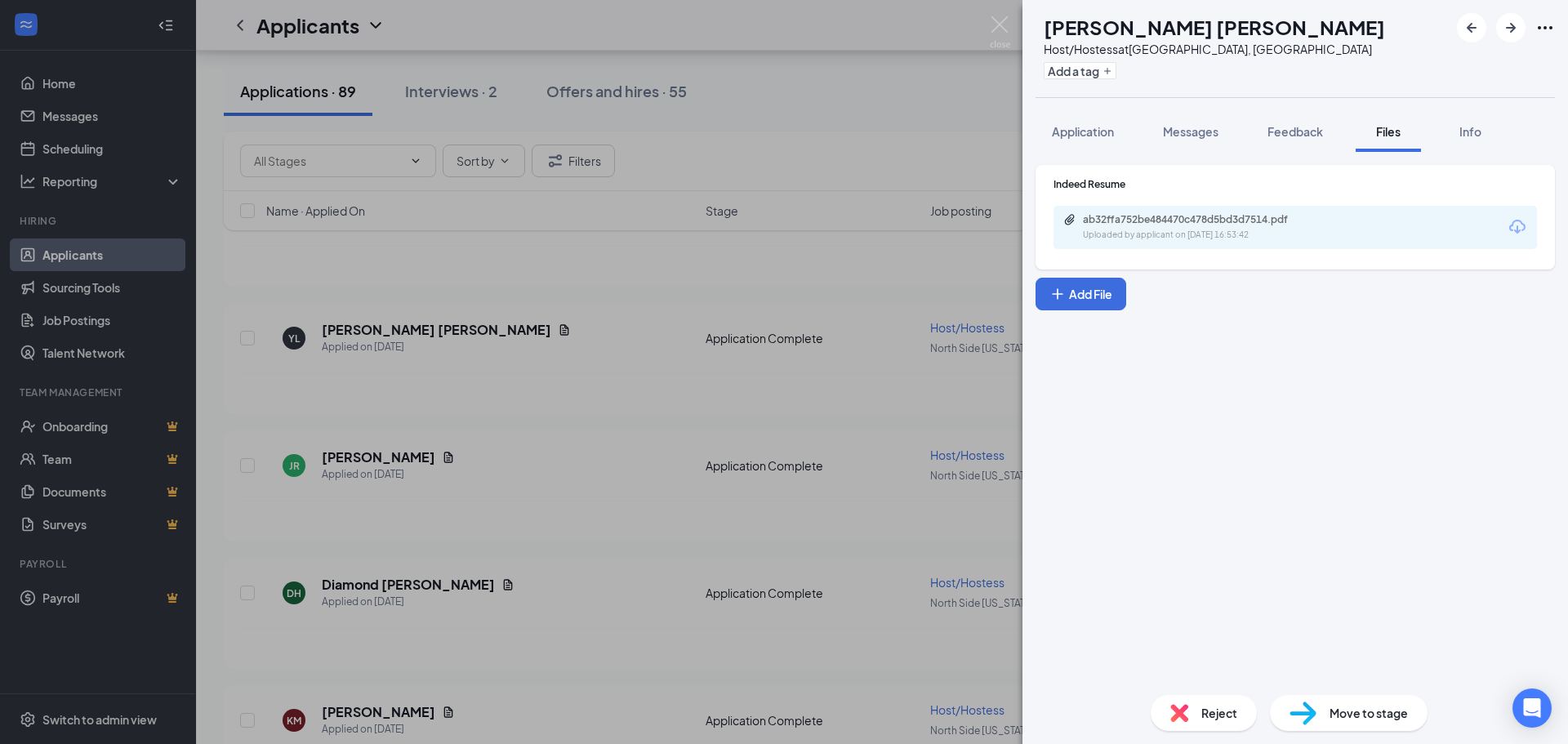
click at [1342, 235] on div "ab32ffa752be484470c478d5bd3d7514.pdf Uploaded by applicant on Oct 10, 2025 at 1…" at bounding box center [1296, 227] width 484 height 43
click at [1268, 224] on div "ab32ffa752be484470c478d5bd3d7514.pdf" at bounding box center [1197, 220] width 229 height 13
click at [1070, 134] on span "Application" at bounding box center [1082, 132] width 62 height 15
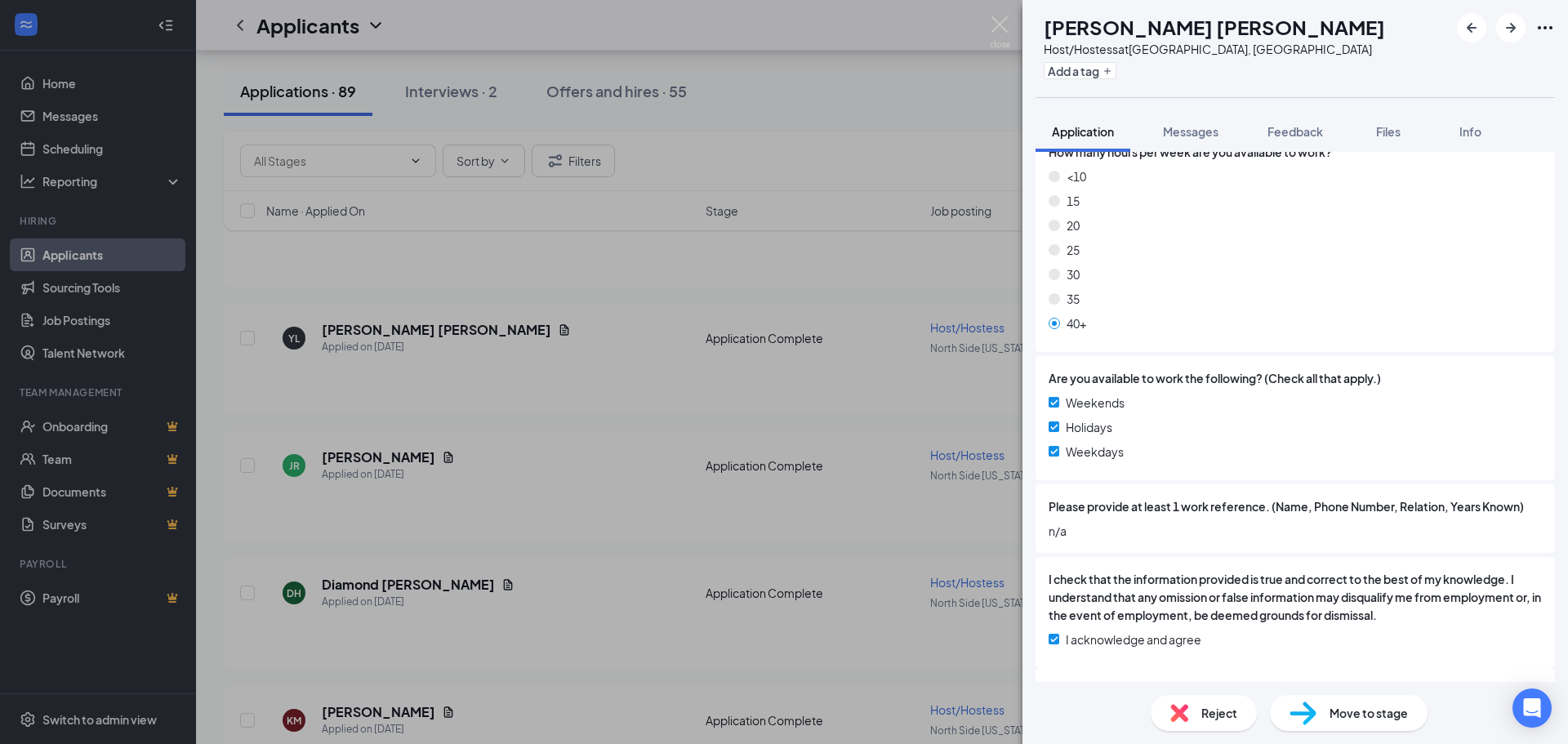
scroll to position [1149, 0]
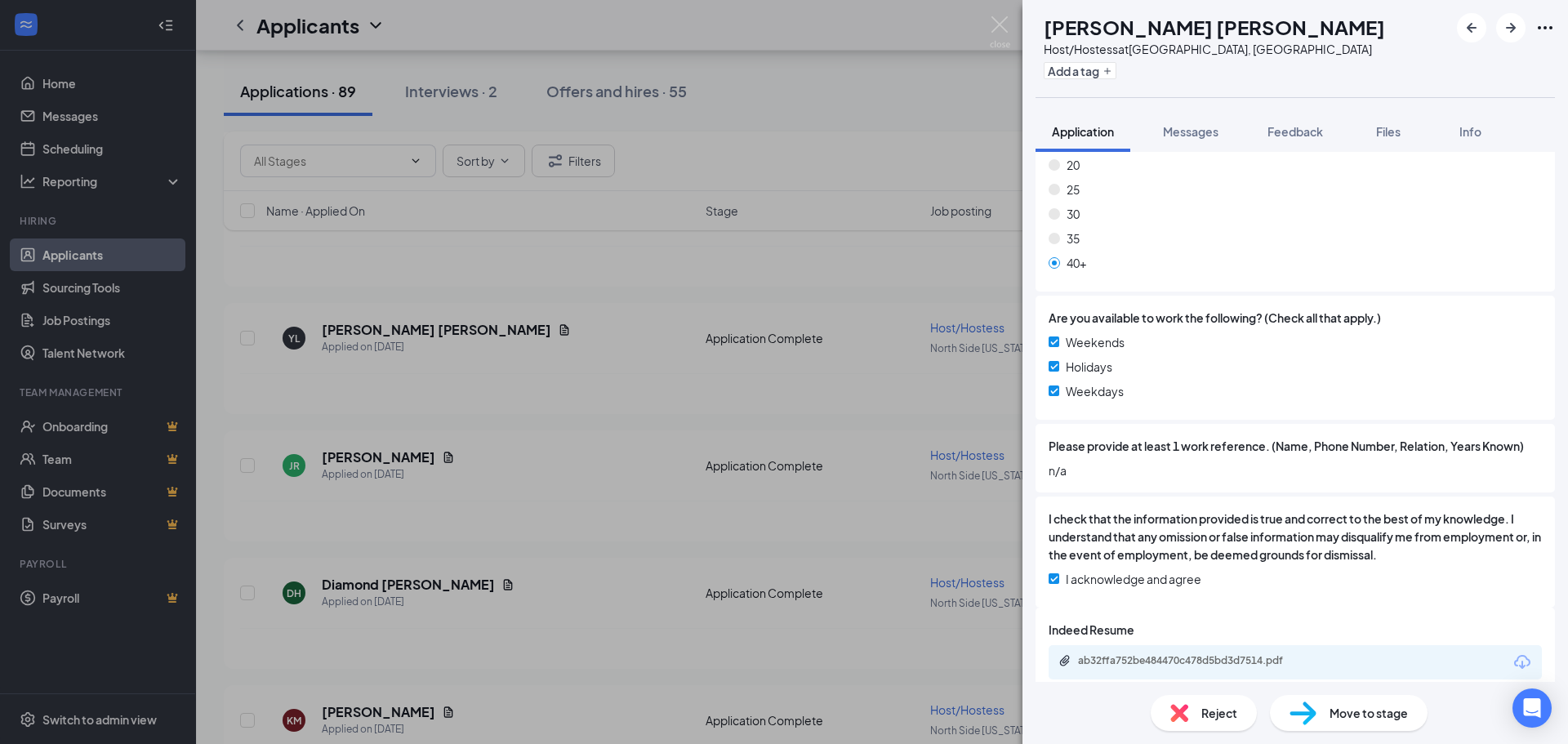
click at [1197, 717] on div "Reject" at bounding box center [1203, 713] width 106 height 36
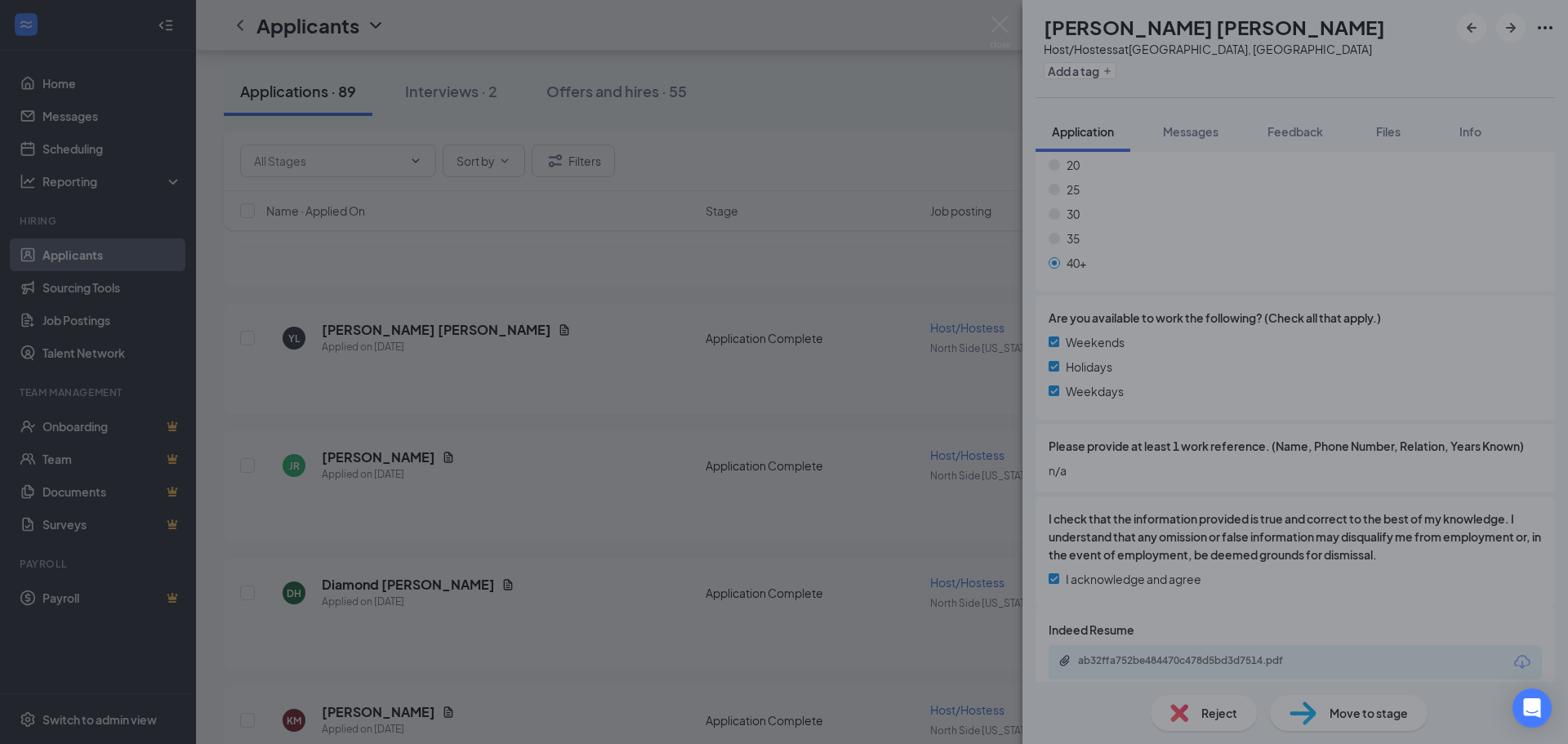
scroll to position [1142, 0]
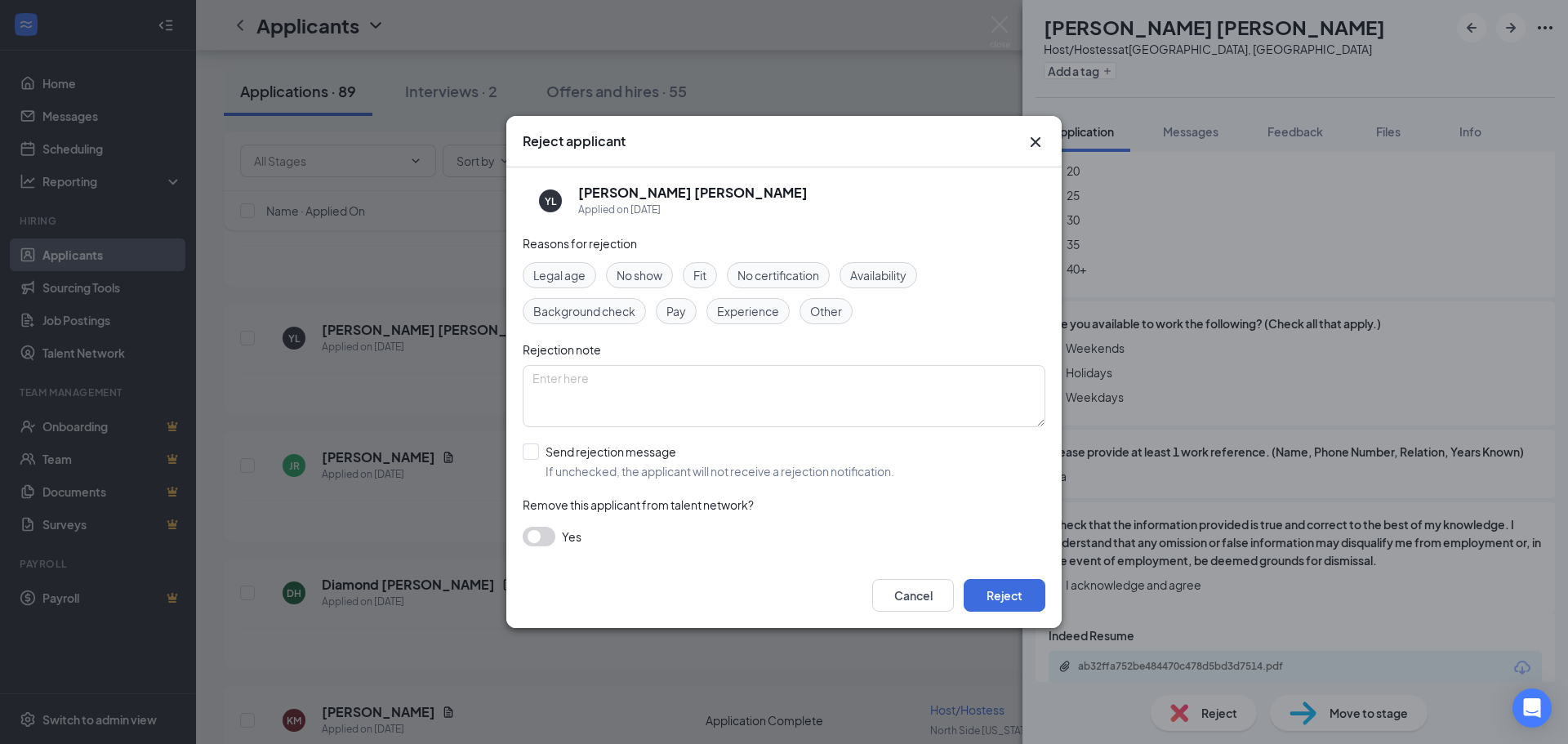
click at [763, 317] on span "Experience" at bounding box center [748, 312] width 62 height 18
click at [1016, 593] on button "Reject" at bounding box center [1004, 596] width 82 height 33
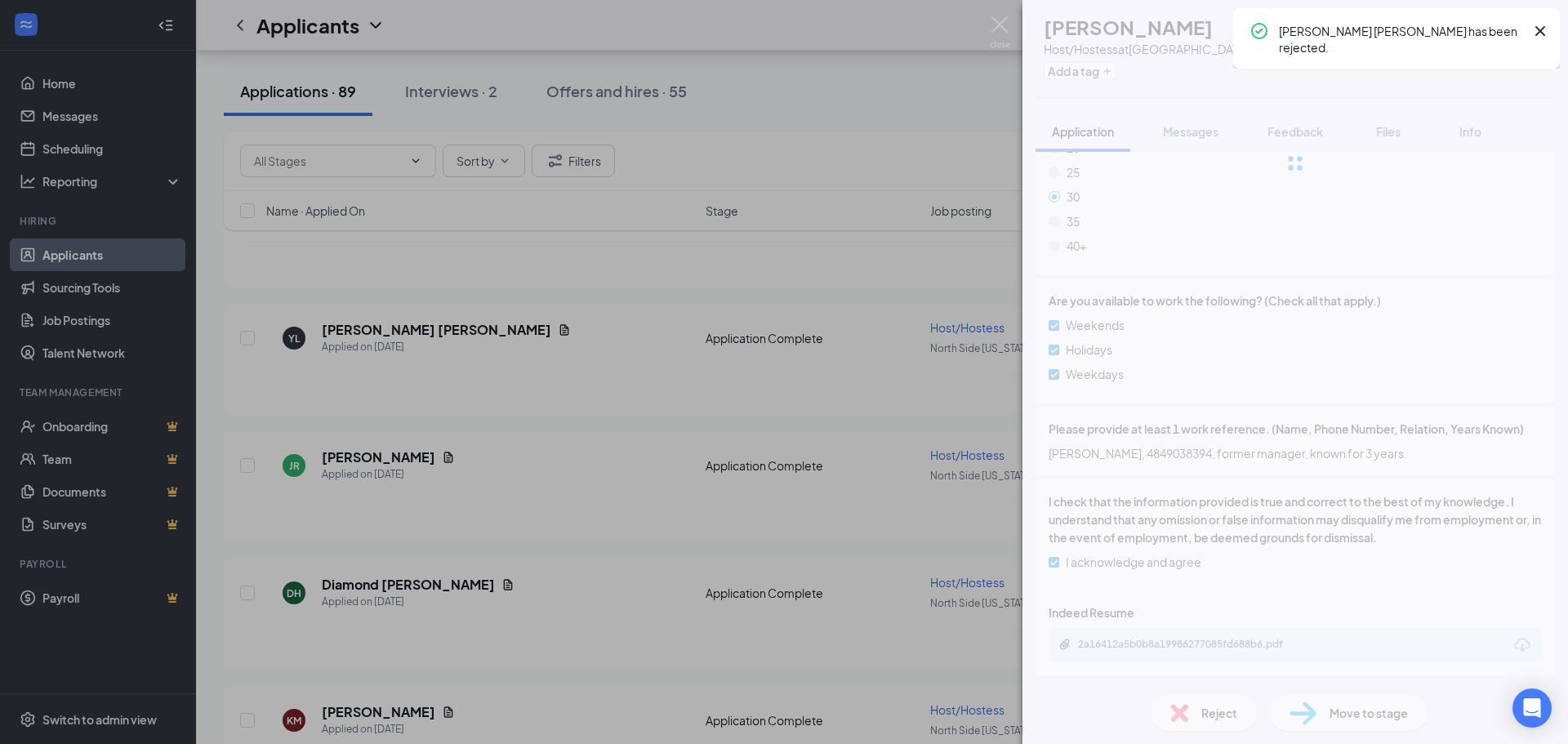
scroll to position [1097, 0]
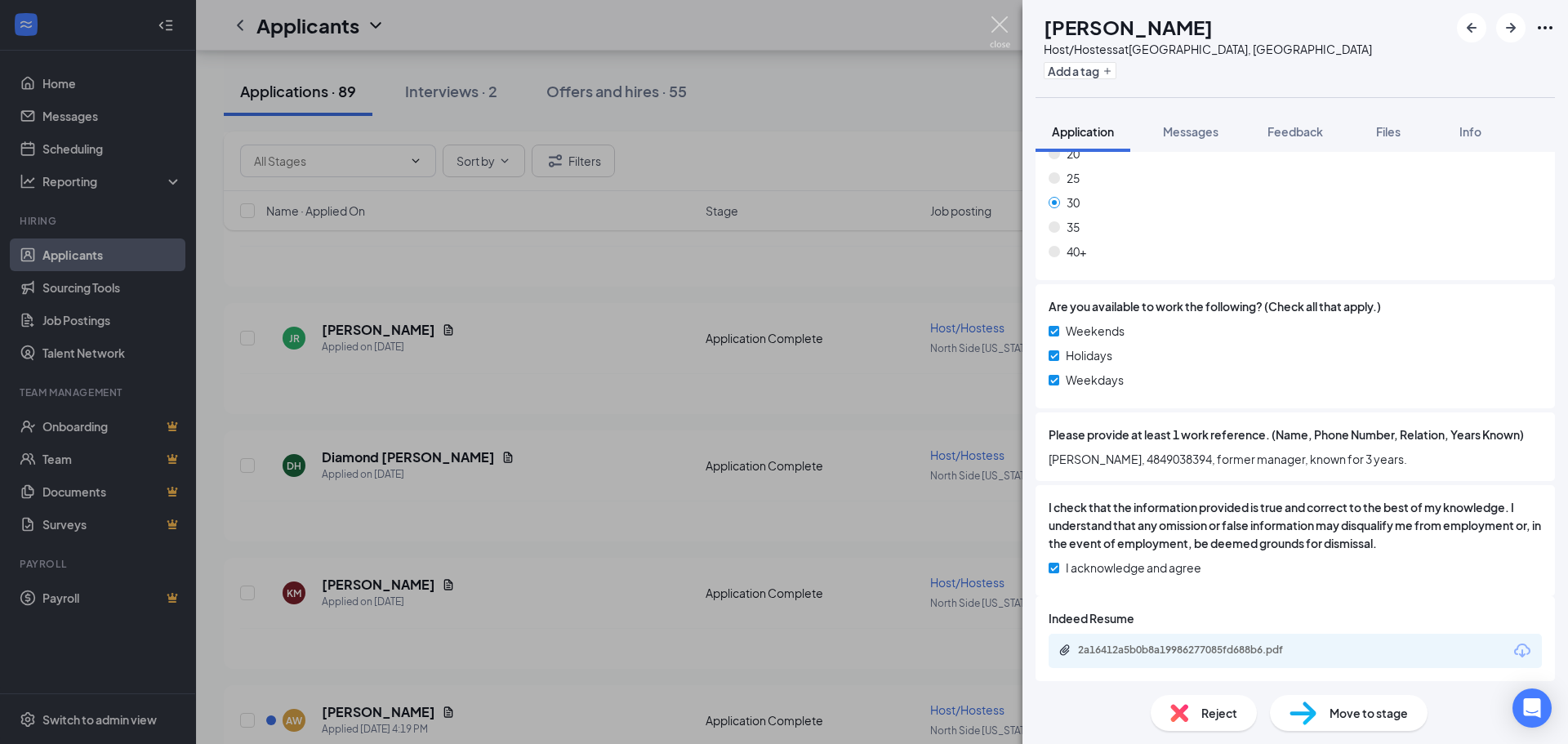
click at [1003, 26] on img at bounding box center [1000, 32] width 20 height 32
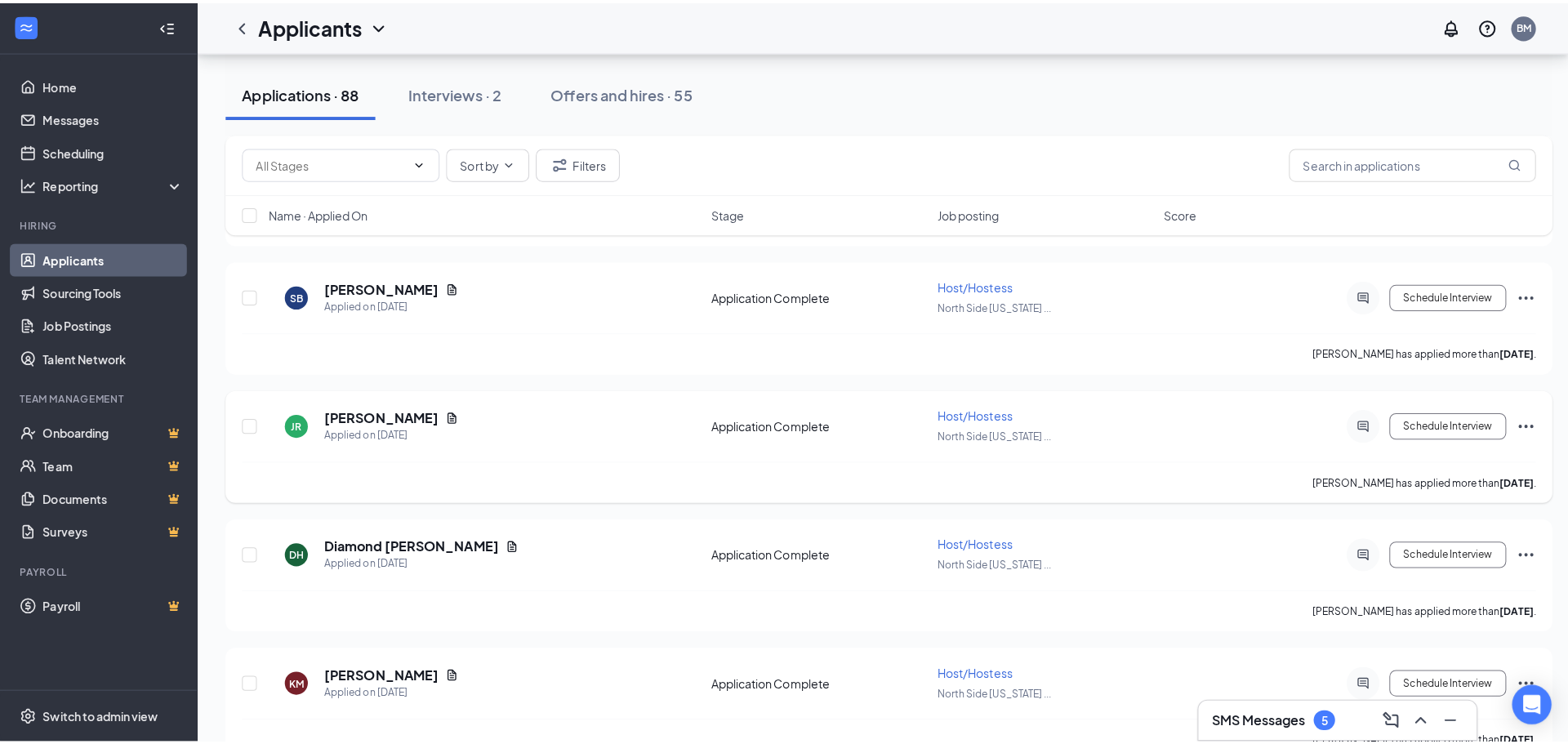
scroll to position [10715, 0]
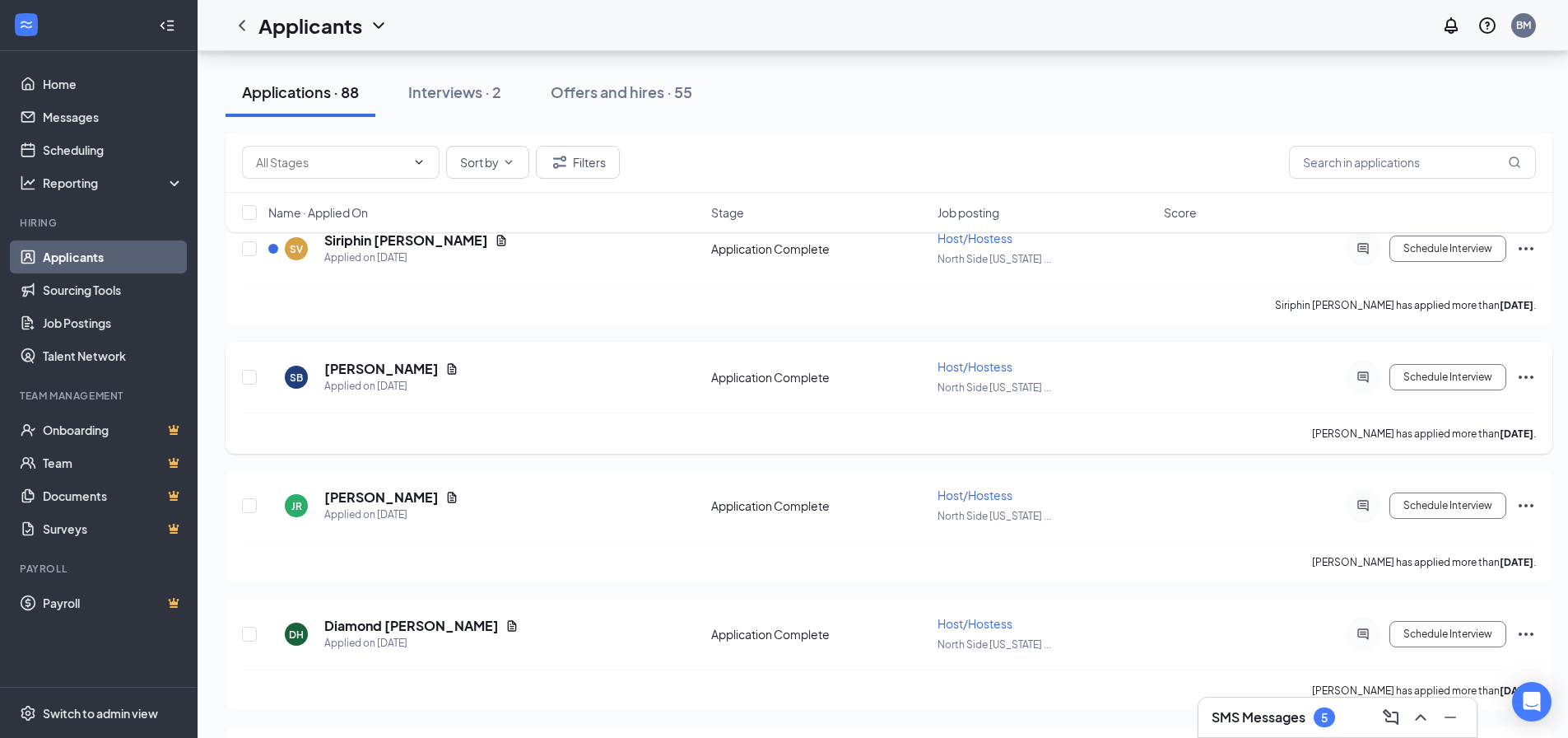
click at [448, 370] on icon "Document" at bounding box center [452, 369] width 9 height 11
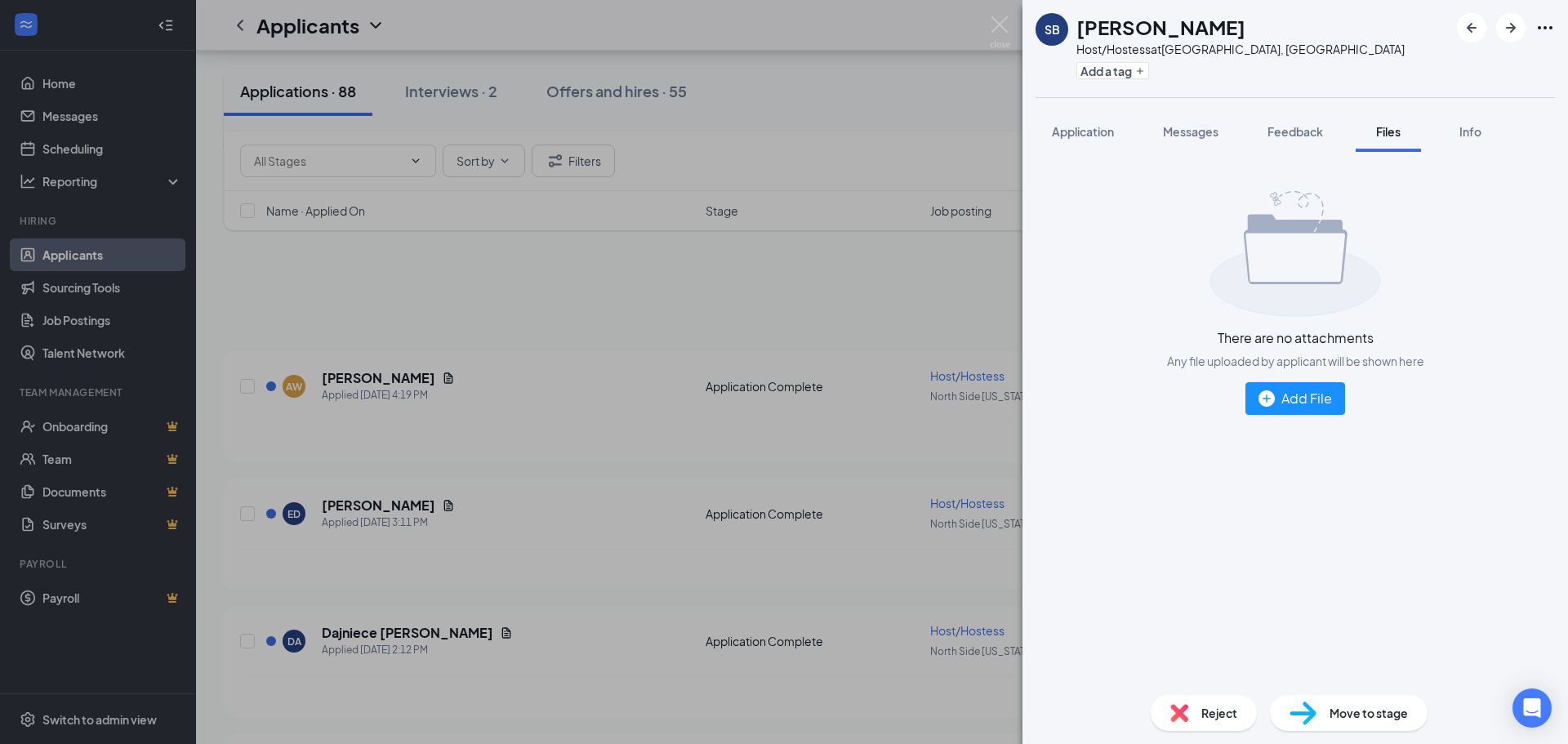
scroll to position [10715, 0]
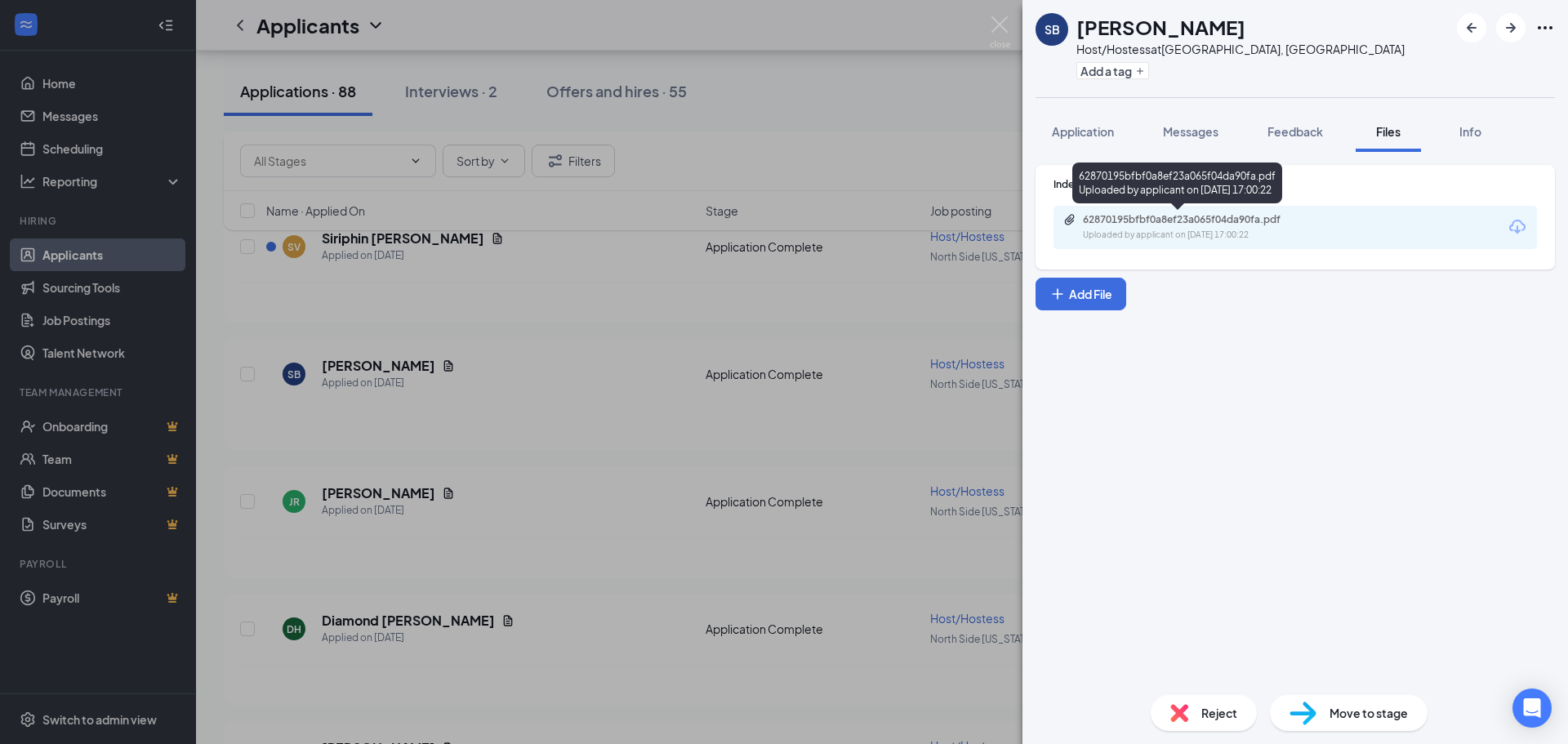
click at [1204, 230] on div "Uploaded by applicant on Oct 10, 2025 at 17:00:22" at bounding box center [1206, 235] width 245 height 13
click at [1083, 135] on span "Application" at bounding box center [1082, 132] width 62 height 15
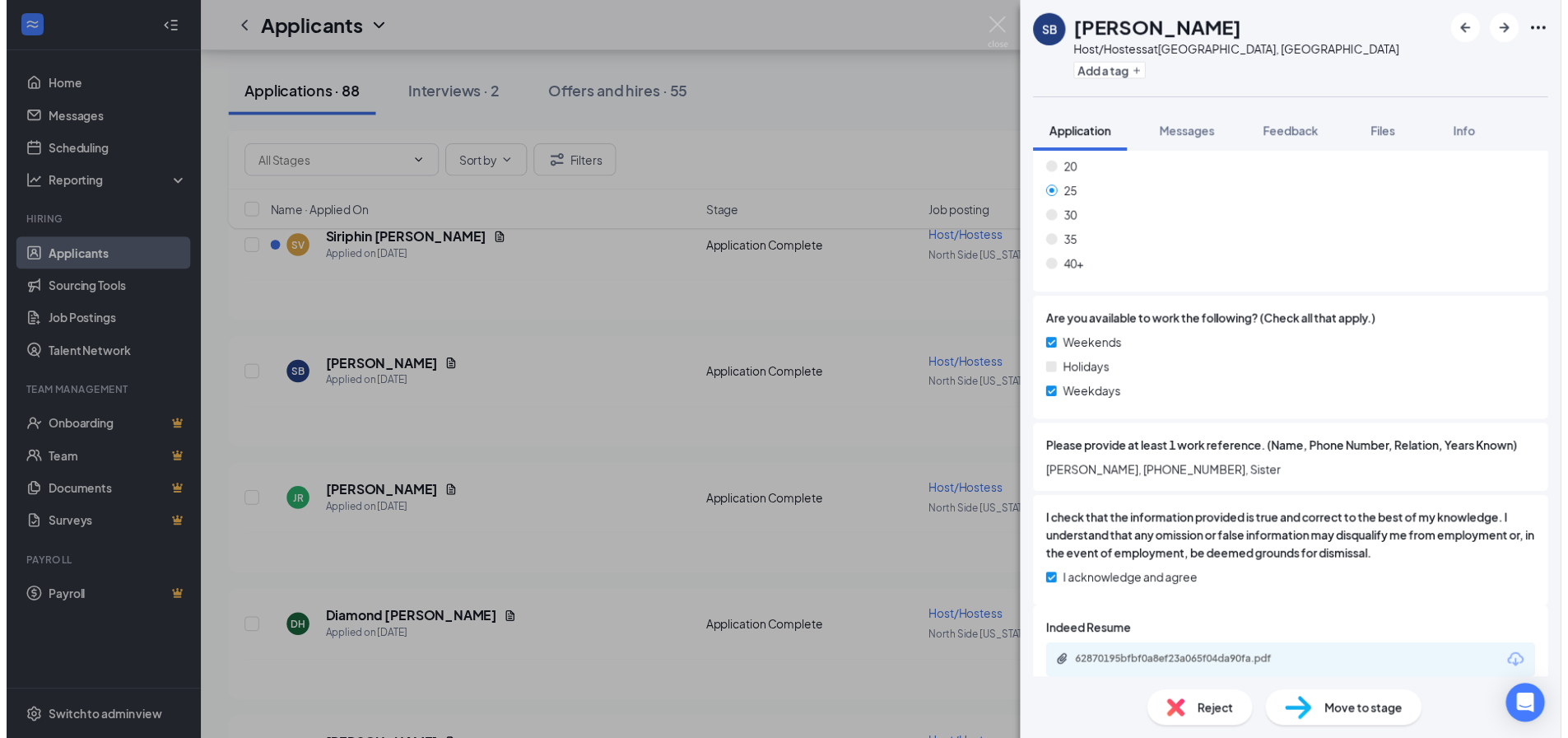
scroll to position [1112, 0]
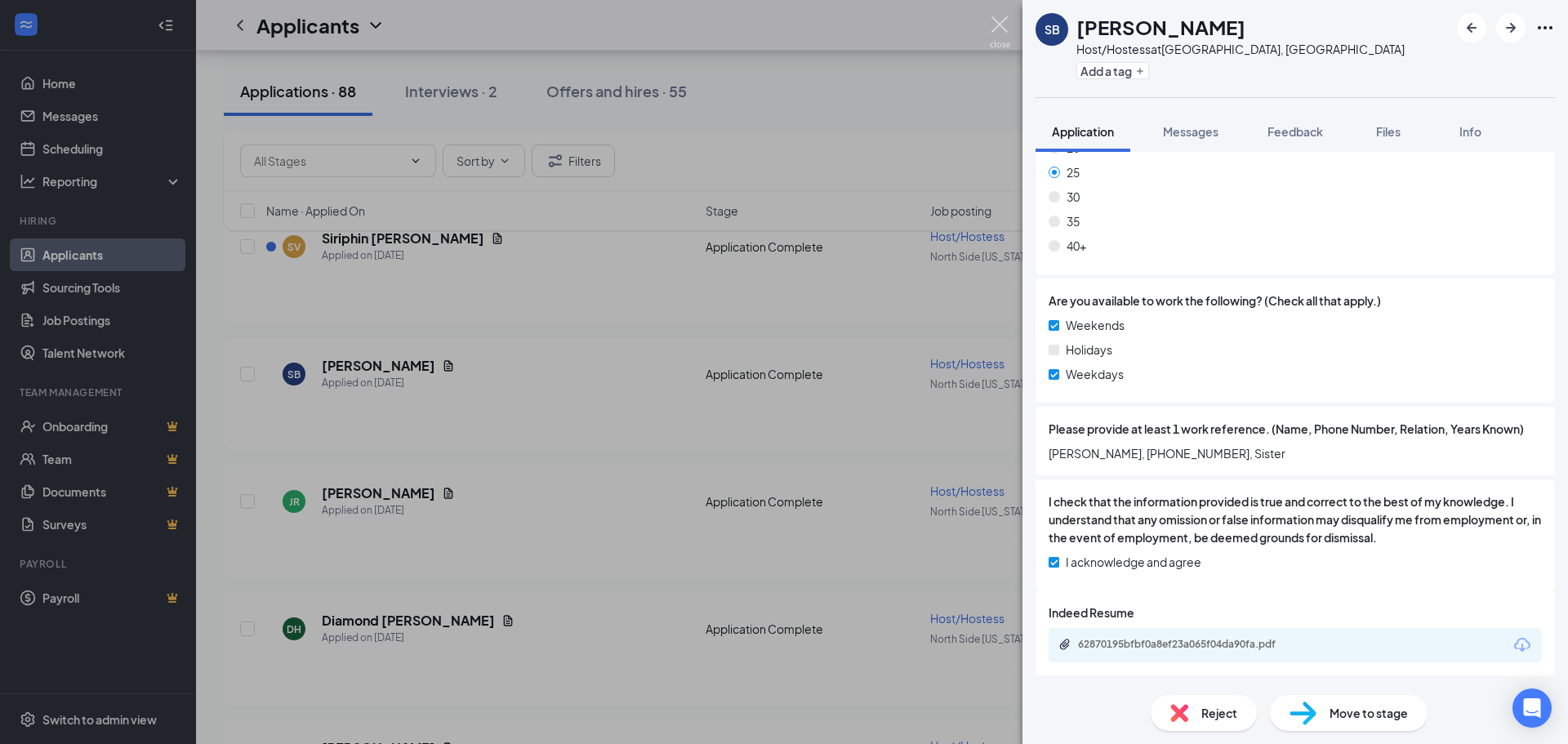
click at [997, 22] on img at bounding box center [1000, 32] width 20 height 32
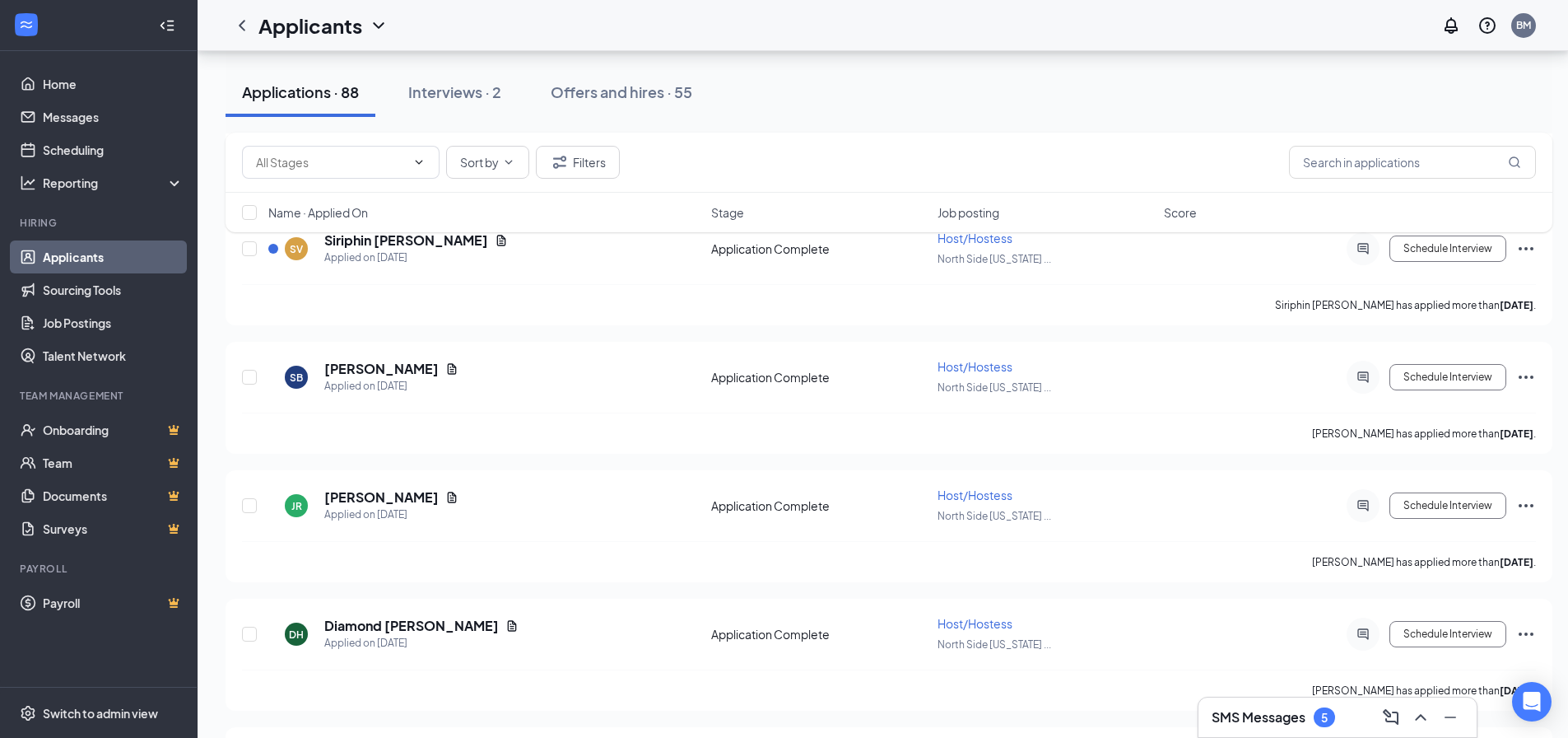
click at [489, 242] on div "Sort by Filters Name · Applied On Stage Job posting Score" at bounding box center [889, 190] width 1327 height 116
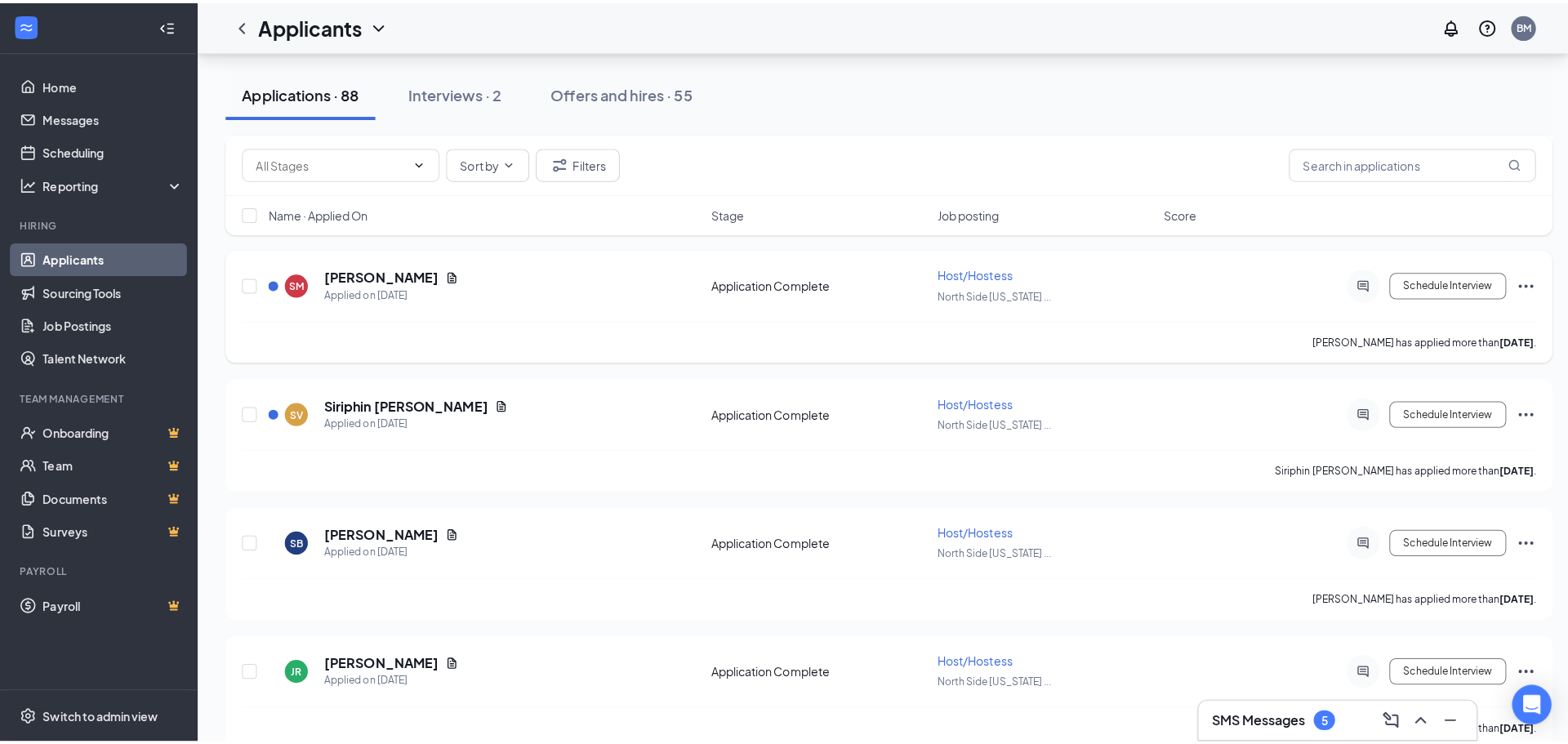
scroll to position [10551, 0]
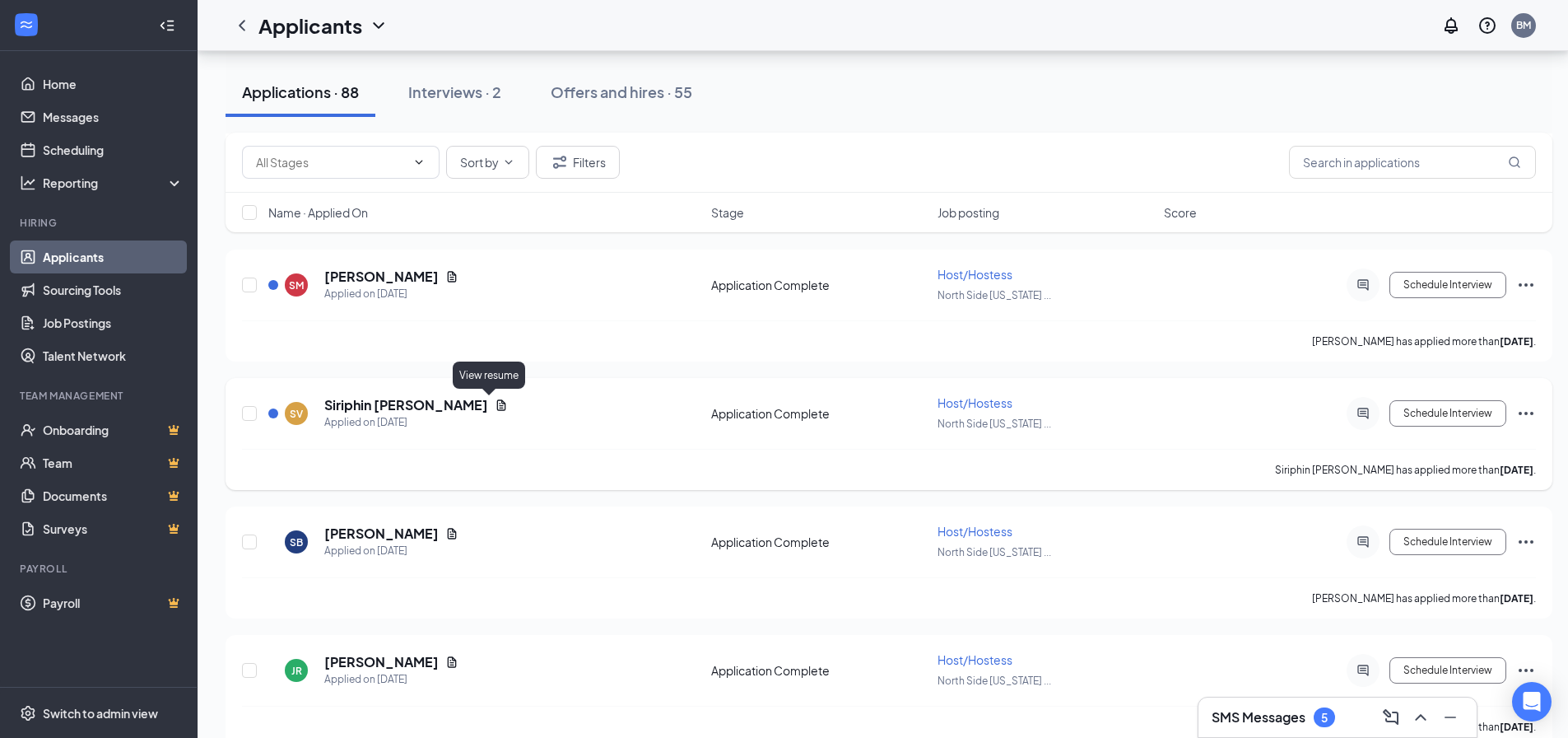
click at [495, 404] on icon "Document" at bounding box center [501, 405] width 13 height 13
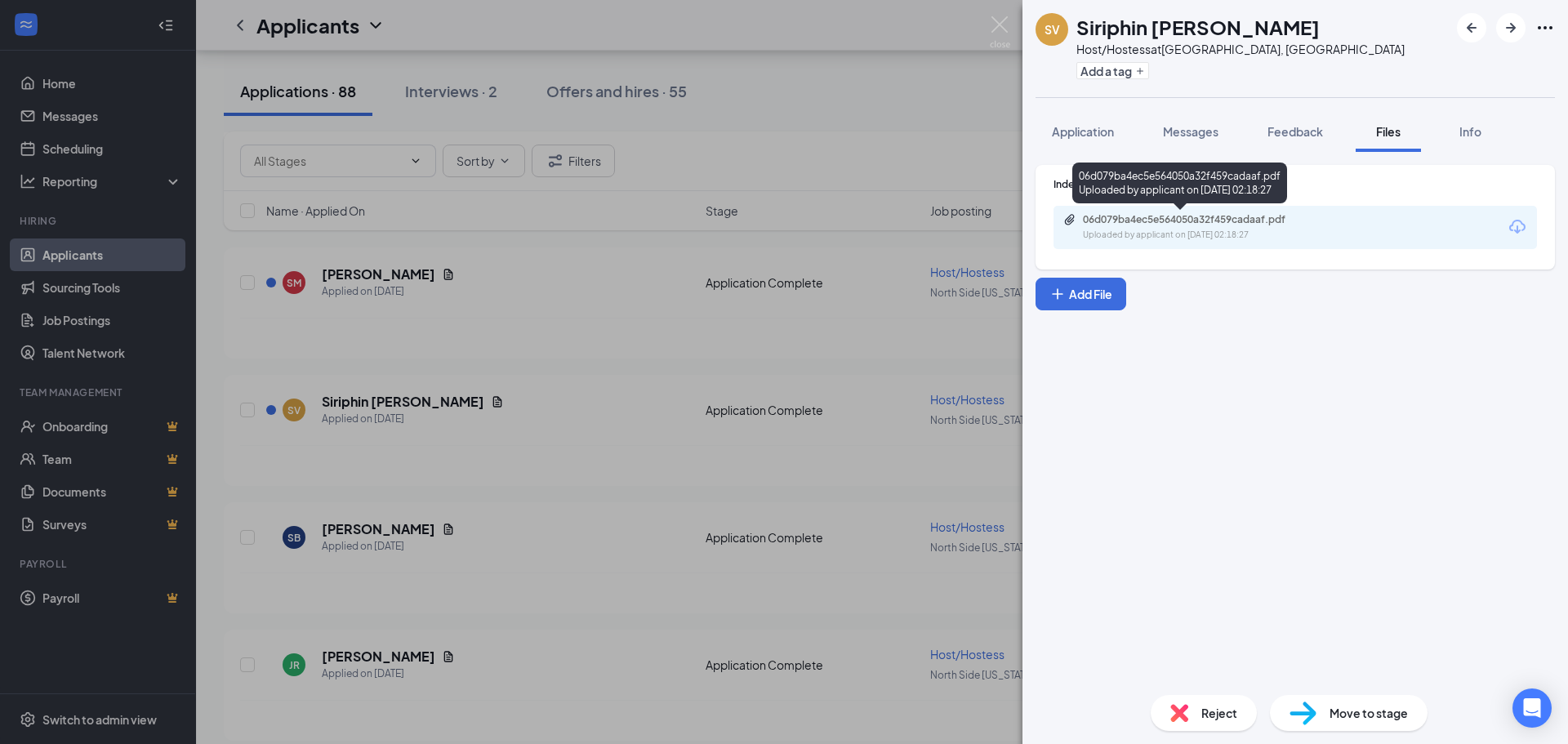
click at [1185, 232] on div "Uploaded by applicant on Oct 11, 2025 at 02:18:27" at bounding box center [1206, 235] width 245 height 13
click at [1083, 127] on span "Application" at bounding box center [1082, 132] width 62 height 15
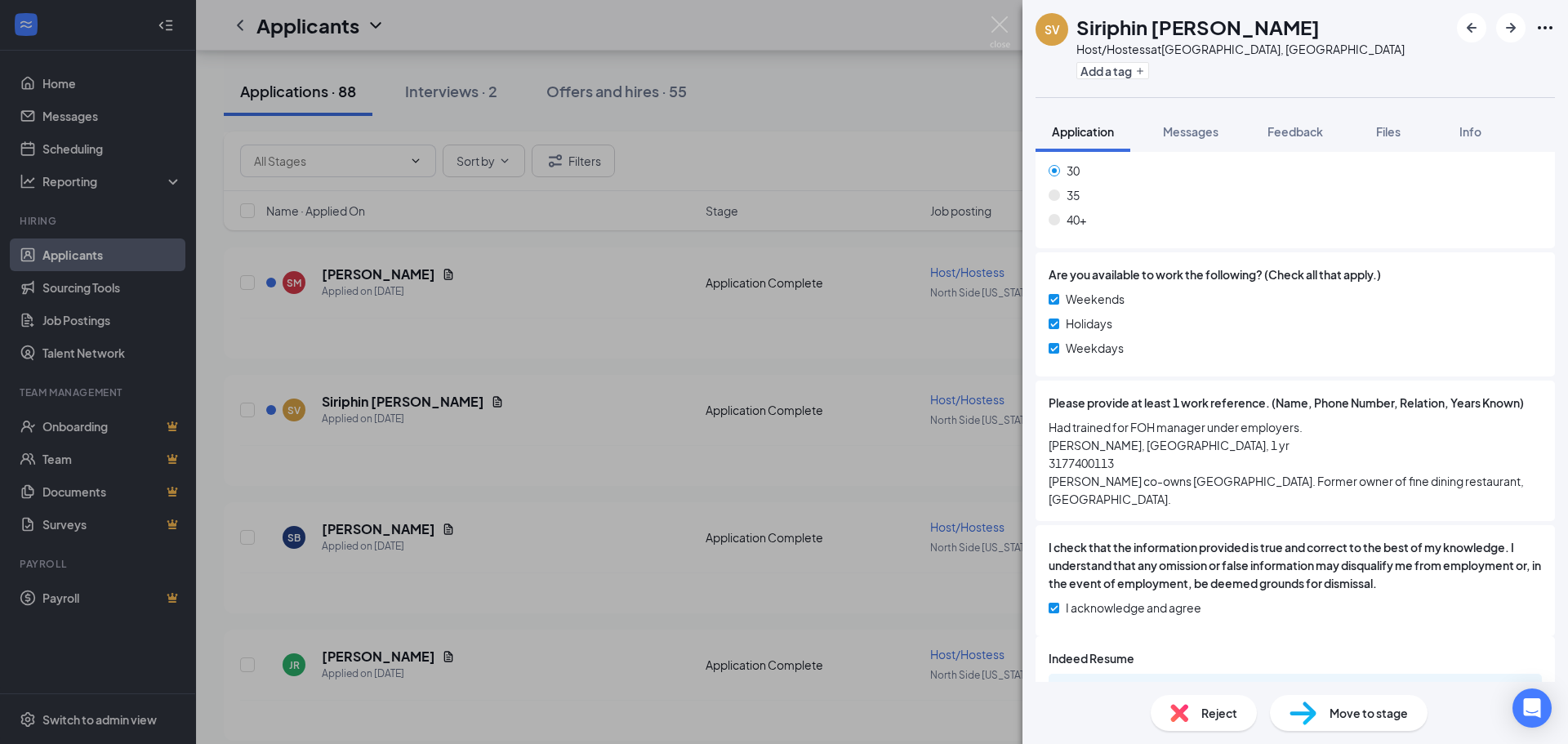
scroll to position [1202, 0]
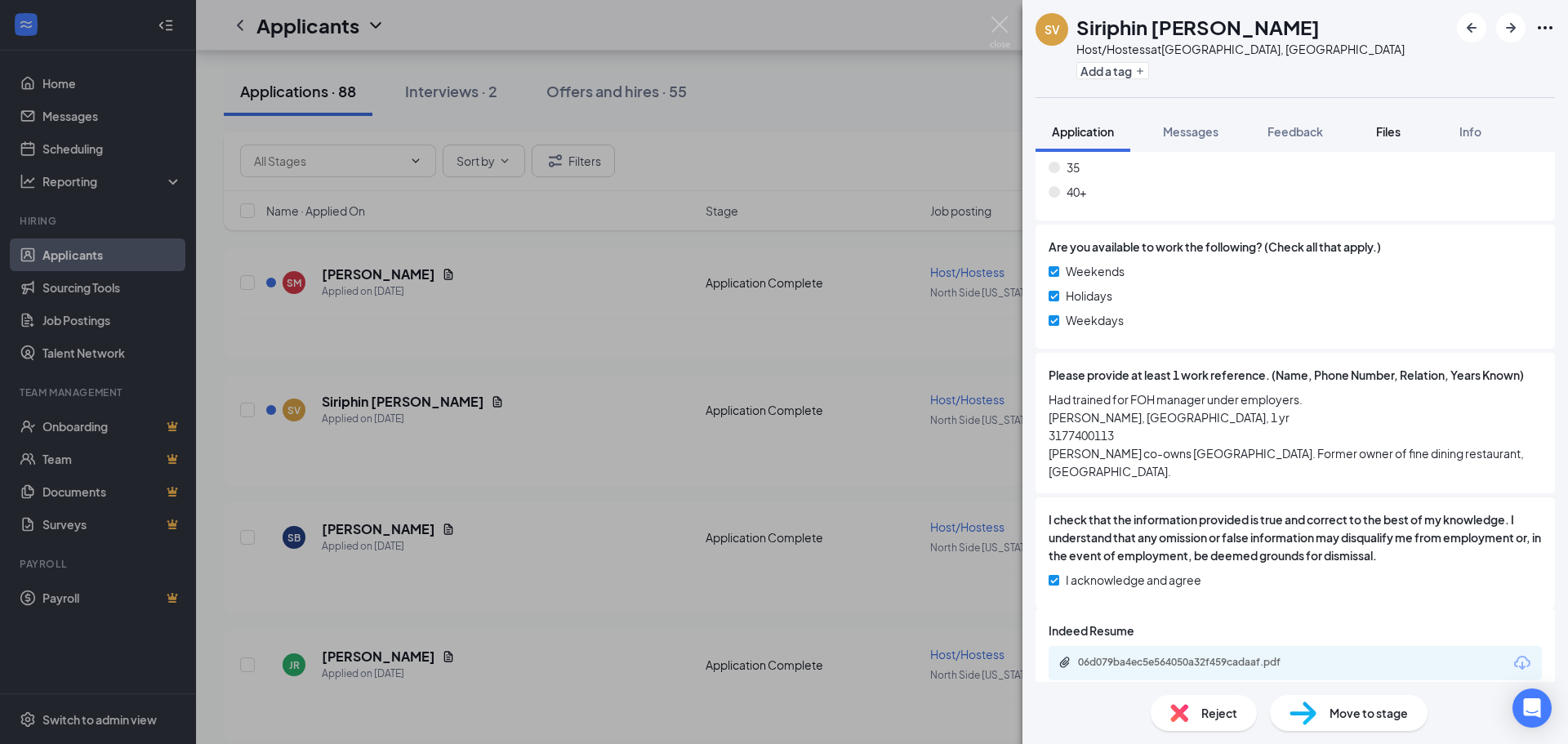
click at [1384, 130] on span "Files" at bounding box center [1388, 132] width 25 height 15
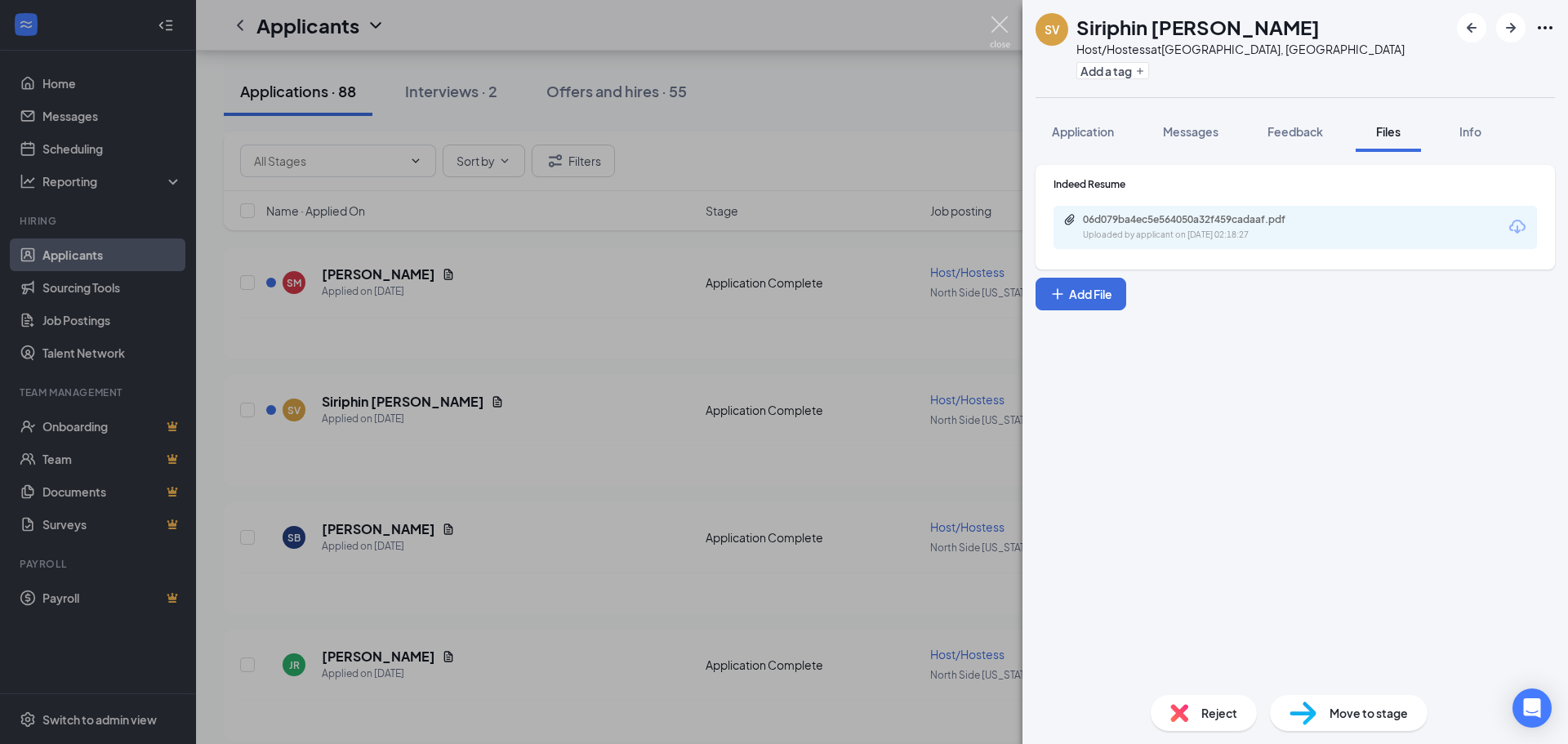
click at [999, 21] on img at bounding box center [1000, 32] width 20 height 32
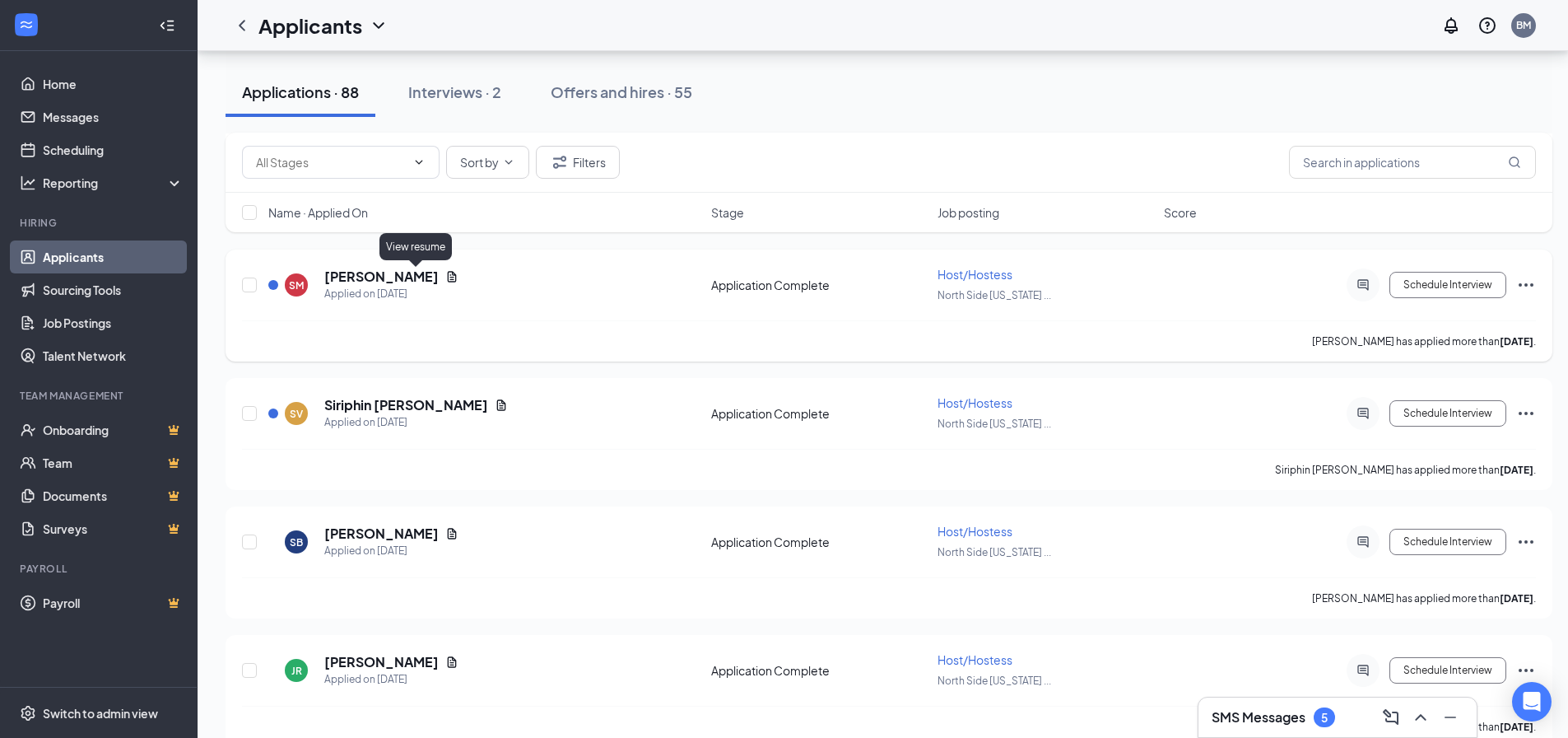
click at [445, 276] on icon "Document" at bounding box center [451, 276] width 13 height 13
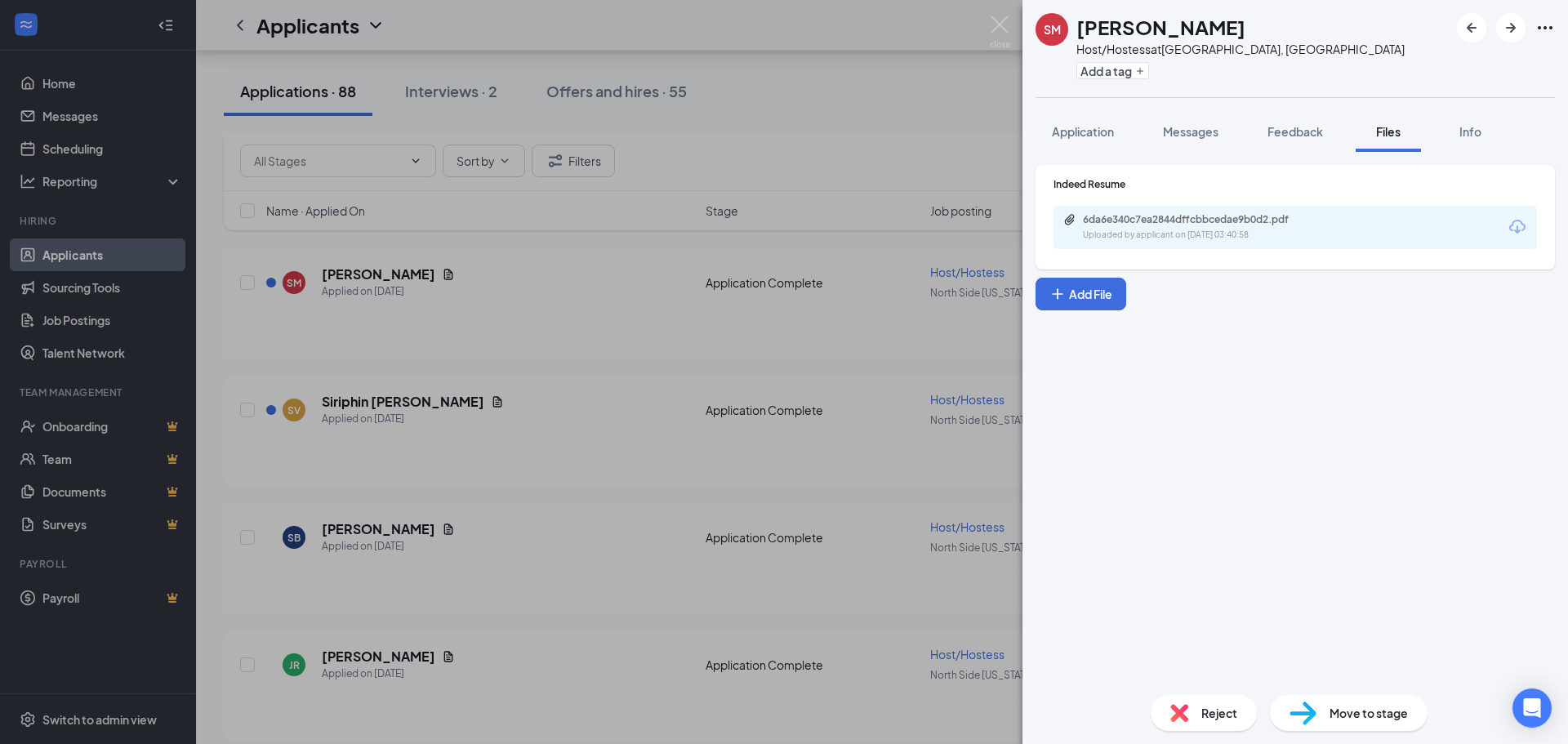
click at [1296, 234] on div "Uploaded by applicant on Oct 11, 2025 at 03:40:58" at bounding box center [1206, 235] width 245 height 13
click at [1005, 24] on img at bounding box center [1000, 32] width 20 height 32
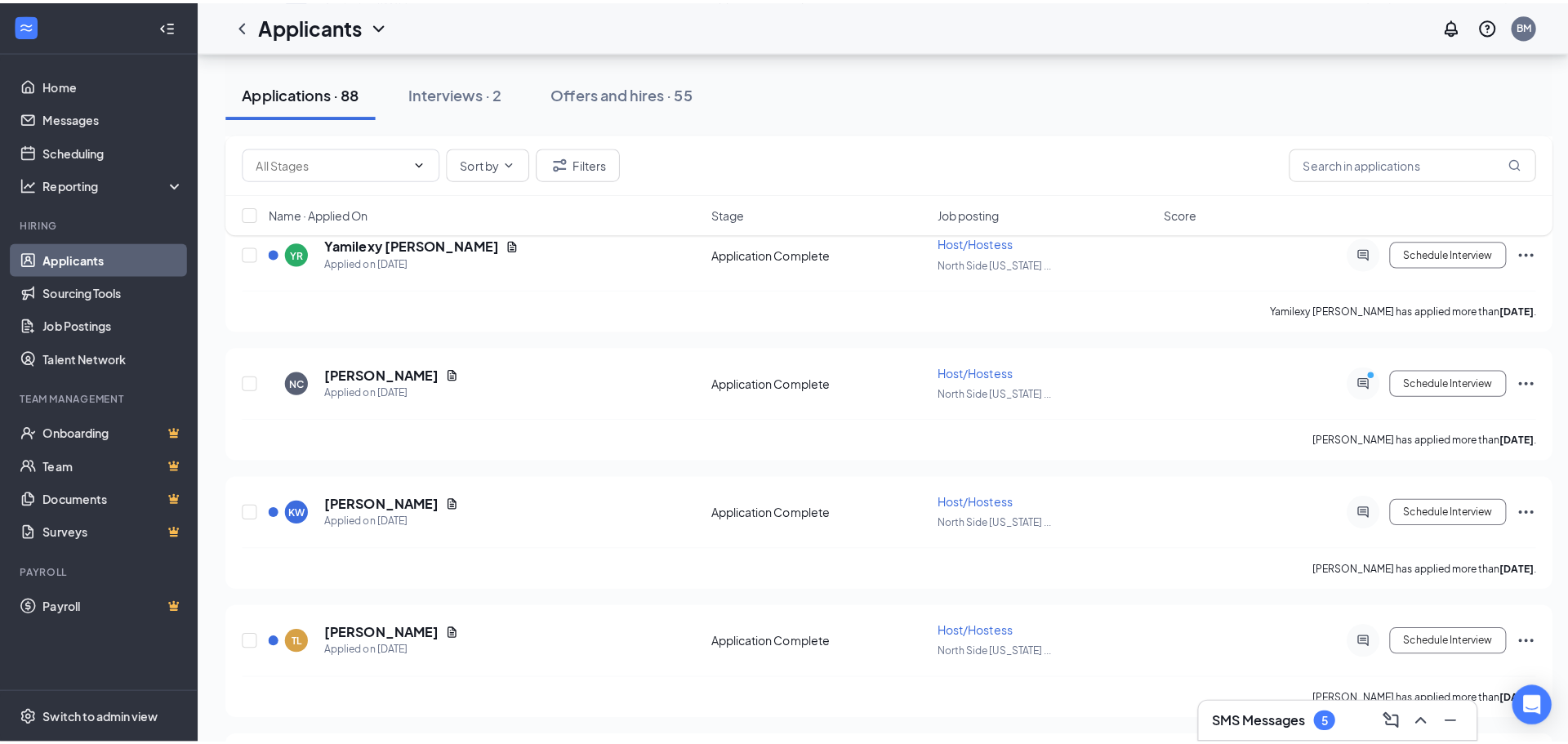
scroll to position [8842, 0]
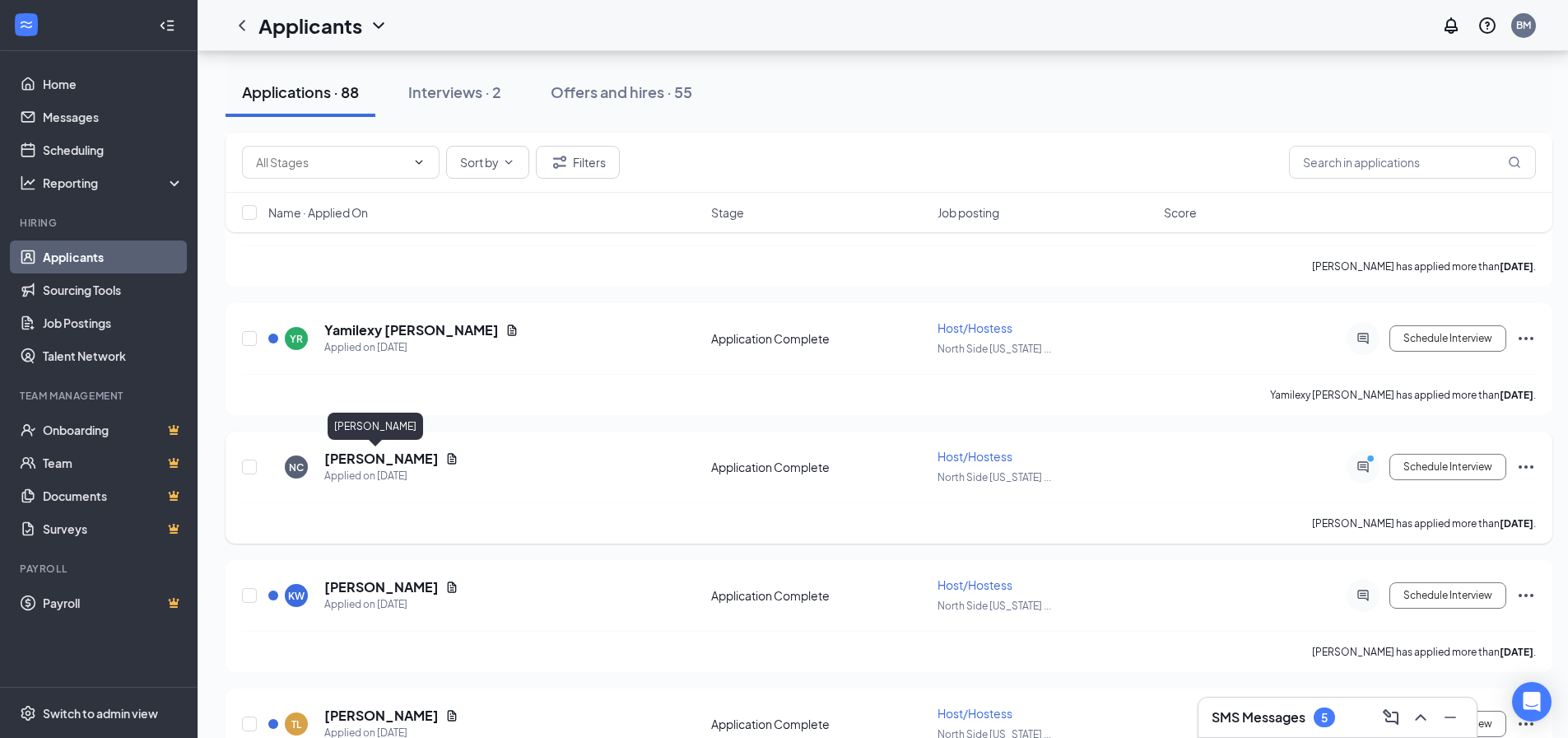
click at [372, 455] on h5 "Naomi Chin" at bounding box center [381, 459] width 114 height 19
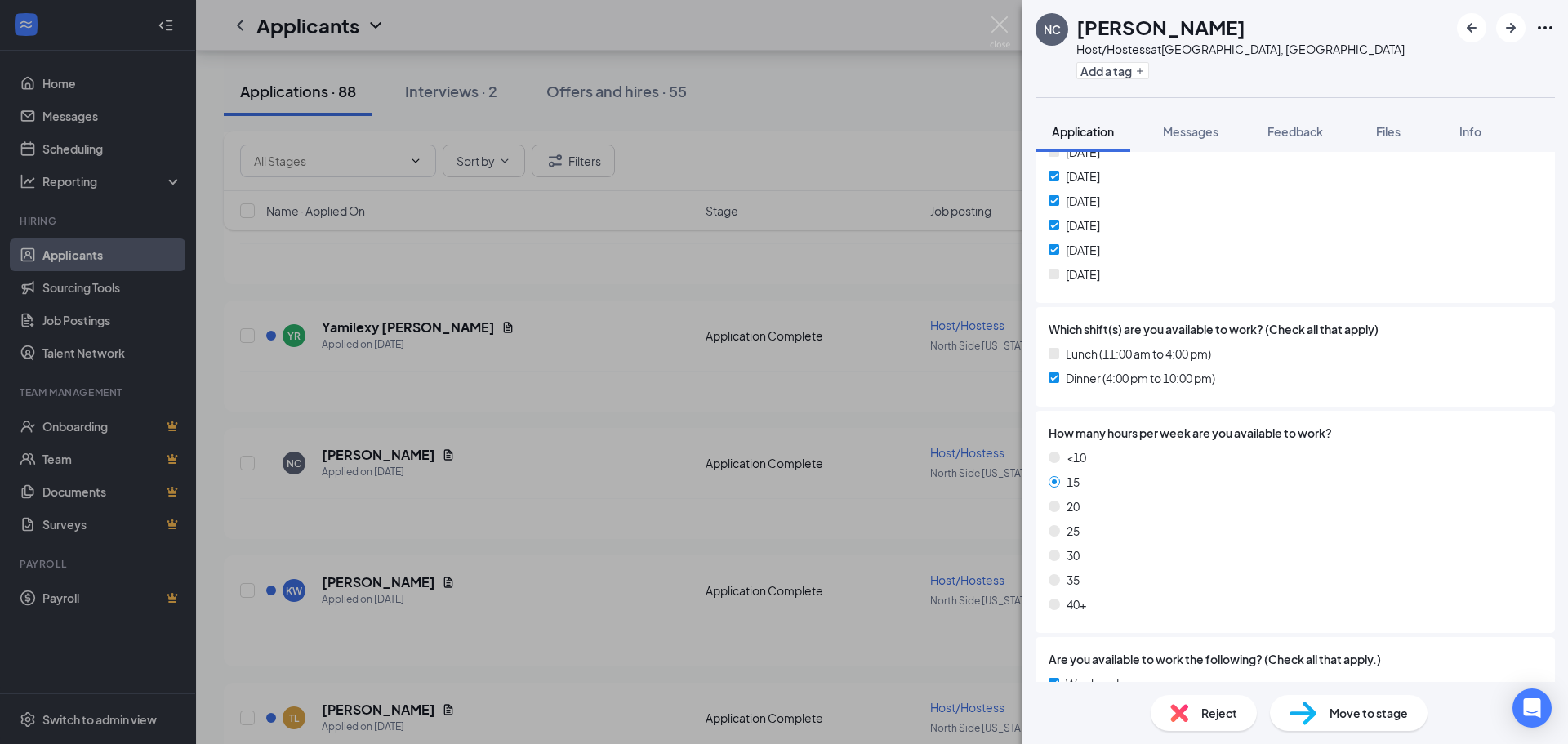
scroll to position [1175, 0]
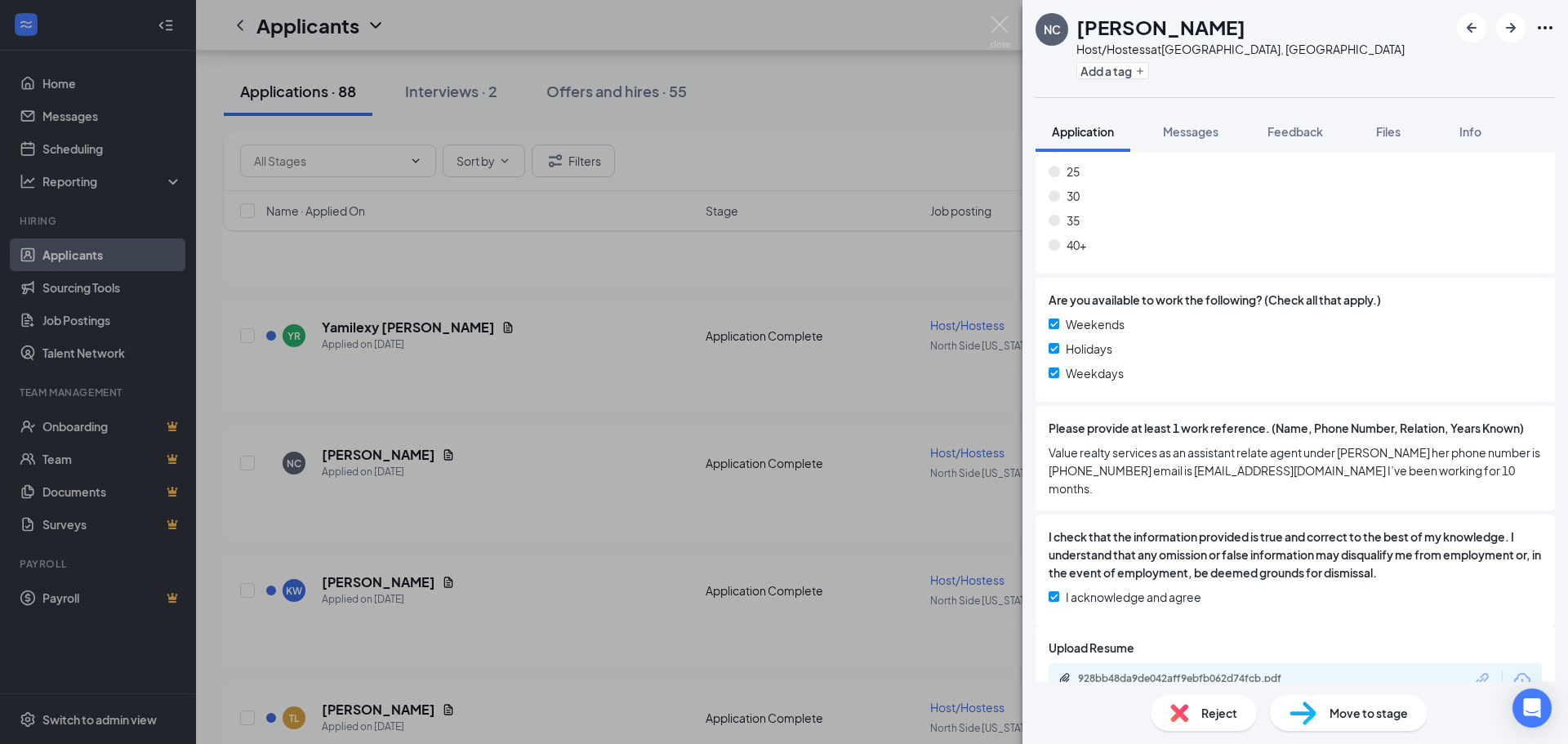
click at [1345, 718] on span "Move to stage" at bounding box center [1368, 714] width 78 height 18
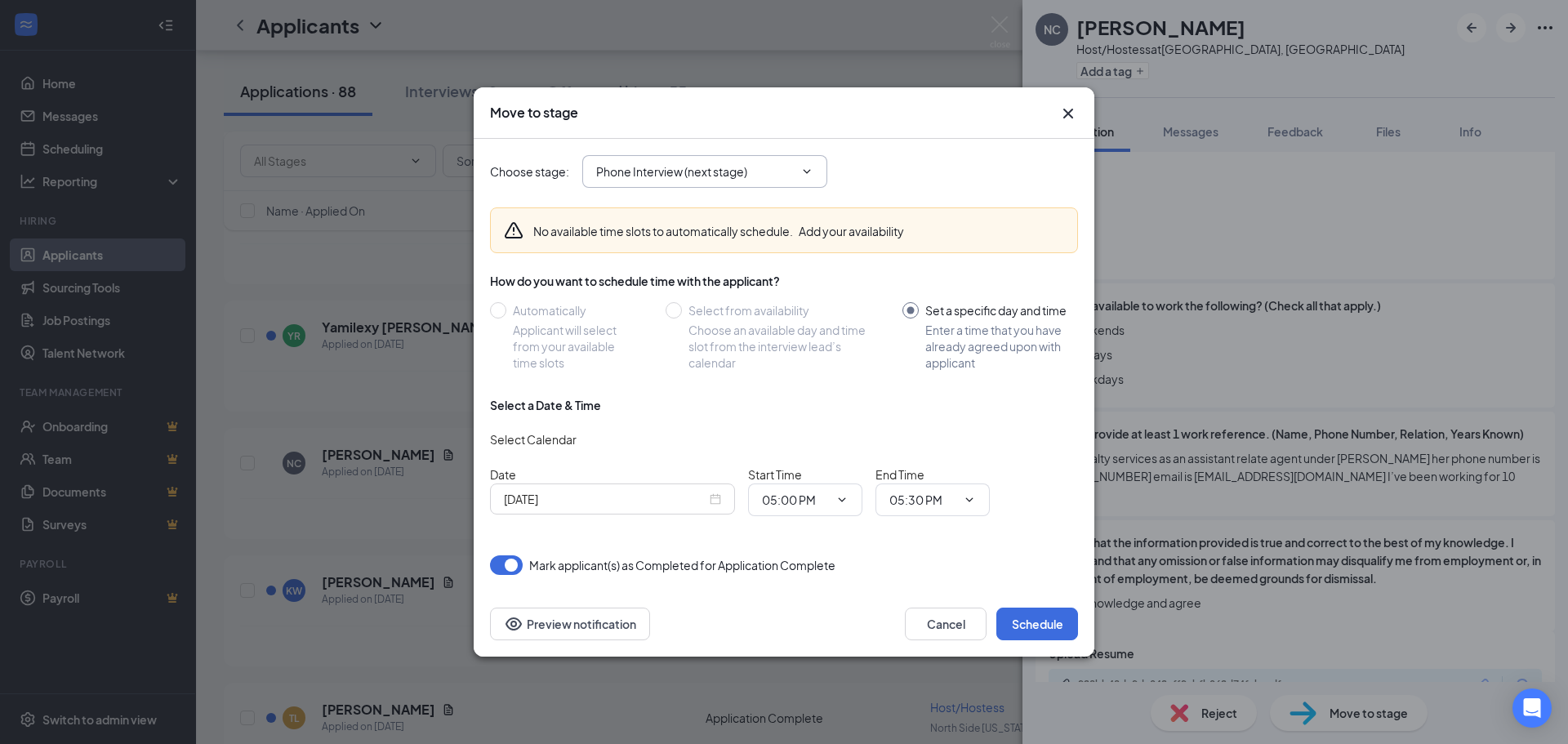
click at [733, 174] on input "Phone Interview (next stage)" at bounding box center [694, 172] width 198 height 18
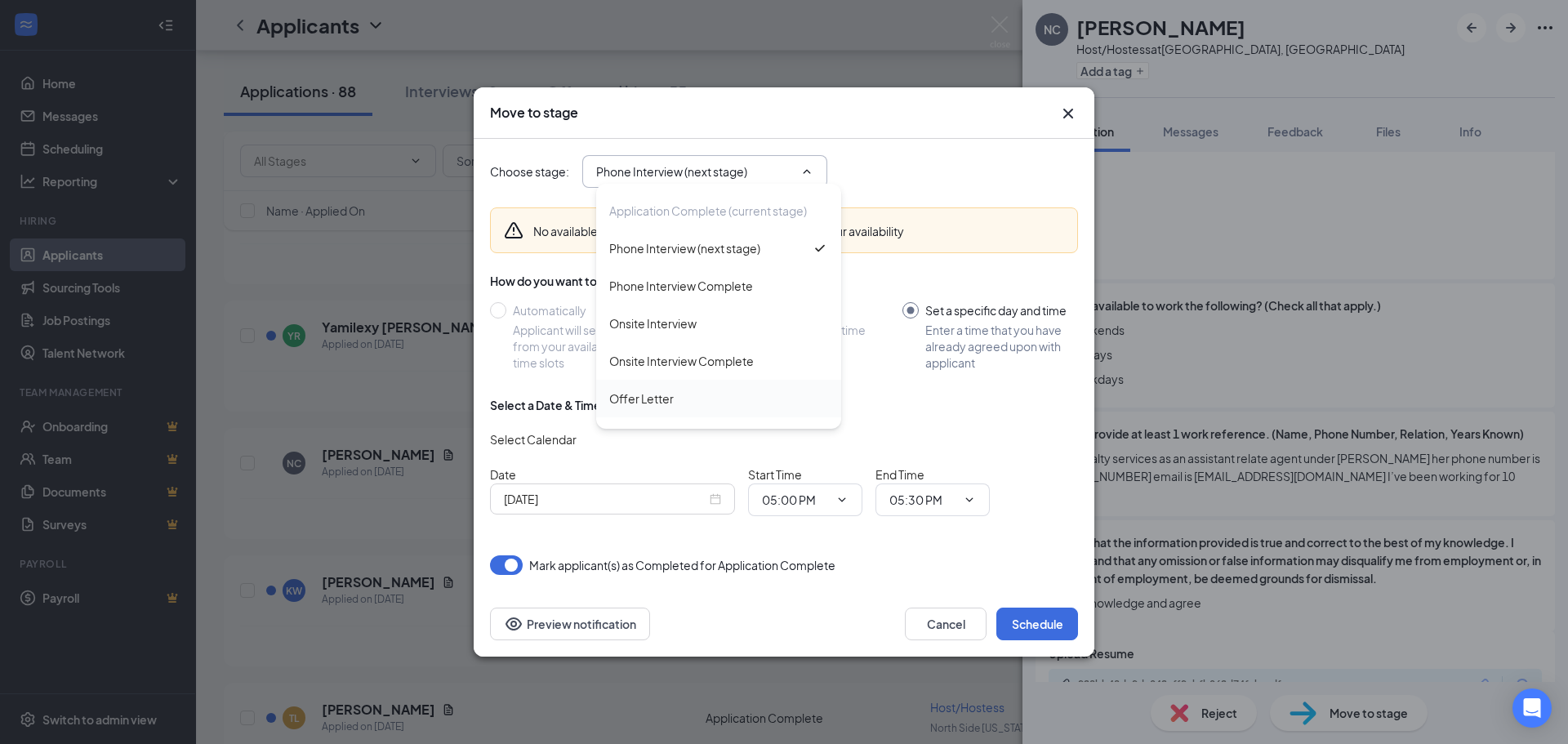
scroll to position [82, 0]
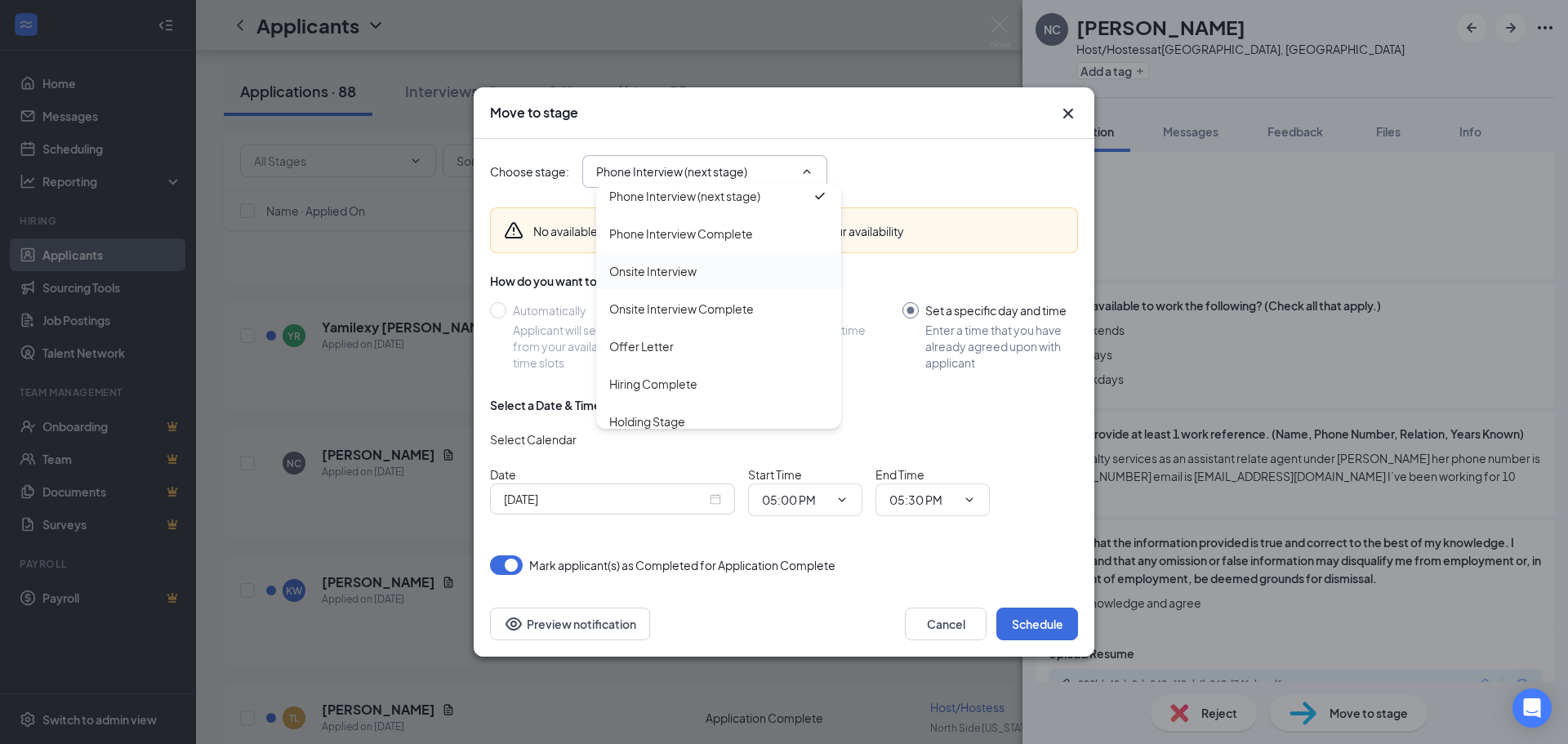
click at [702, 270] on div "Onsite Interview" at bounding box center [718, 271] width 219 height 18
type input "Onsite Interview"
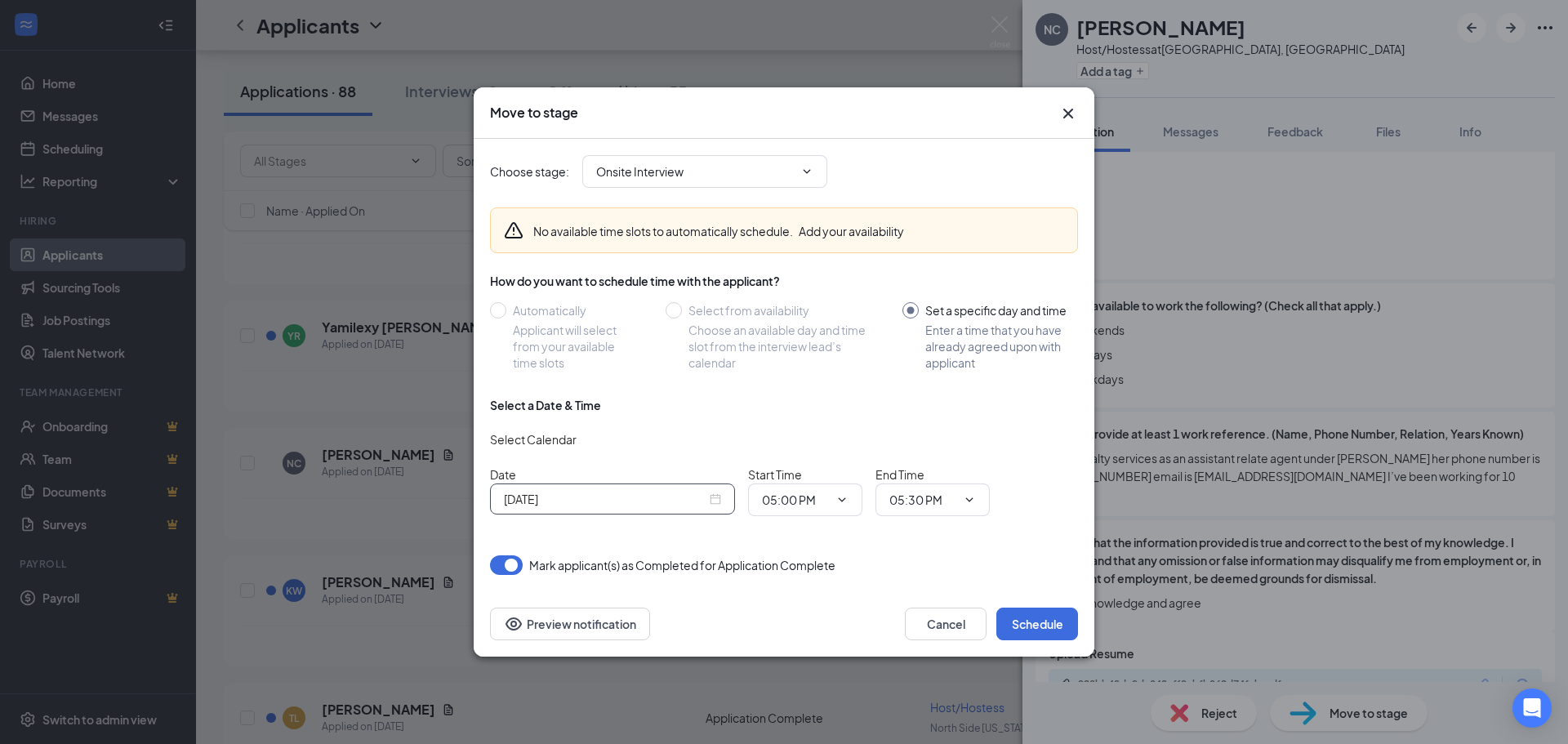
click at [719, 499] on div "Oct 15, 2025" at bounding box center [612, 499] width 217 height 18
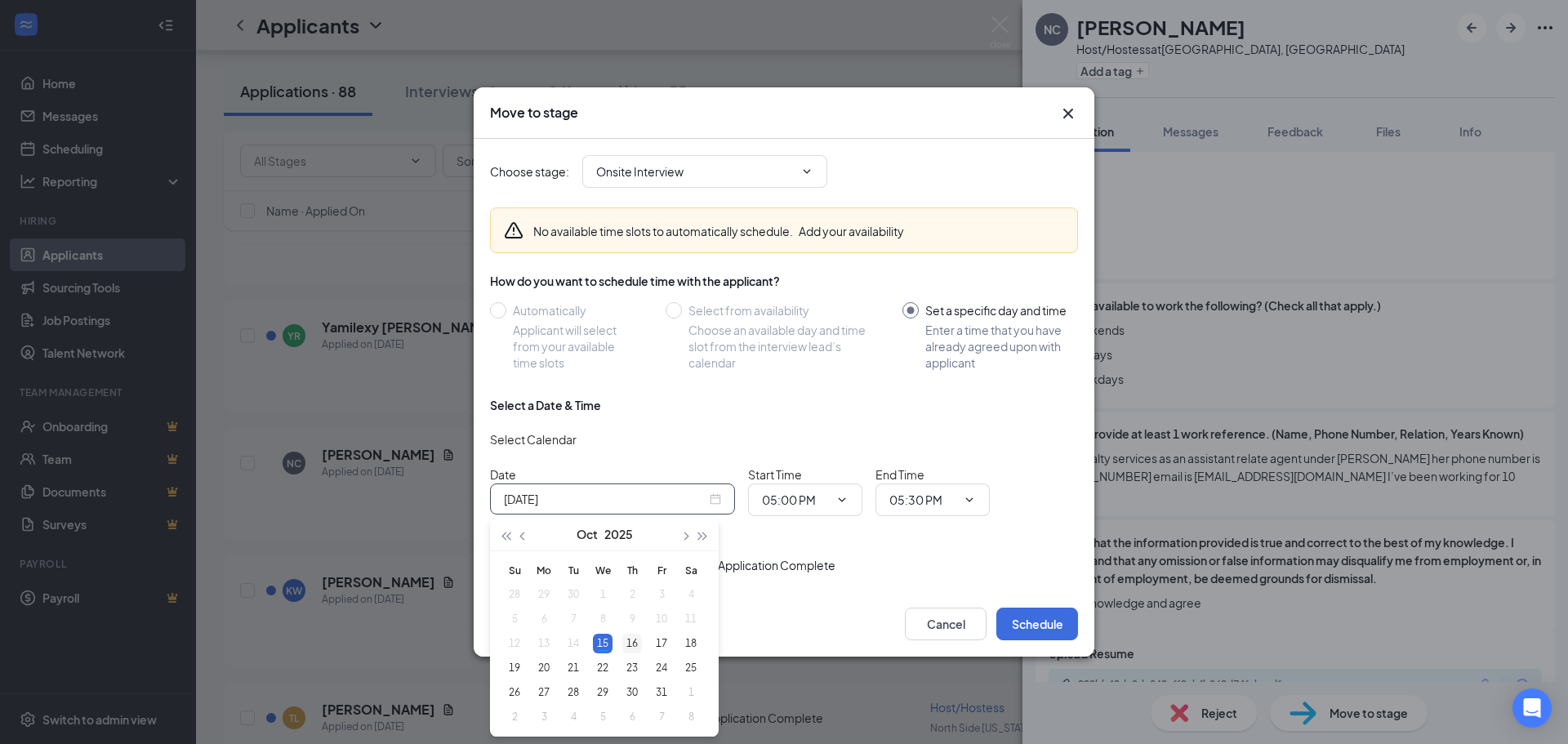
type input "Oct 16, 2025"
click at [633, 645] on div "16" at bounding box center [632, 643] width 19 height 19
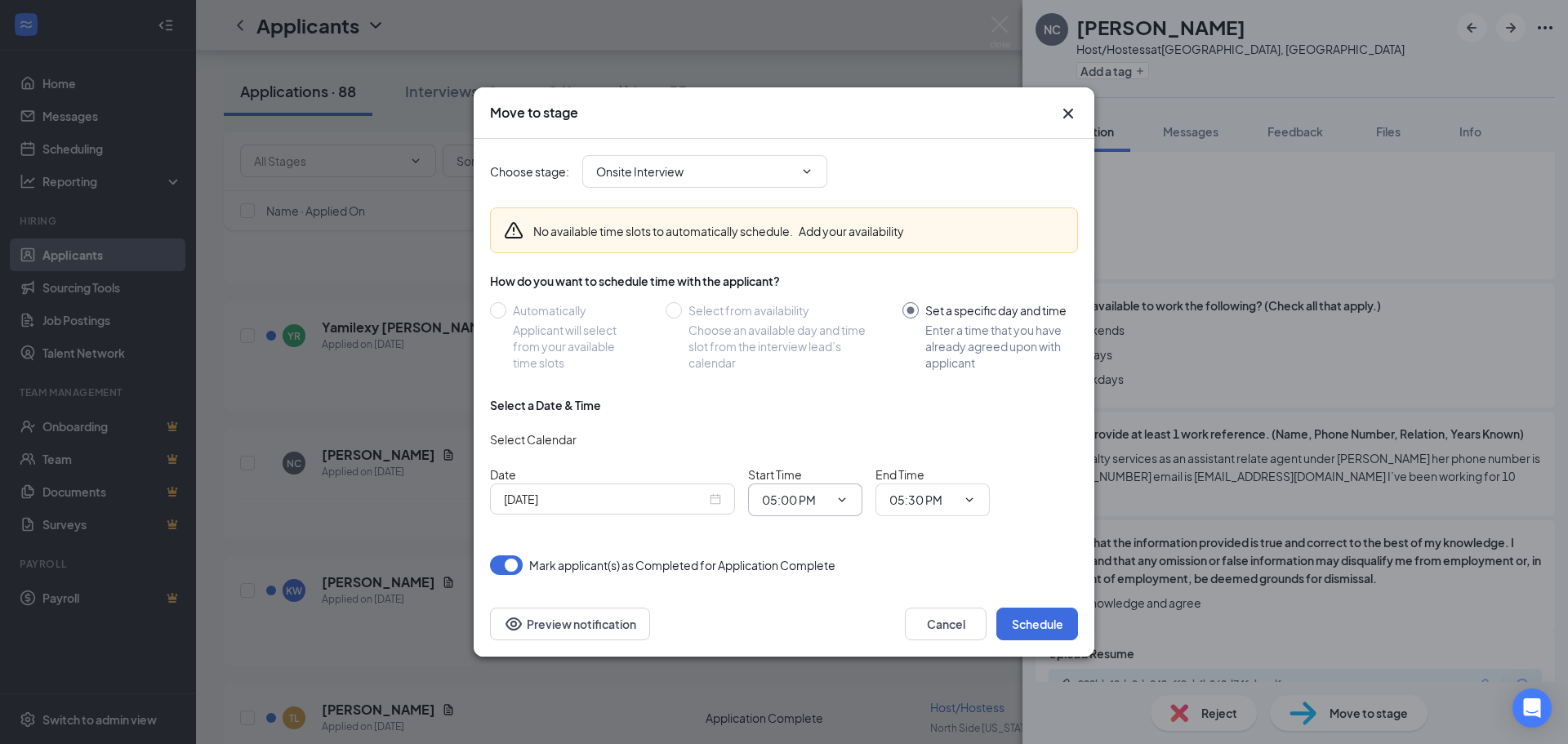
click at [842, 503] on icon "ChevronDown" at bounding box center [841, 499] width 13 height 13
click at [807, 388] on div "04:00 PM" at bounding box center [819, 379] width 114 height 38
type input "04:00 PM"
click at [937, 497] on input "05:30 PM" at bounding box center [922, 500] width 67 height 18
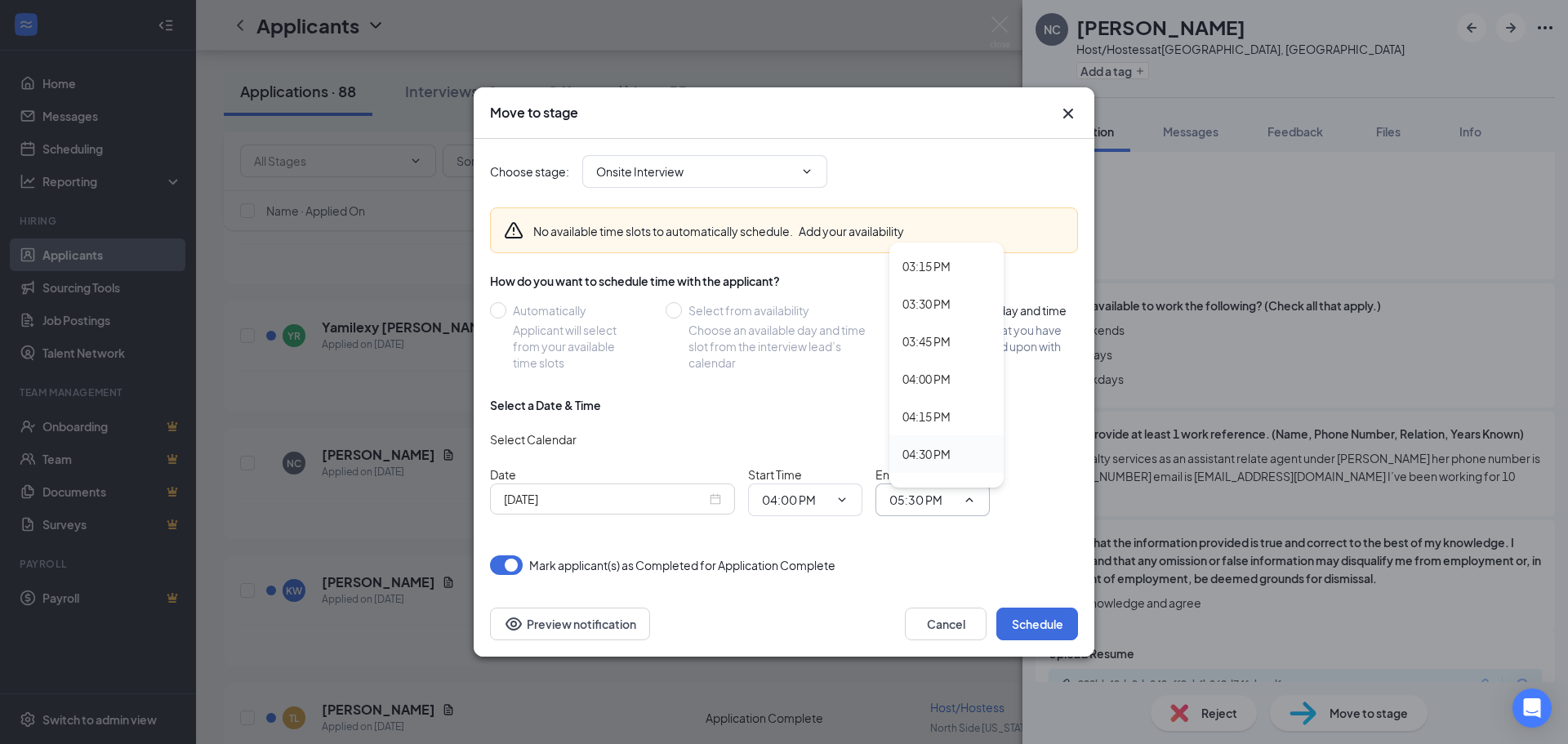
click at [927, 455] on div "04:30 PM" at bounding box center [926, 454] width 48 height 18
type input "04:30 PM"
click at [1035, 625] on button "Schedule" at bounding box center [1036, 624] width 82 height 33
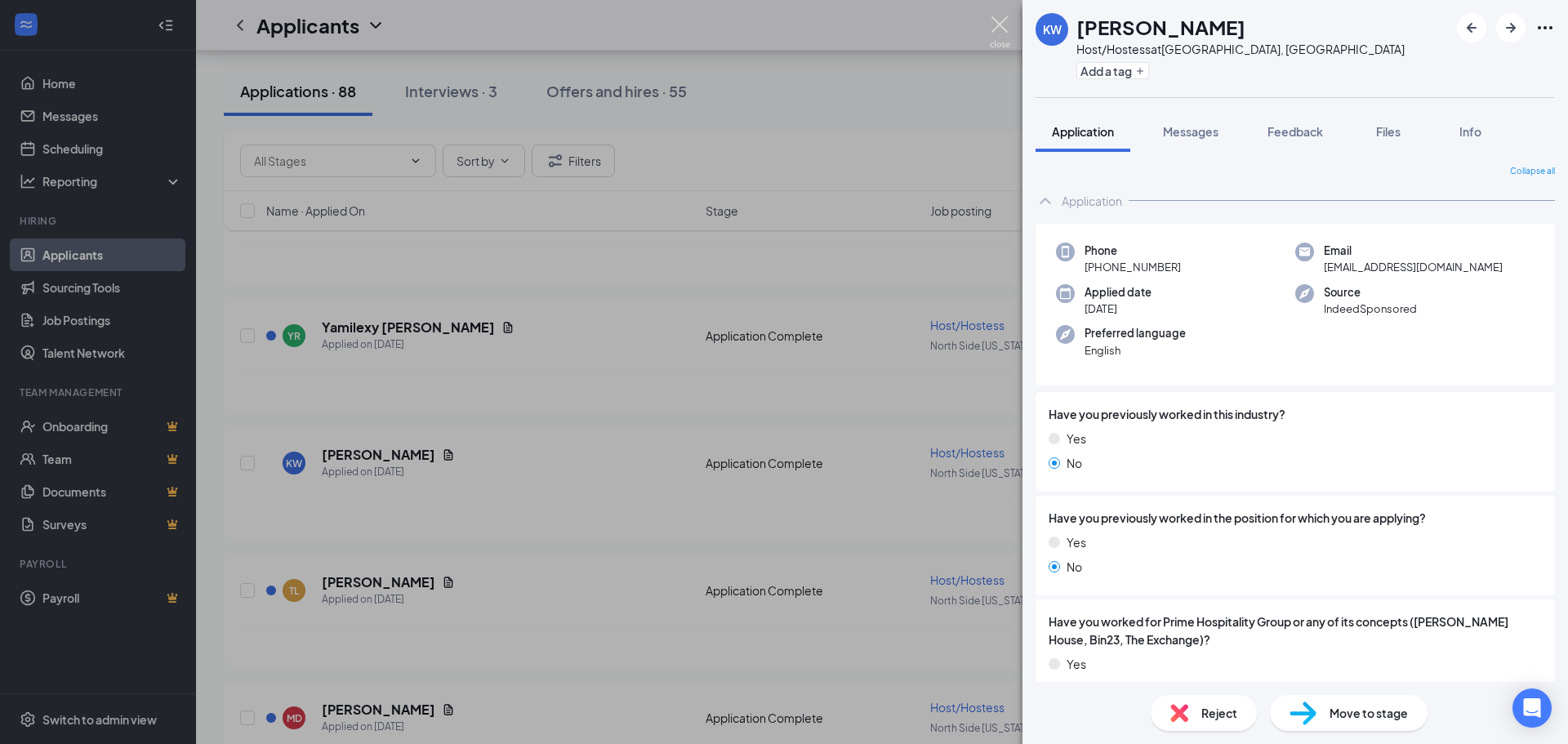
click at [1000, 26] on img at bounding box center [1000, 32] width 20 height 32
